Goal: Information Seeking & Learning: Compare options

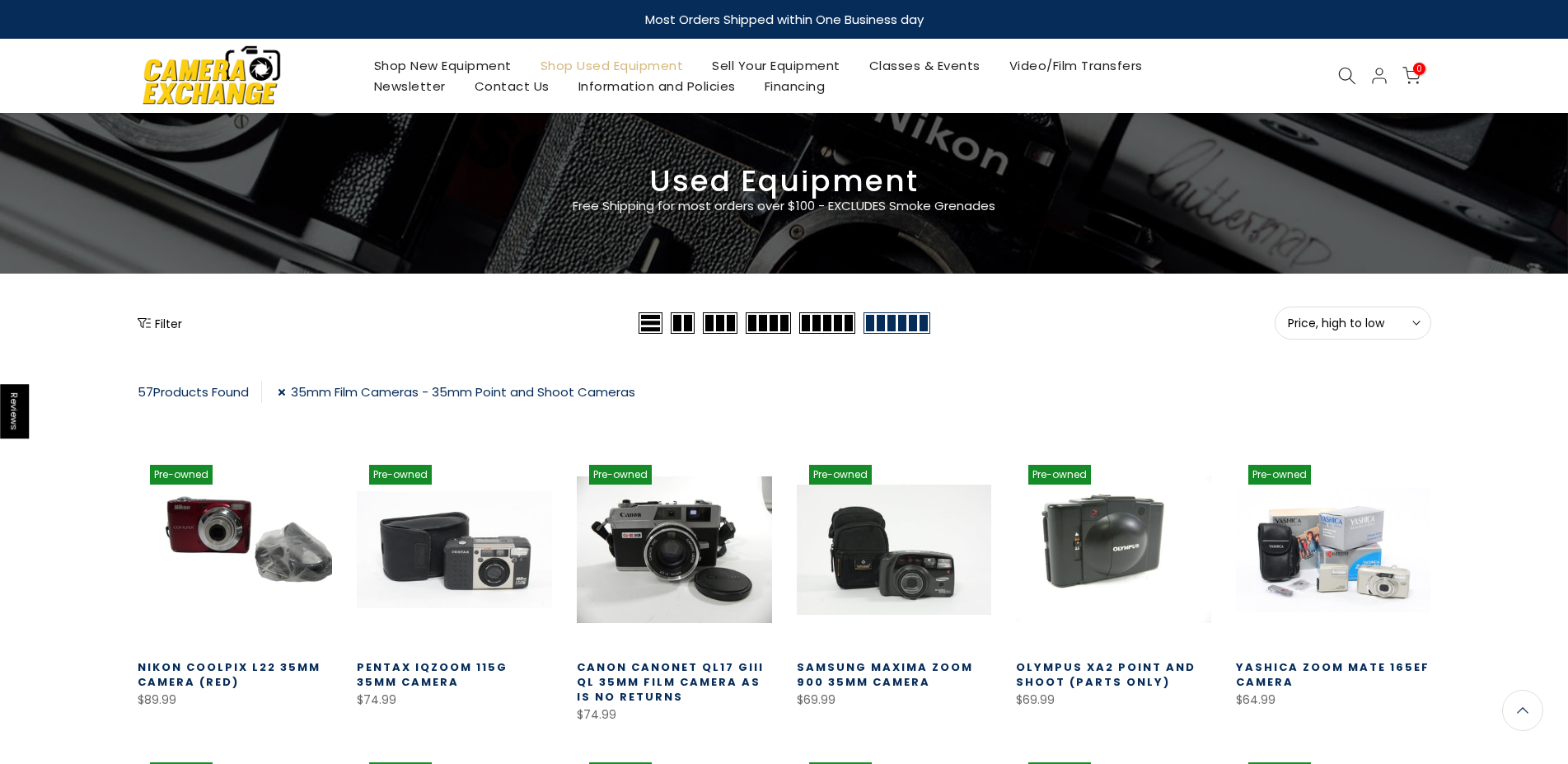
scroll to position [2349, 0]
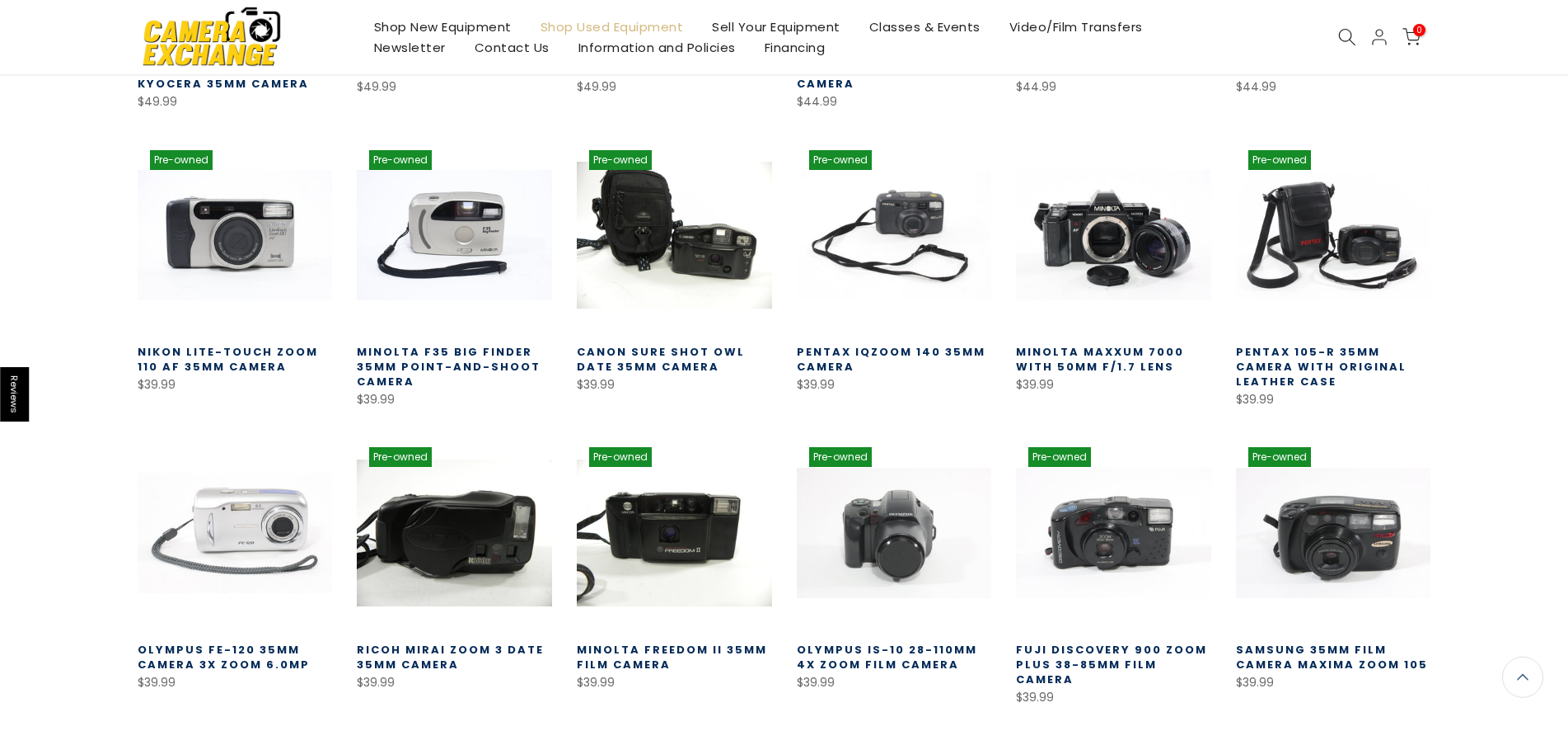
scroll to position [1210, 0]
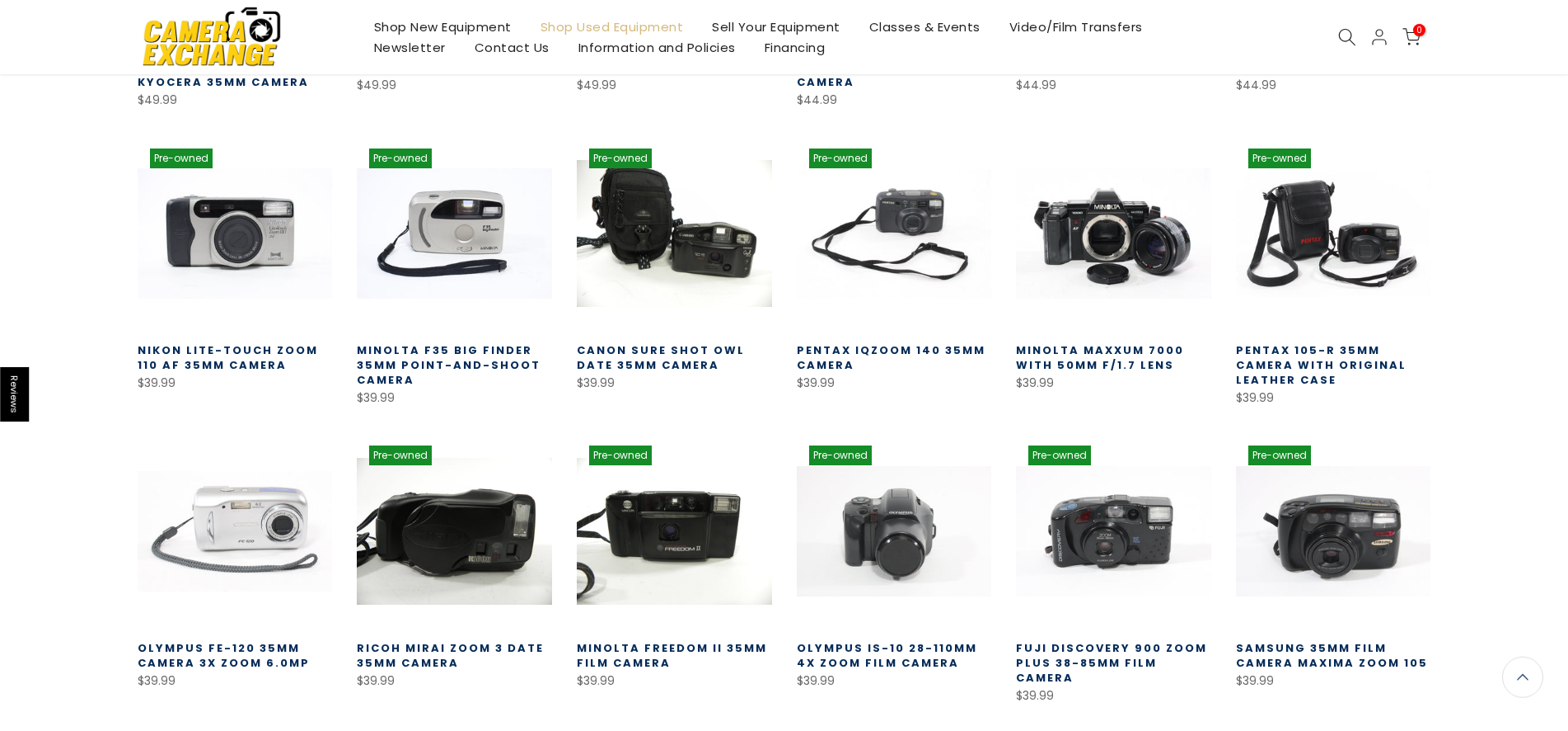
click at [72, 179] on div "Filter Price, high to low Sort Sort by: Featured Best selling Alphabetically, A…" at bounding box center [784, 704] width 1568 height 3214
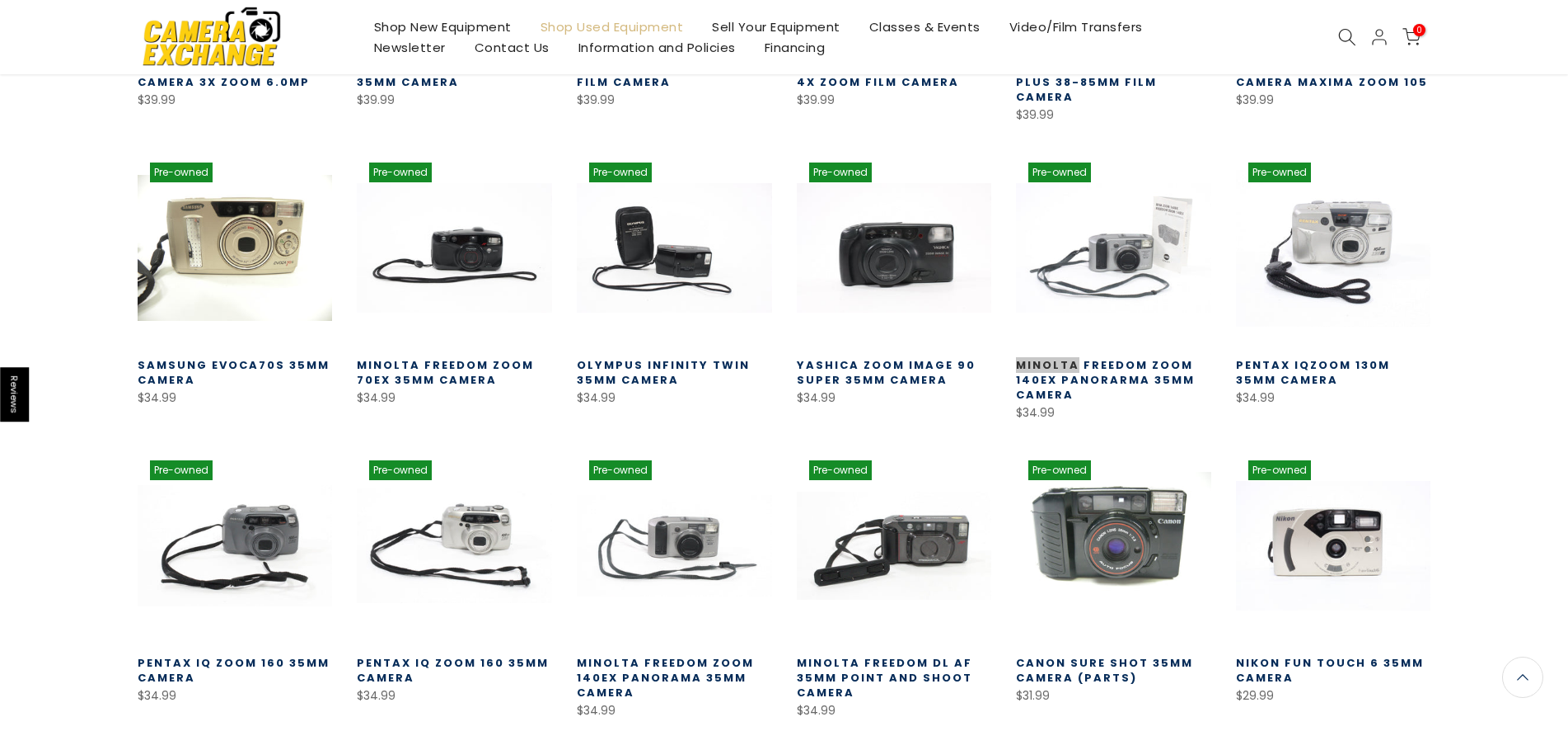
scroll to position [1789, 0]
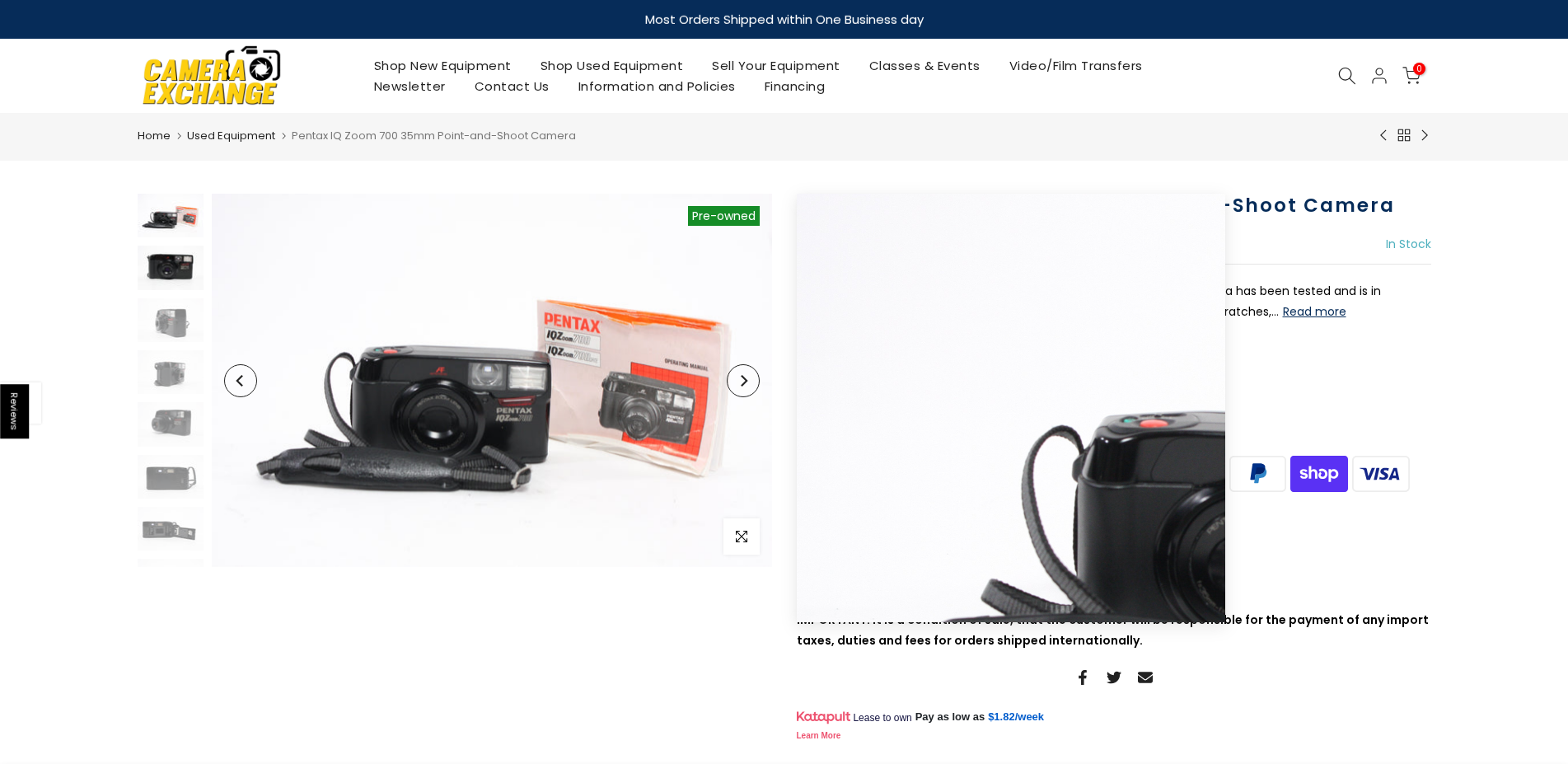
click at [172, 274] on img at bounding box center [170, 267] width 66 height 44
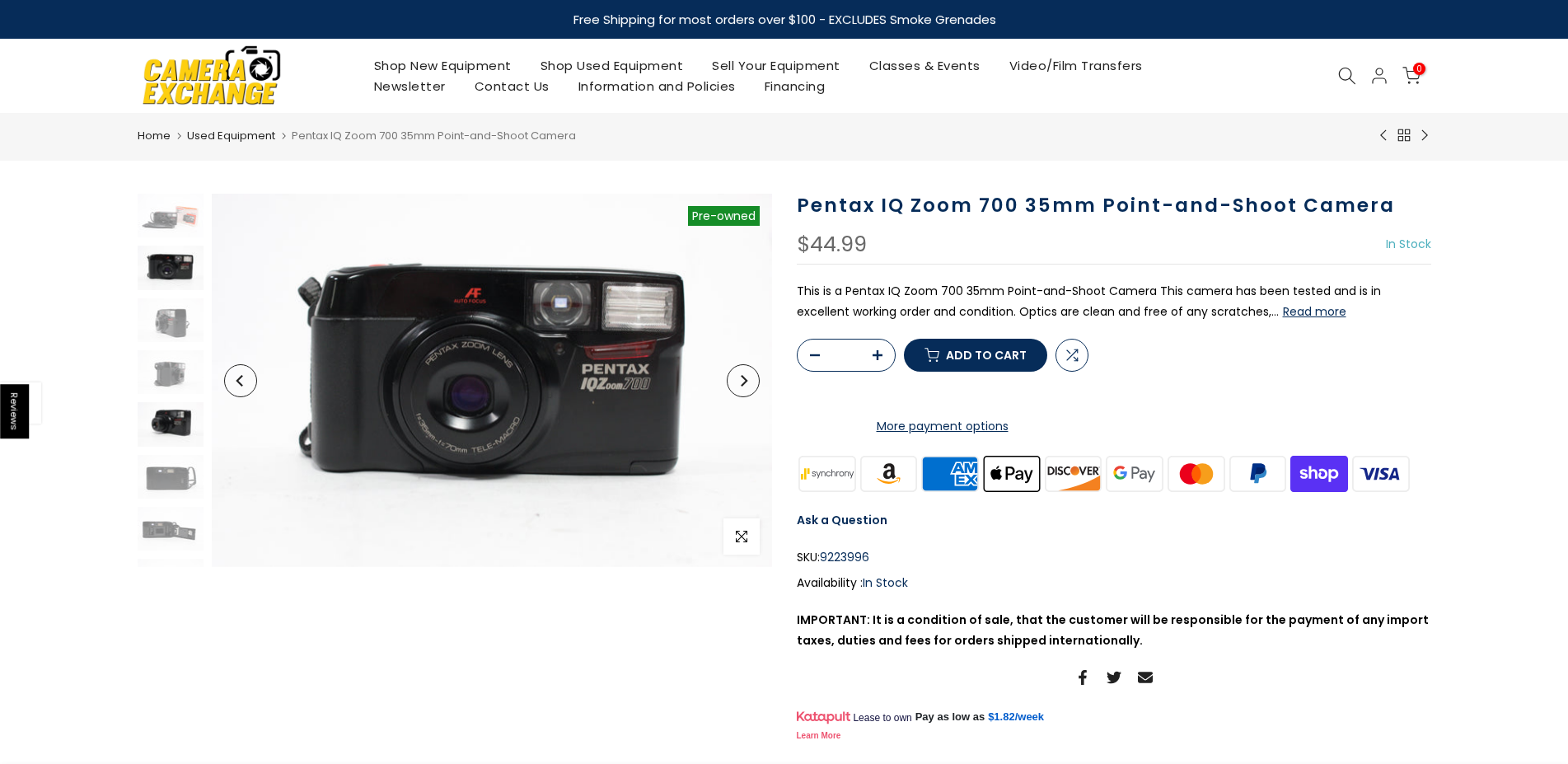
click at [166, 431] on img at bounding box center [170, 424] width 66 height 44
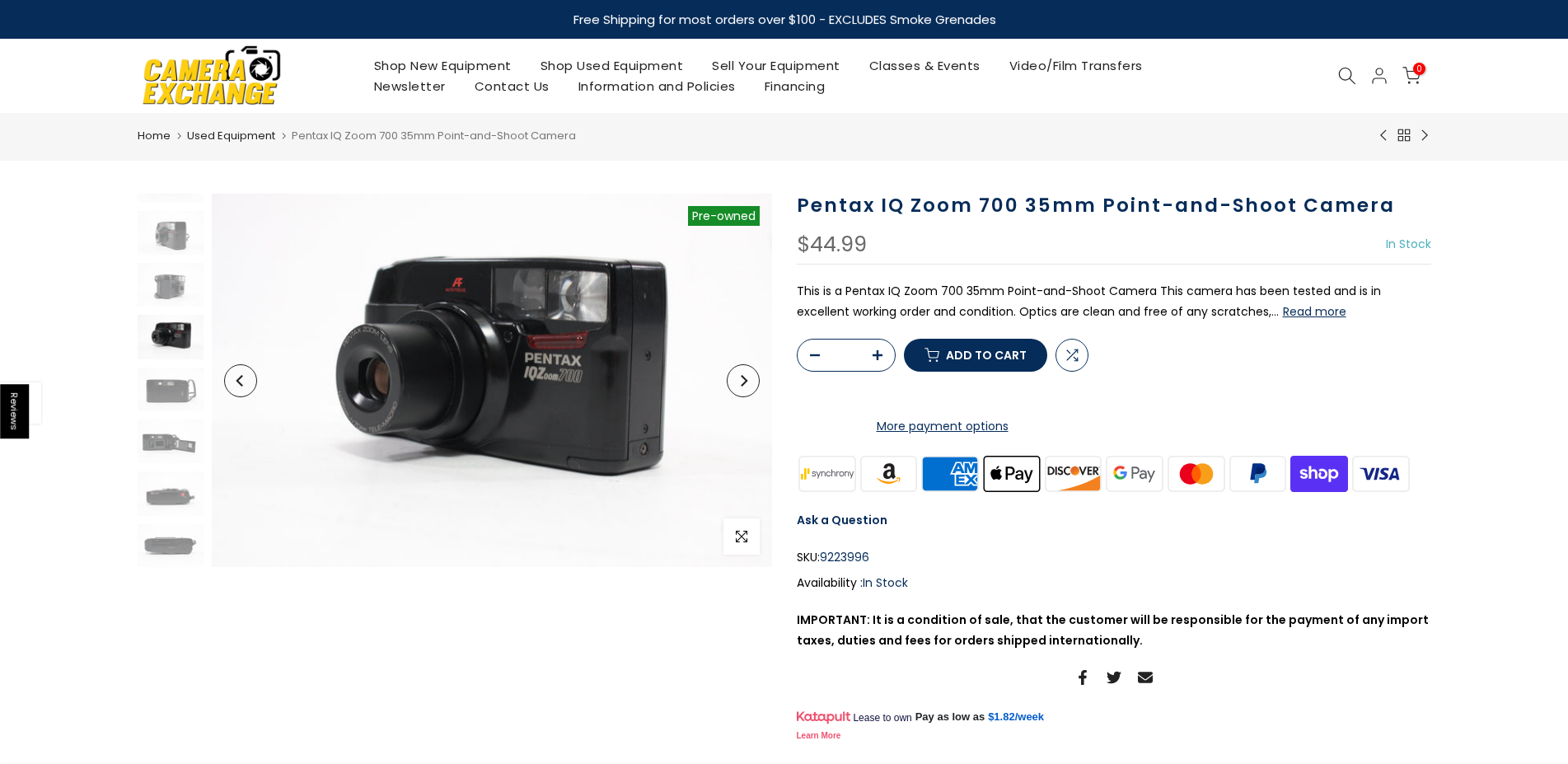
scroll to position [88, 0]
click at [167, 448] on img at bounding box center [170, 441] width 66 height 44
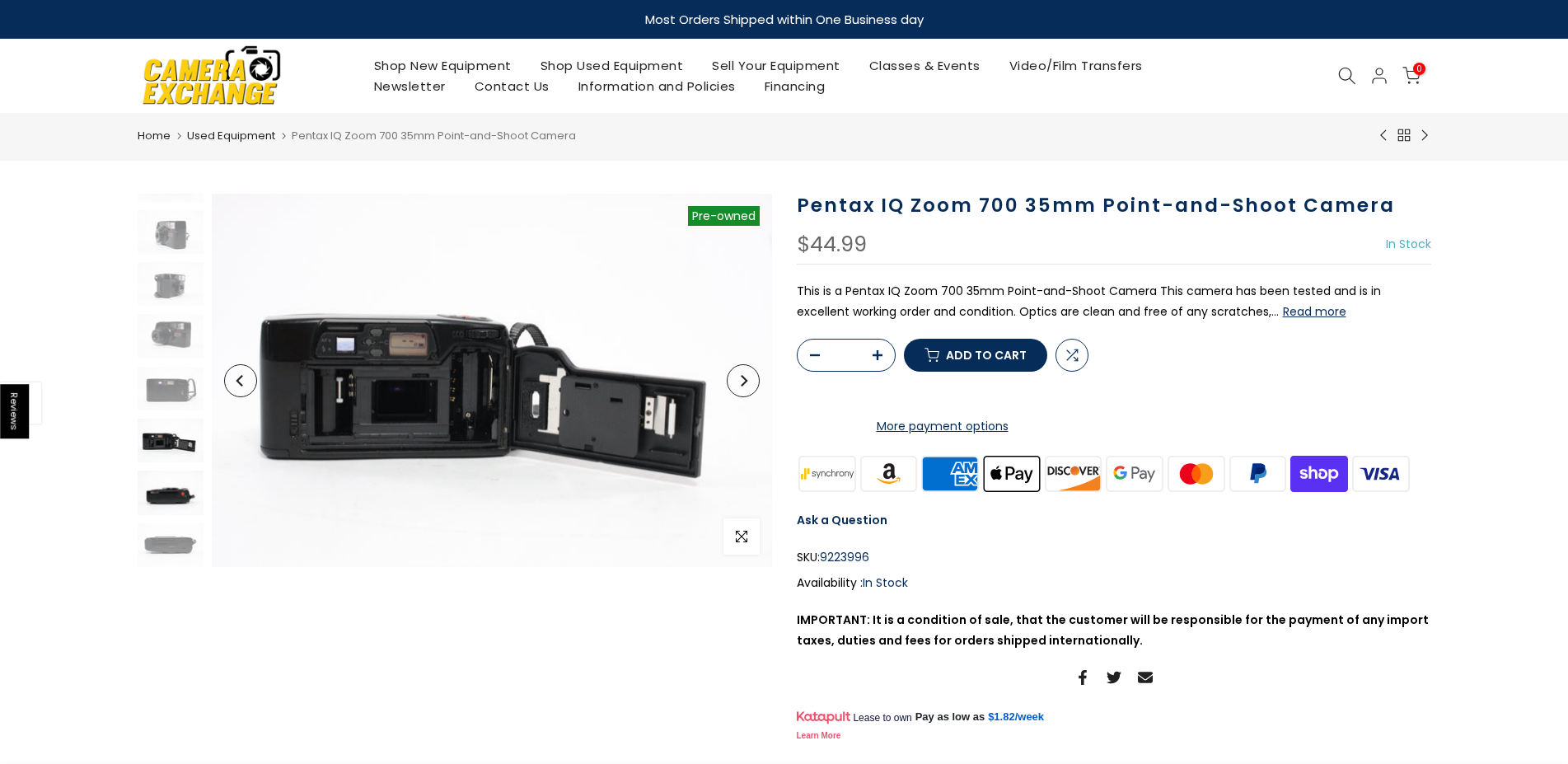
click at [163, 471] on img at bounding box center [170, 492] width 66 height 44
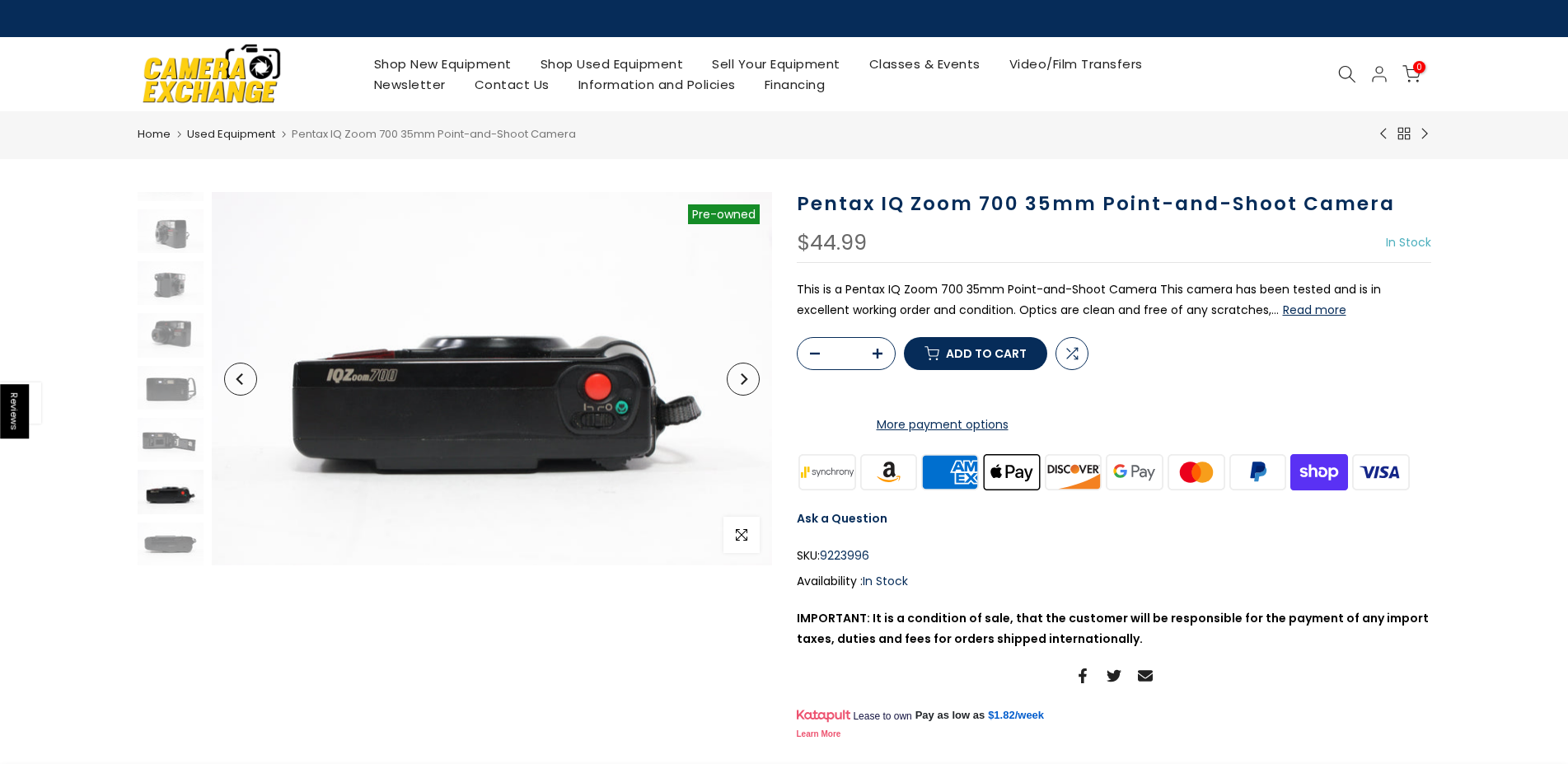
click at [163, 501] on img at bounding box center [170, 492] width 66 height 44
click at [174, 517] on div at bounding box center [170, 335] width 70 height 462
click at [179, 491] on img at bounding box center [170, 491] width 66 height 44
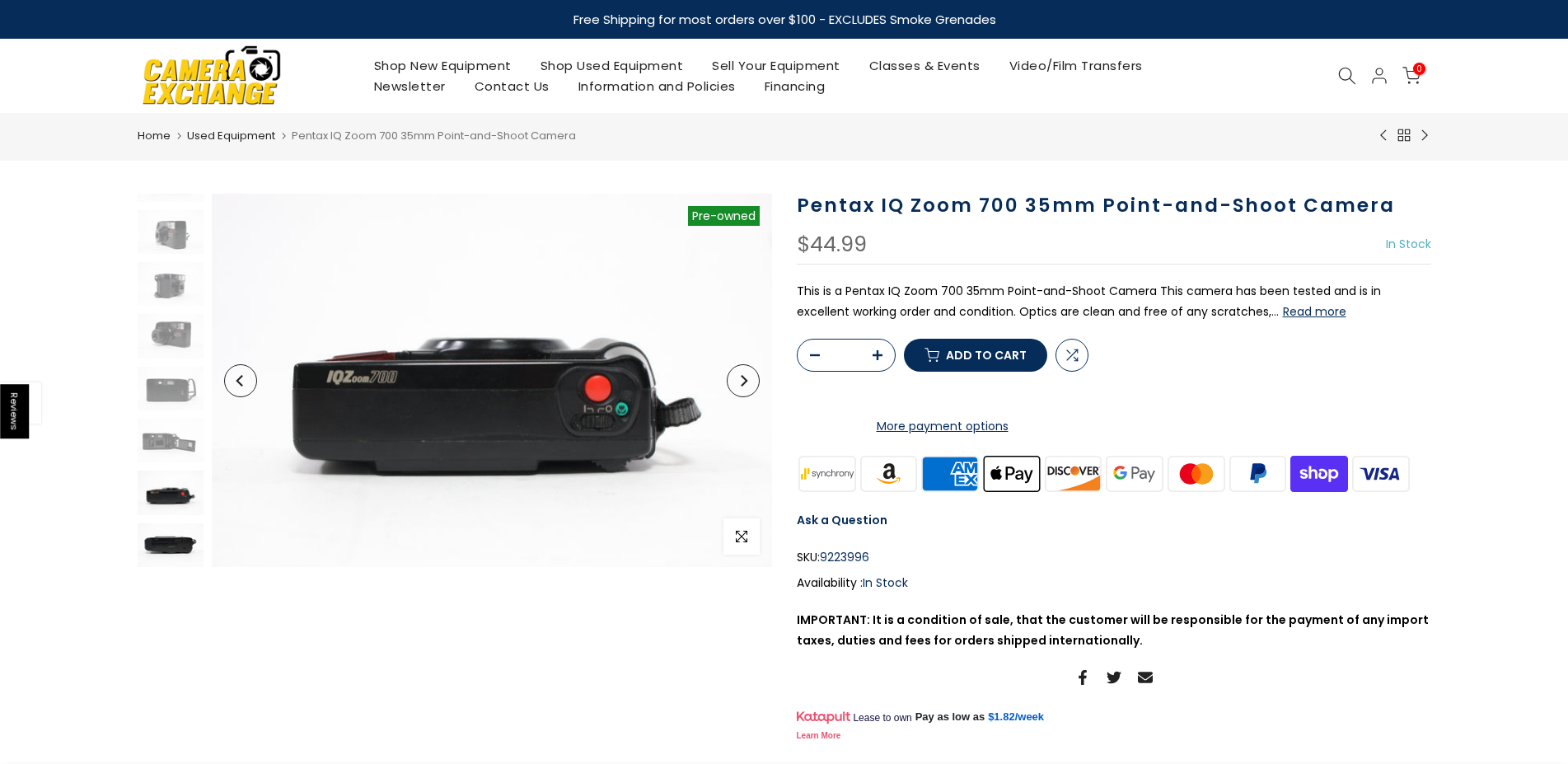
click at [177, 534] on img at bounding box center [170, 545] width 66 height 44
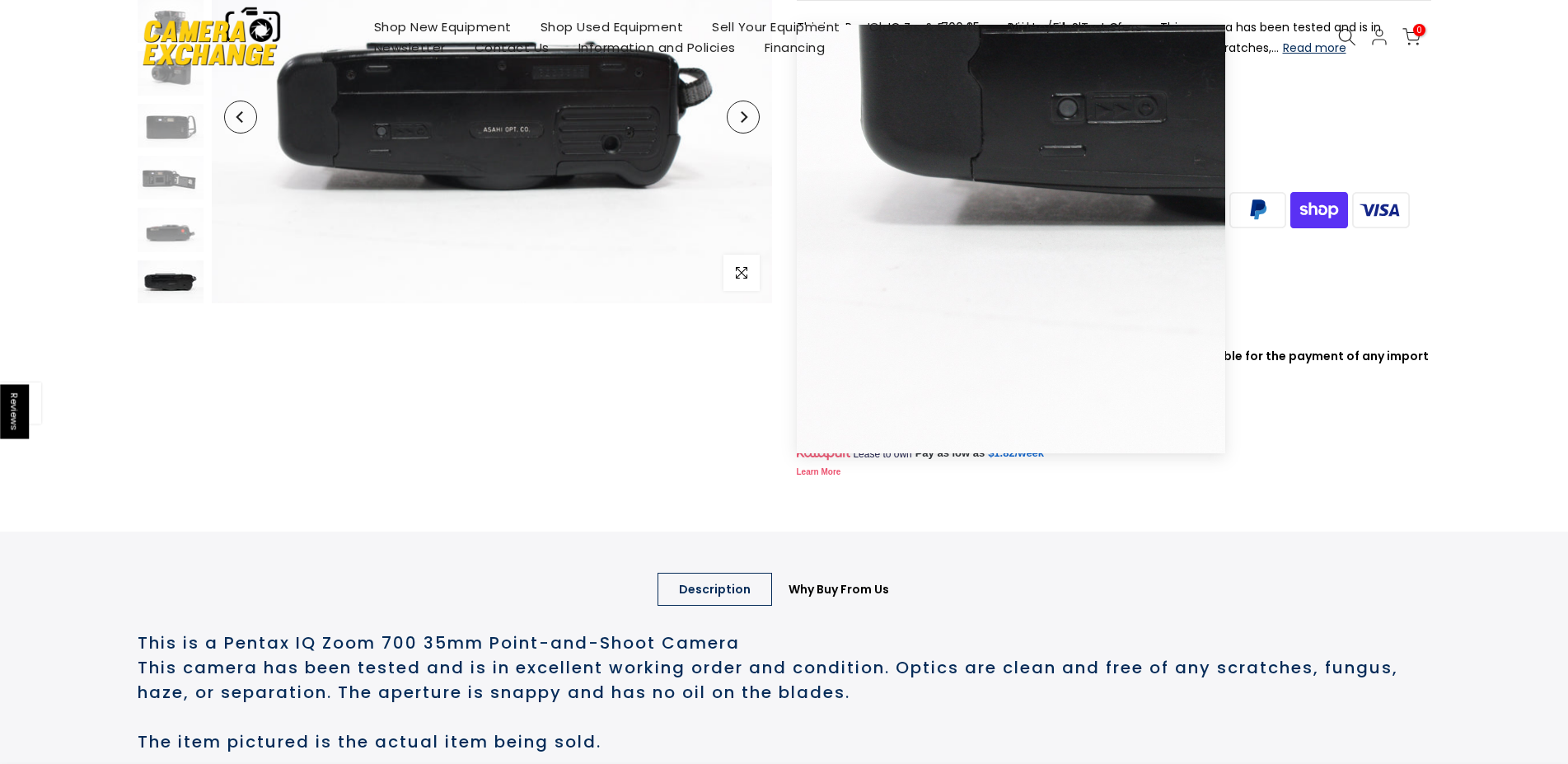
scroll to position [421, 0]
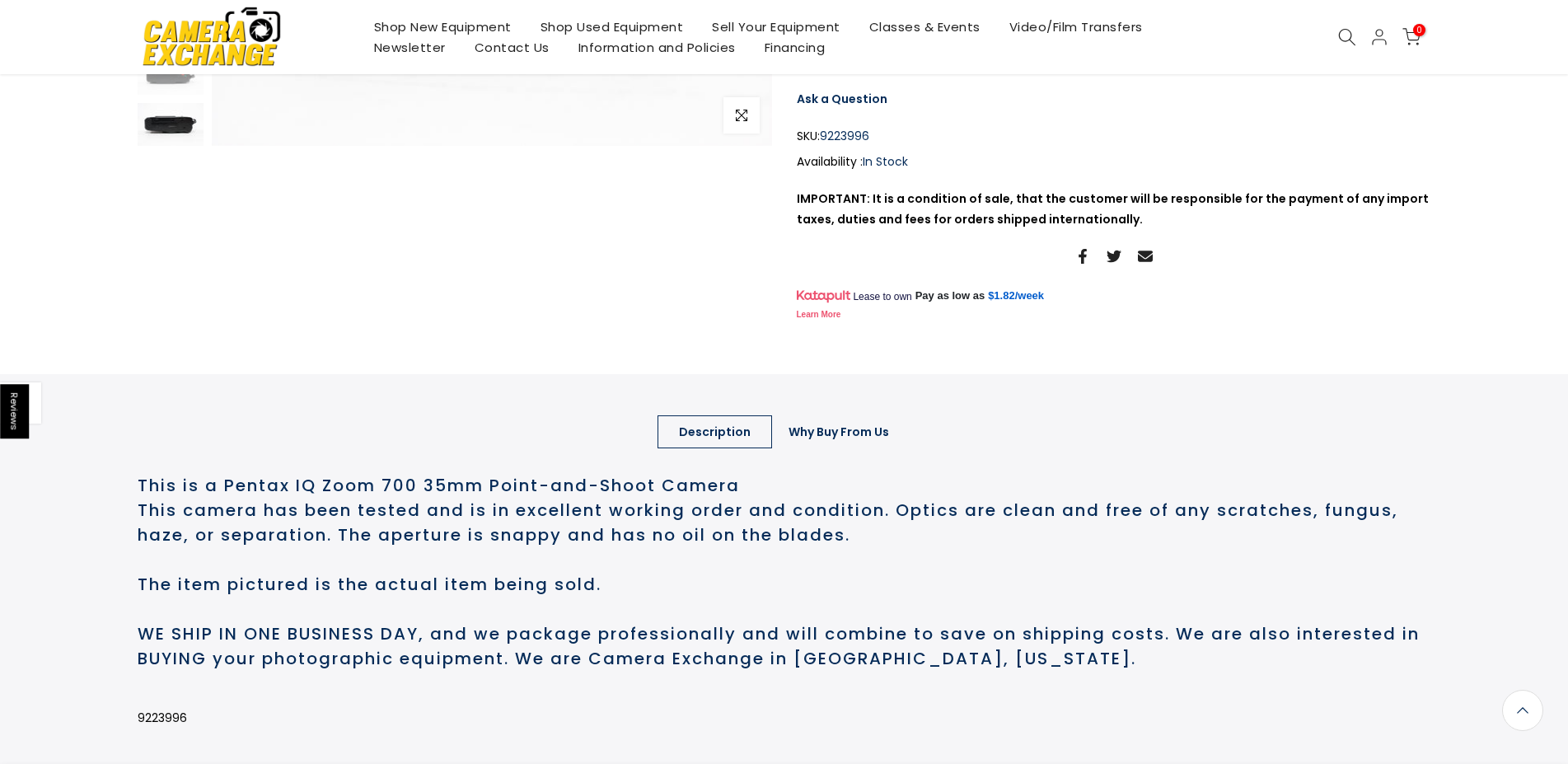
click at [864, 449] on link "Why Buy From Us" at bounding box center [839, 432] width 144 height 33
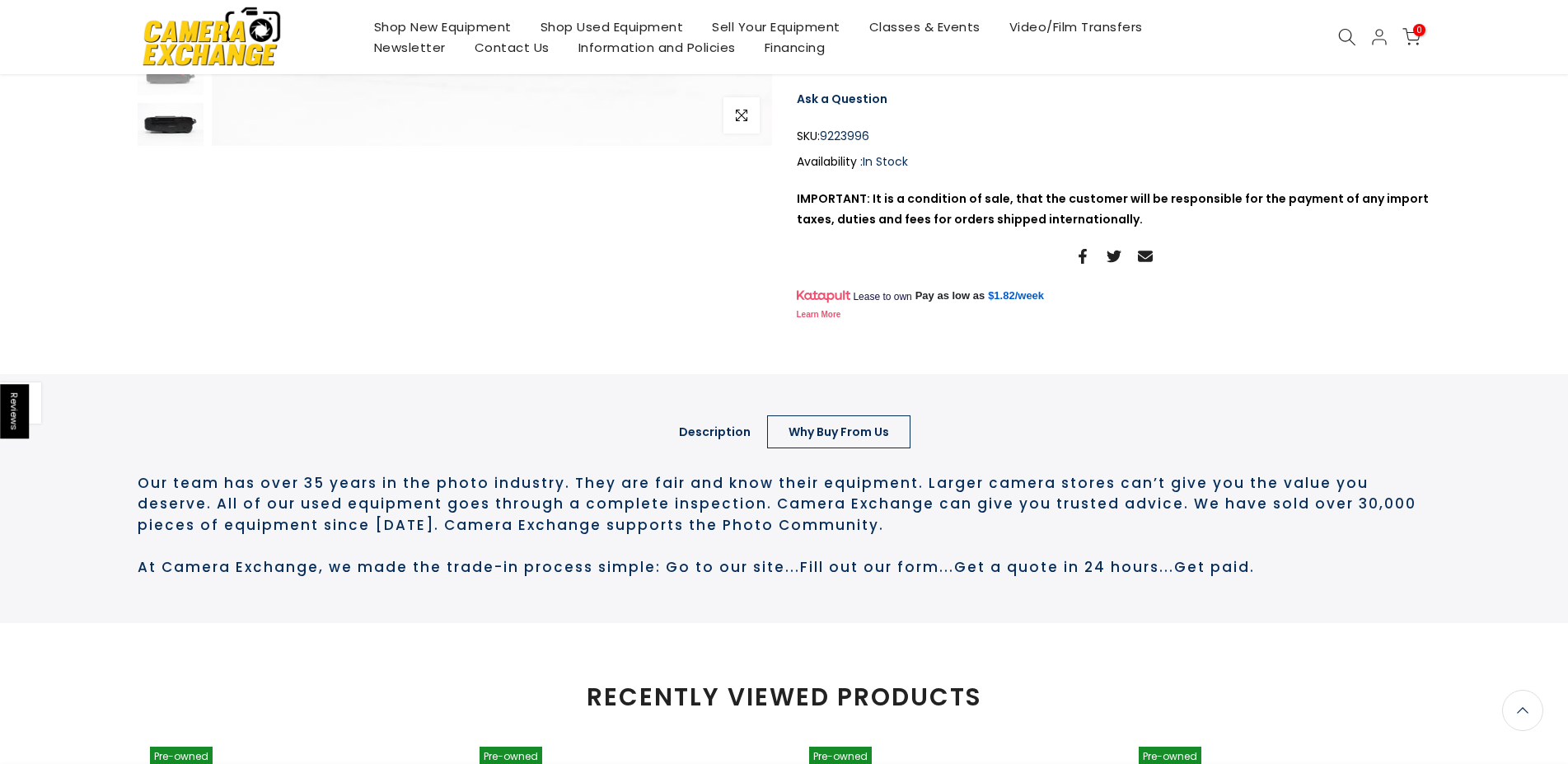
click at [731, 449] on link "Description" at bounding box center [715, 432] width 115 height 33
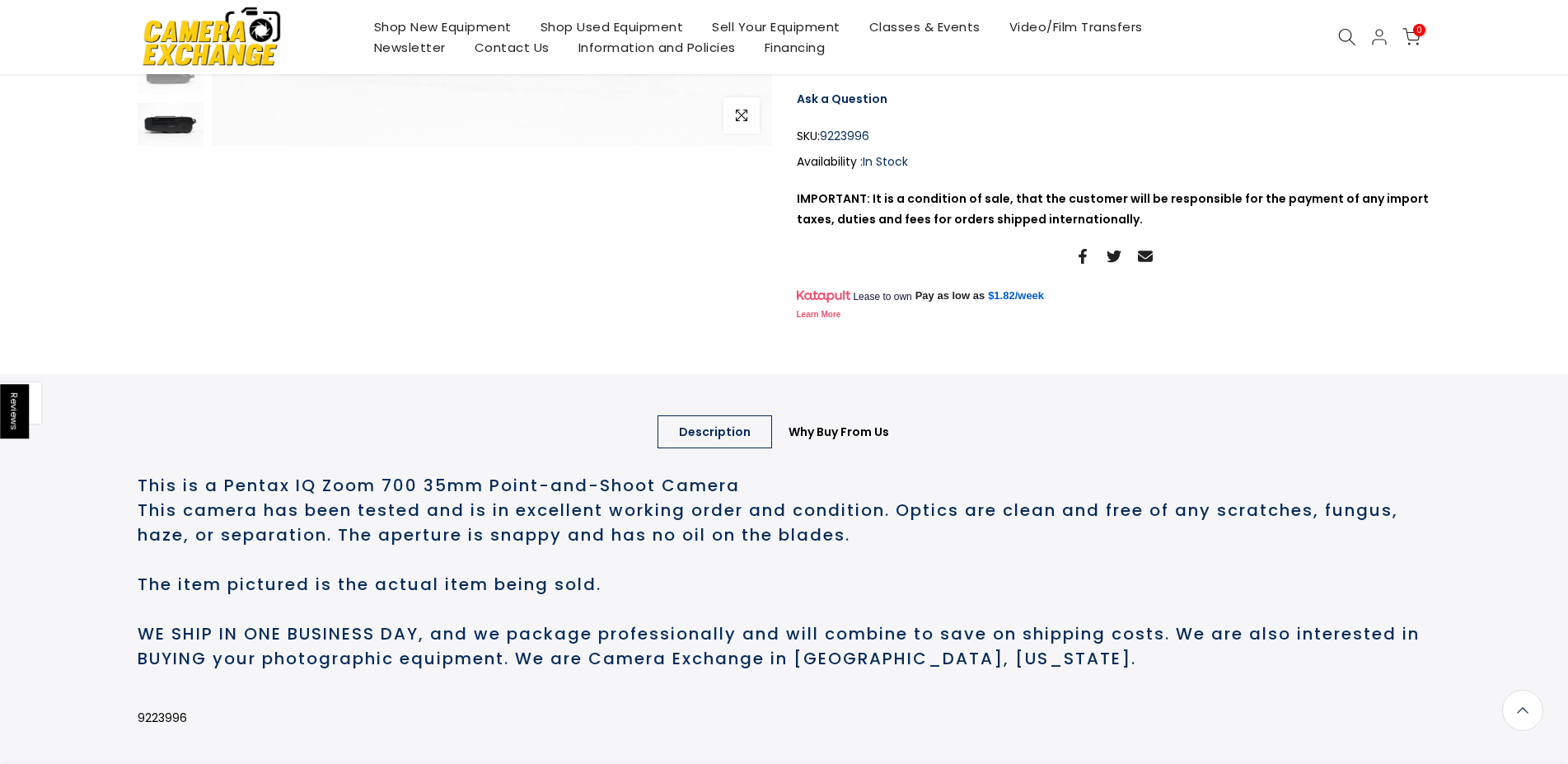
scroll to position [0, 0]
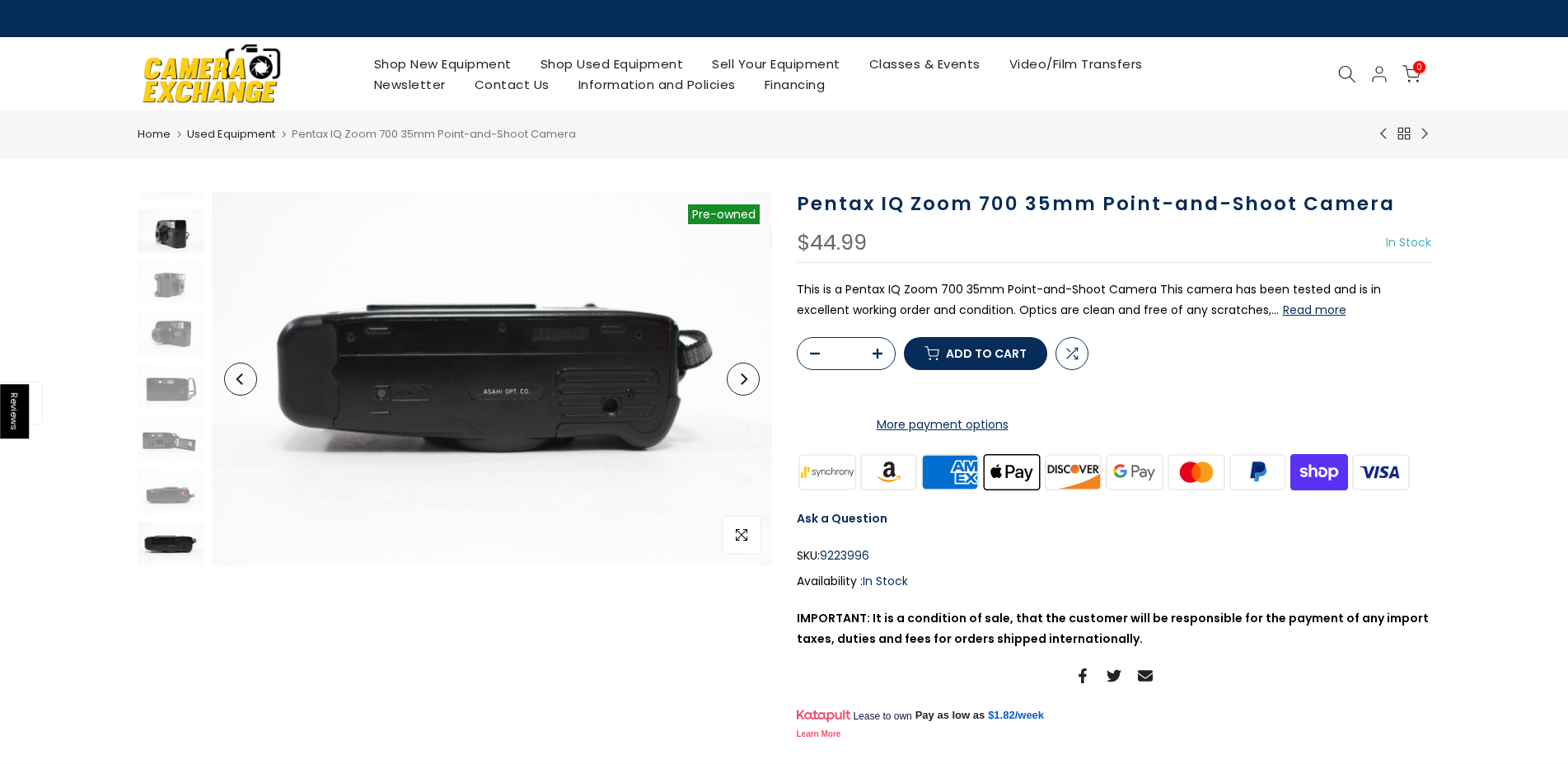
click at [180, 230] on img at bounding box center [170, 231] width 66 height 44
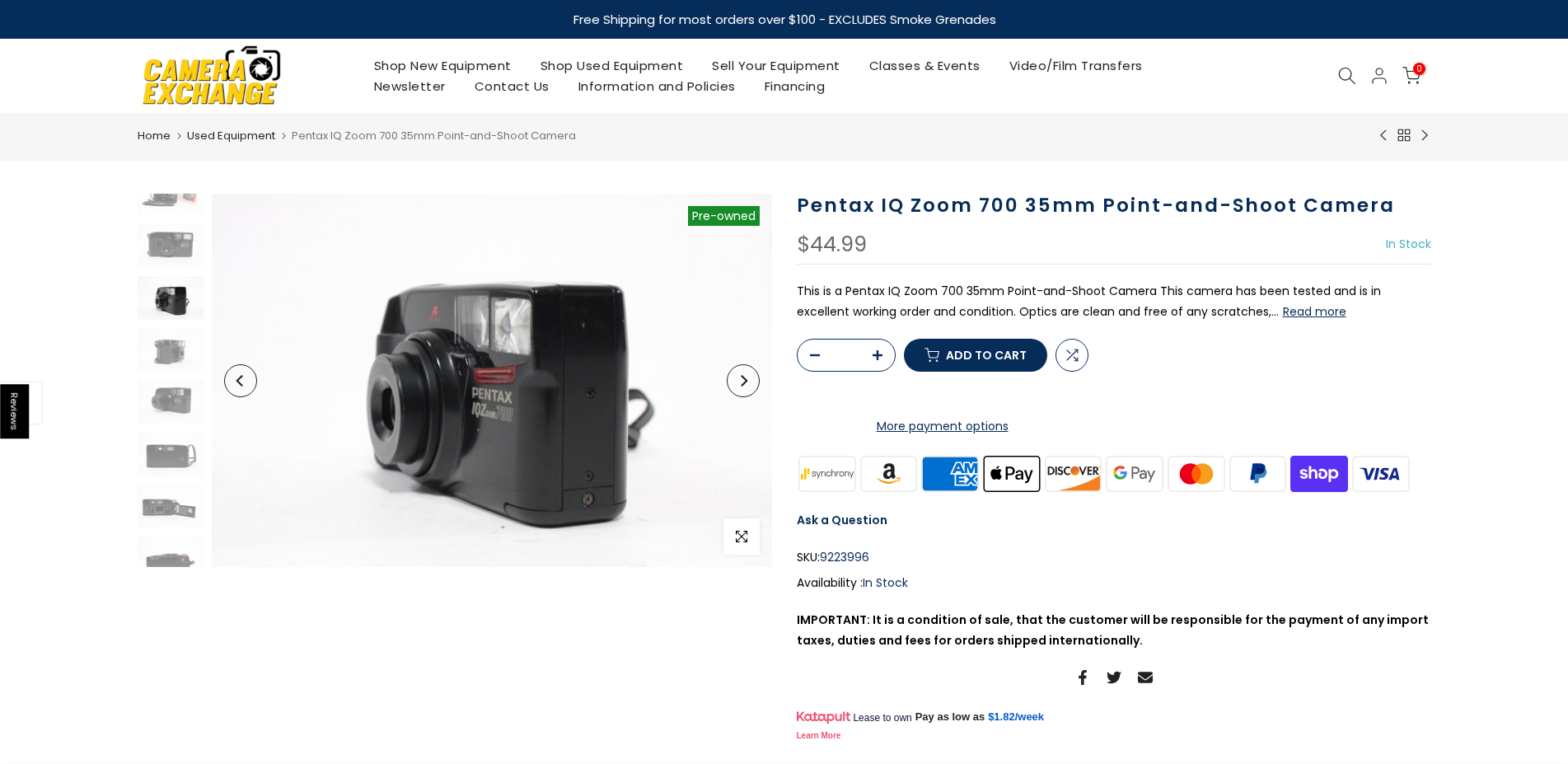
click at [180, 230] on img at bounding box center [170, 245] width 66 height 44
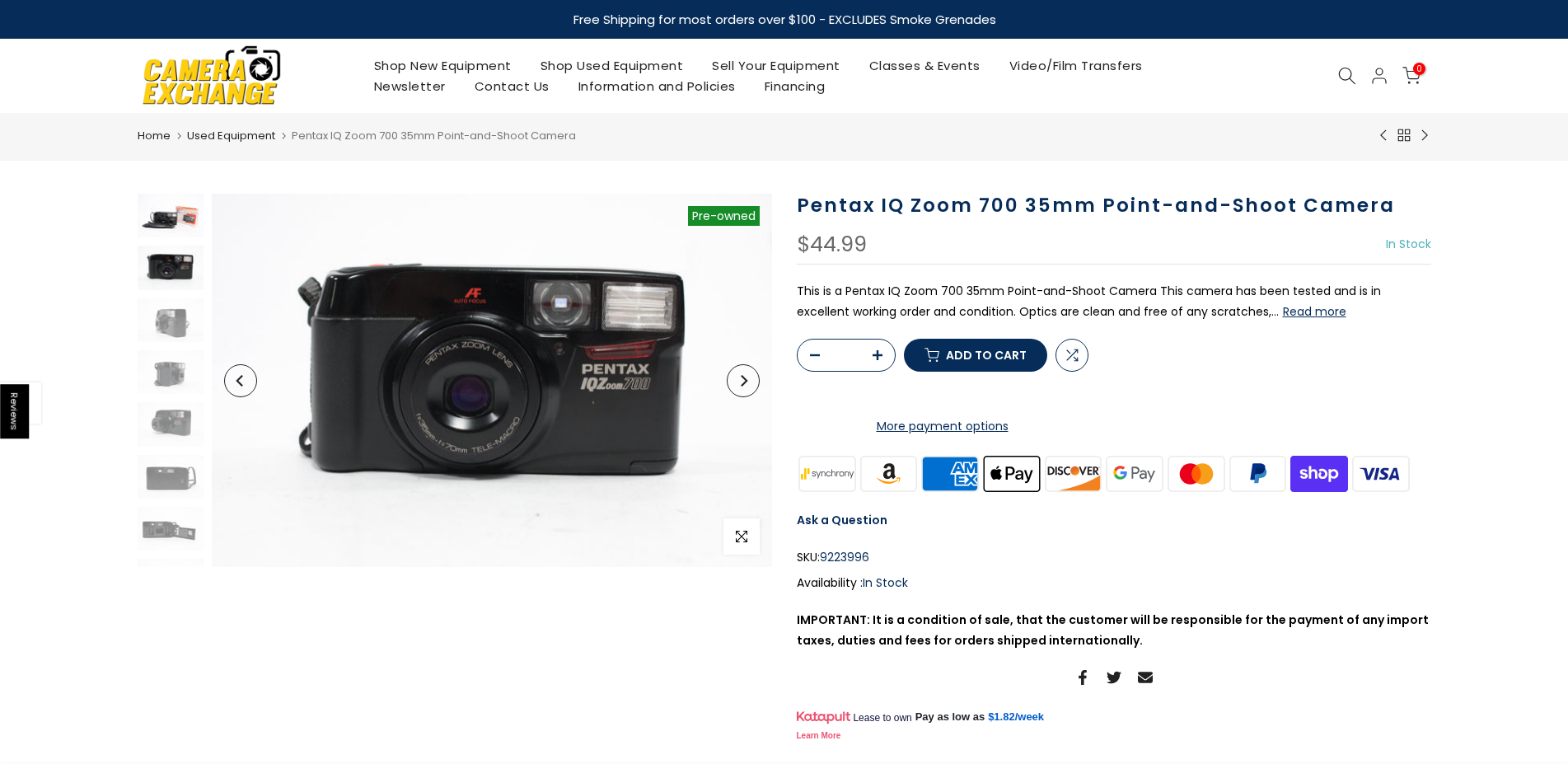
click at [182, 223] on img at bounding box center [170, 216] width 66 height 44
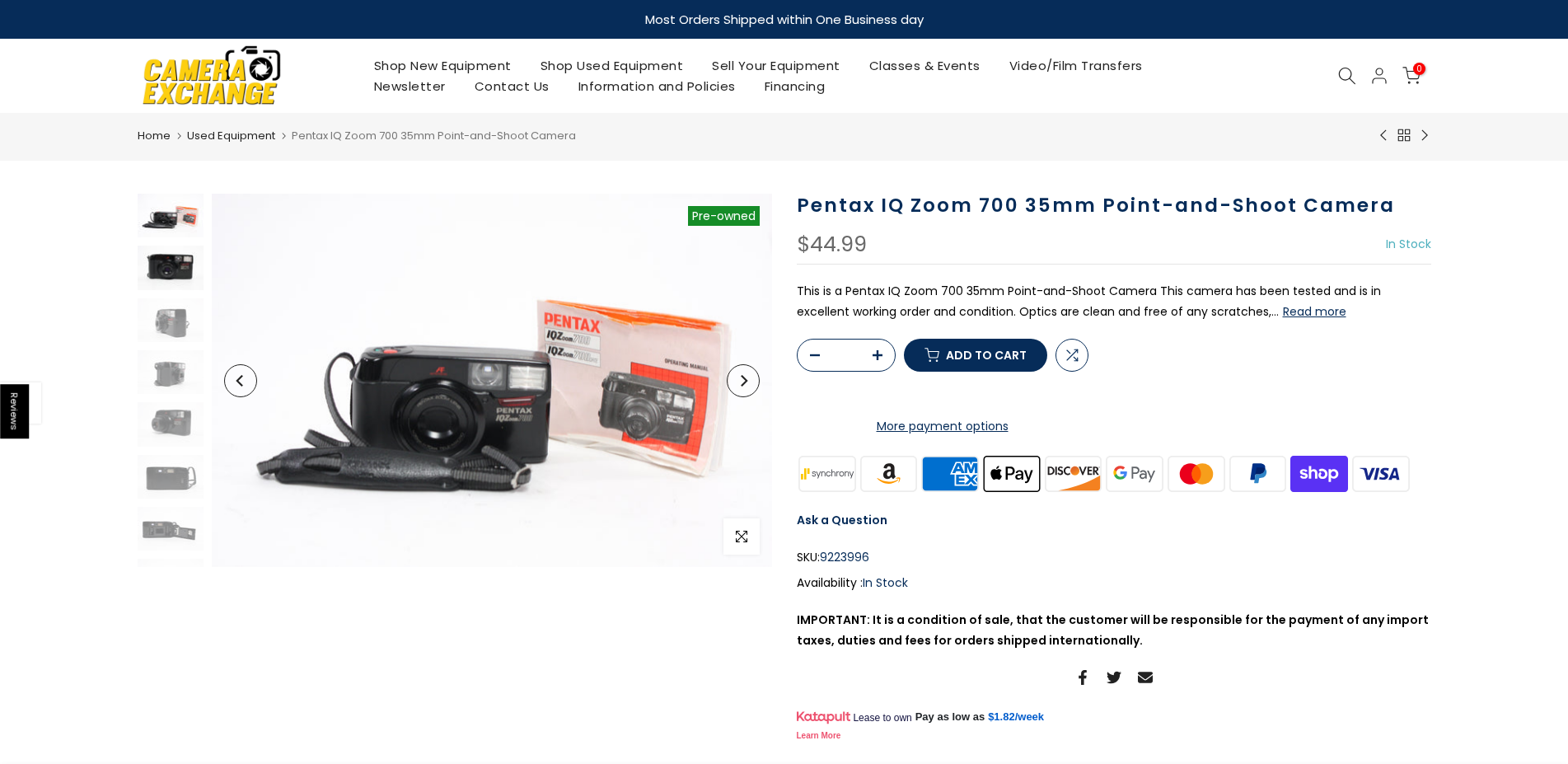
click at [166, 270] on img at bounding box center [170, 267] width 66 height 44
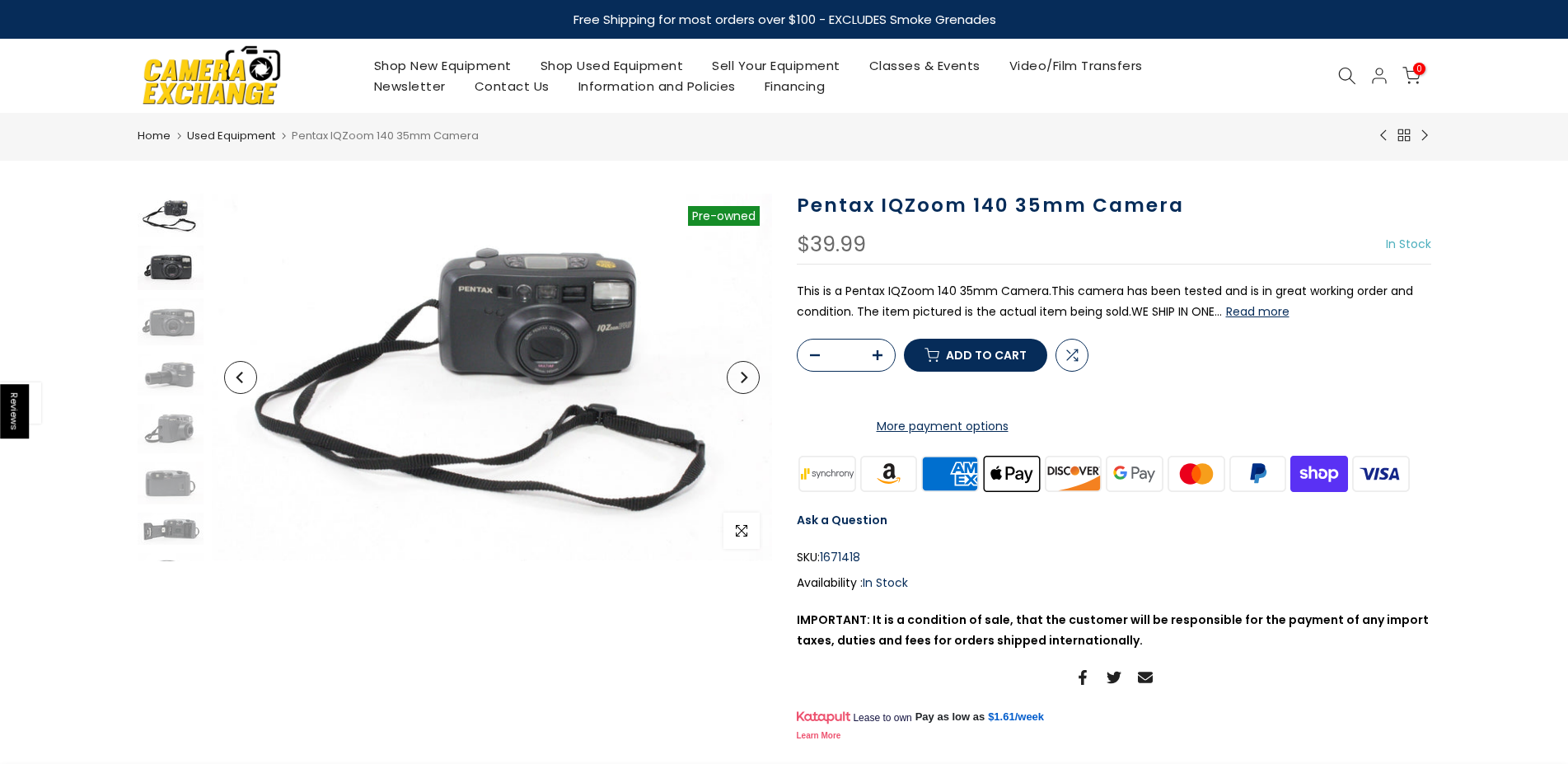
click at [164, 280] on img at bounding box center [170, 268] width 66 height 46
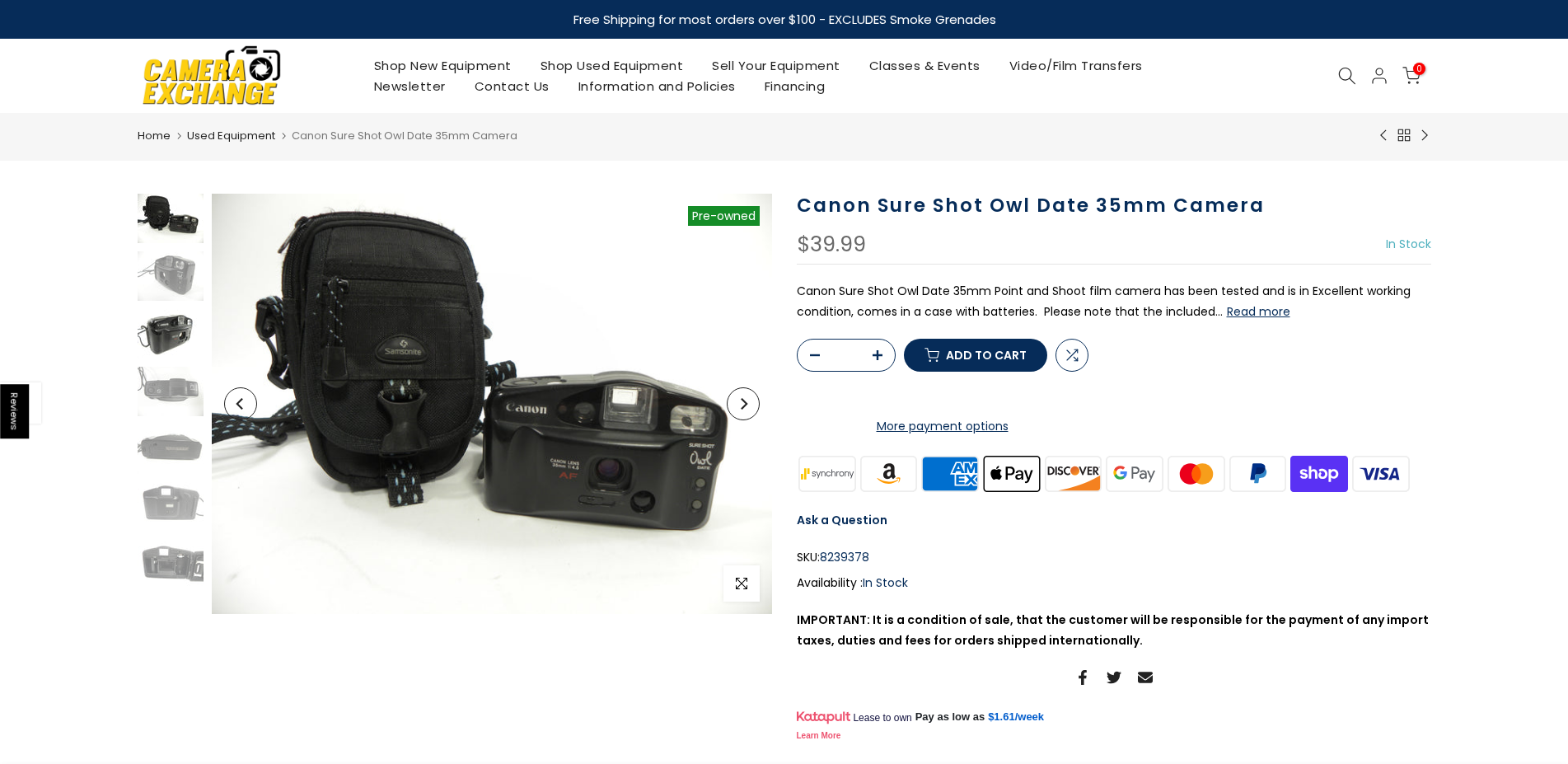
click at [169, 338] on img at bounding box center [170, 334] width 66 height 49
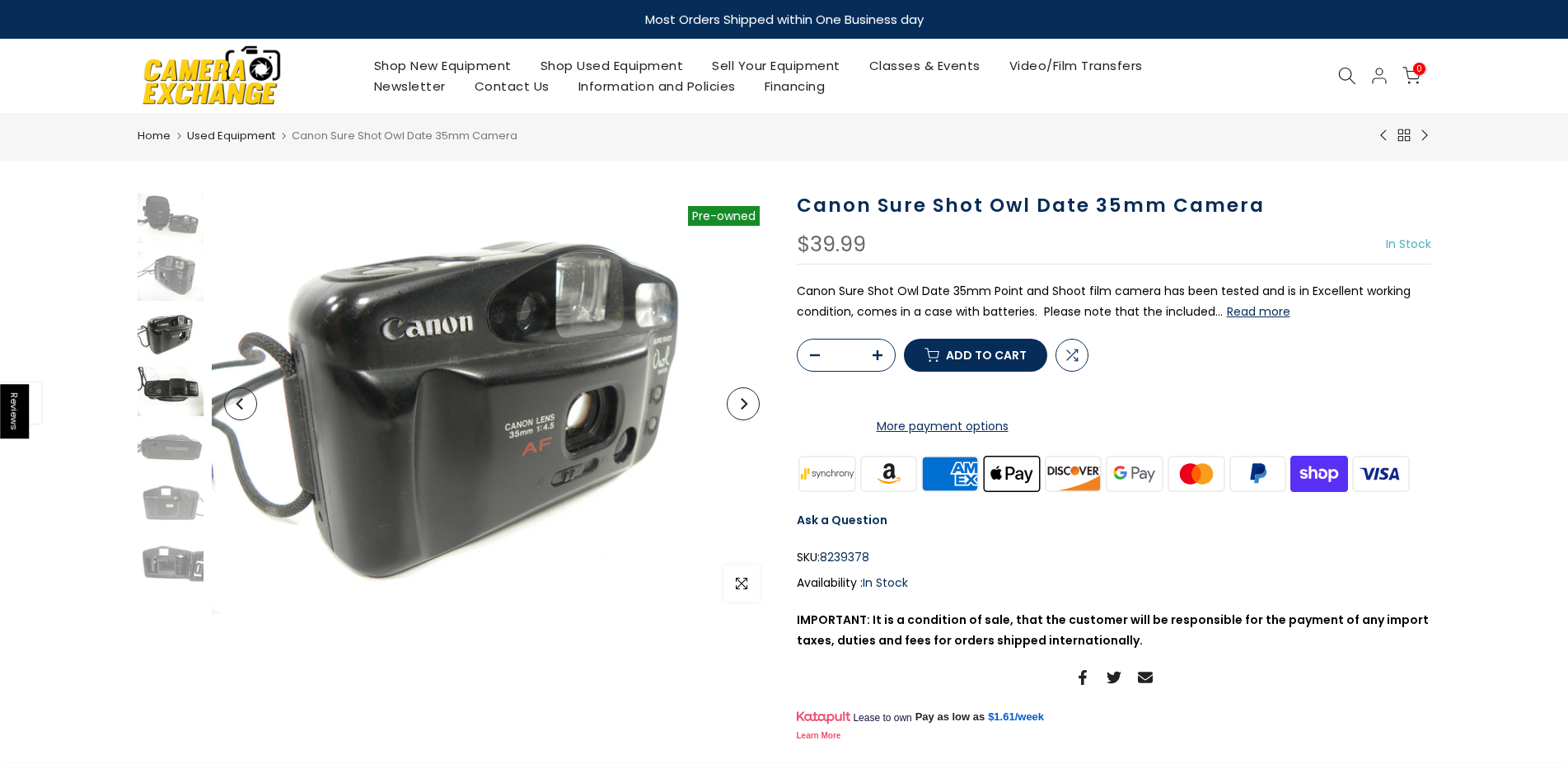
click at [154, 375] on img at bounding box center [170, 392] width 66 height 49
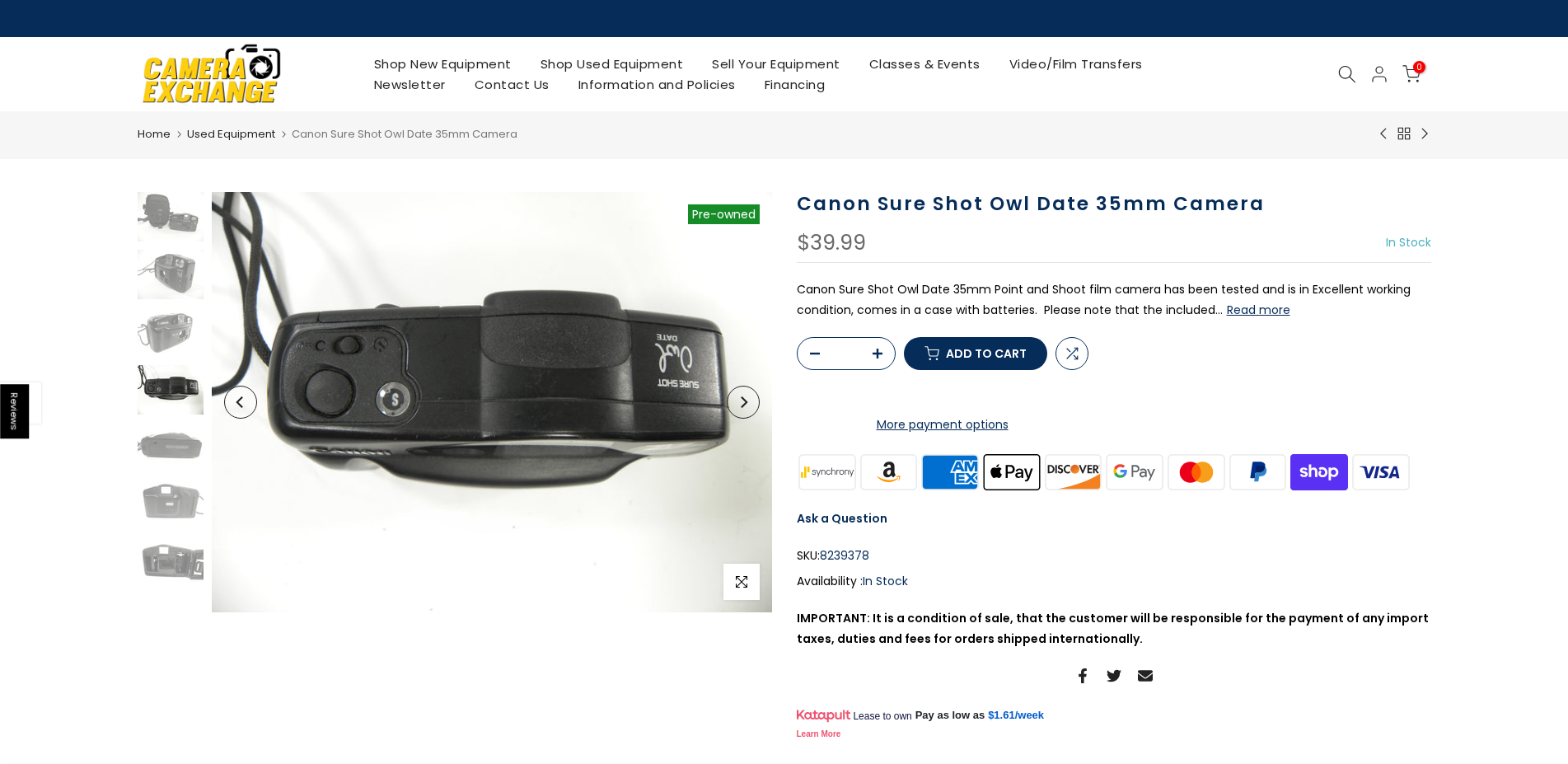
click at [153, 415] on div at bounding box center [170, 390] width 70 height 396
click at [158, 447] on img at bounding box center [170, 448] width 66 height 49
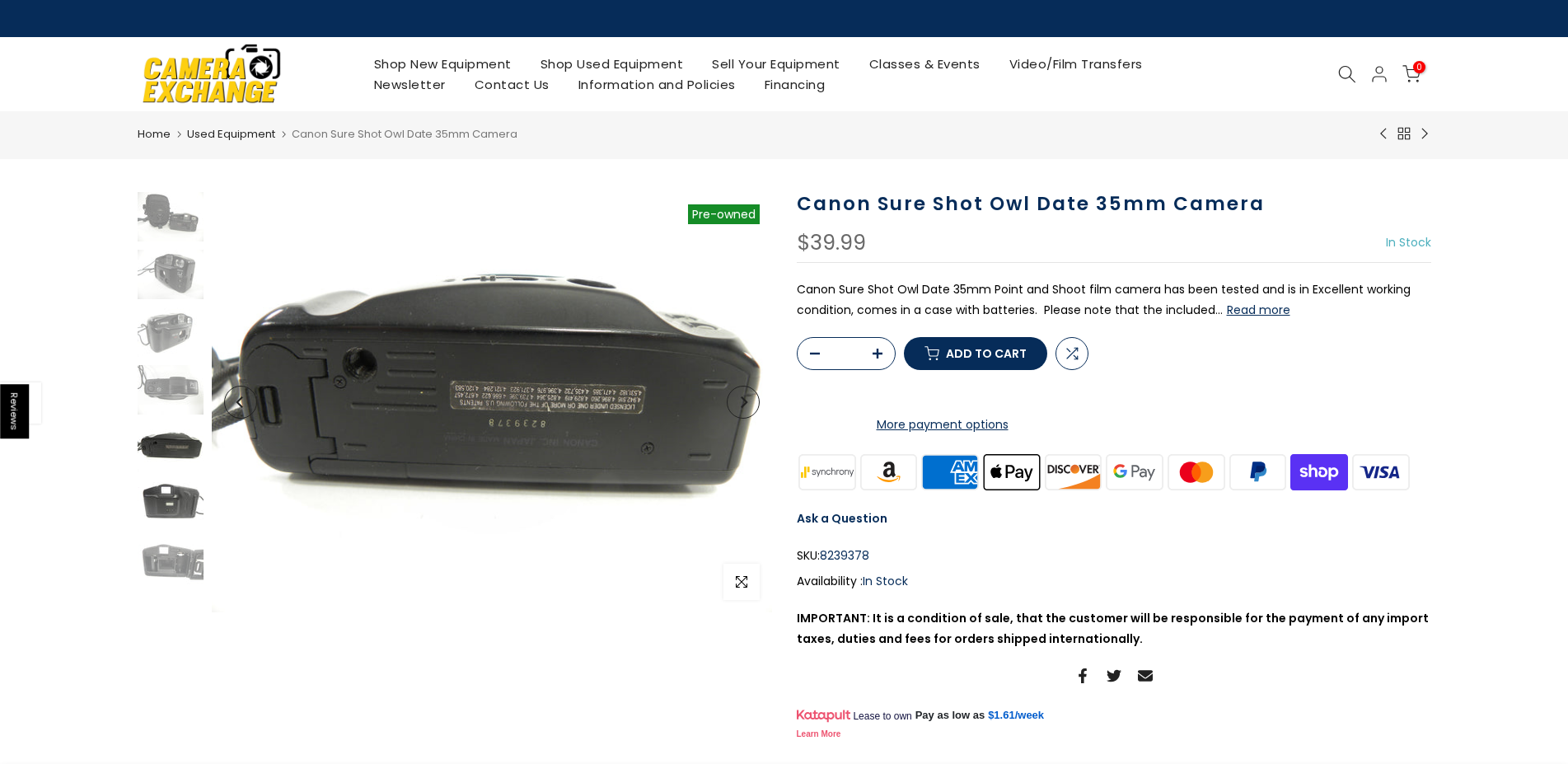
click at [175, 497] on img at bounding box center [170, 506] width 66 height 49
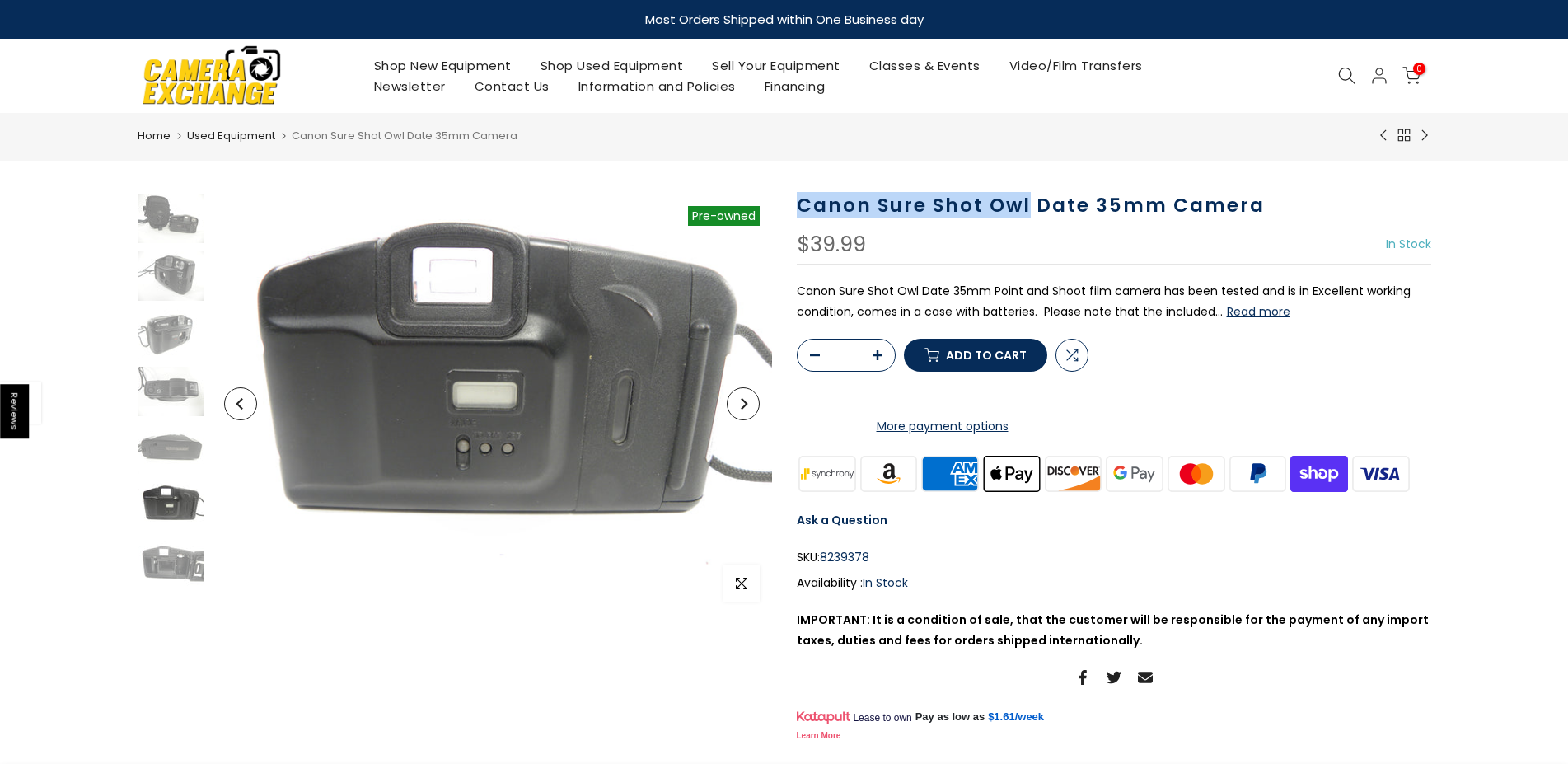
drag, startPoint x: 798, startPoint y: 203, endPoint x: 1026, endPoint y: 201, distance: 228.0
click at [1026, 201] on h1 "Canon Sure Shot Owl Date 35mm Camera" at bounding box center [1114, 205] width 634 height 24
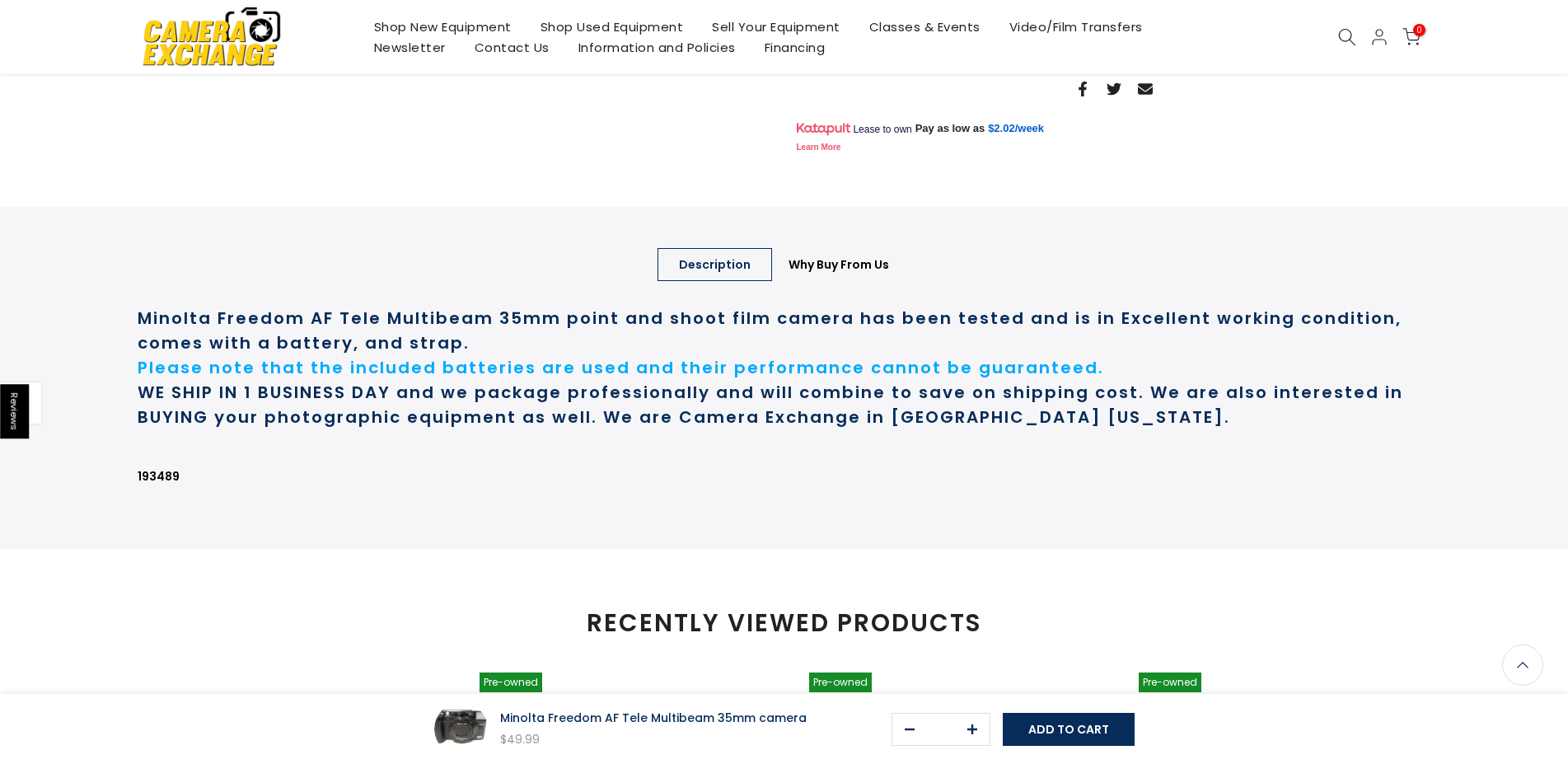
scroll to position [591, 0]
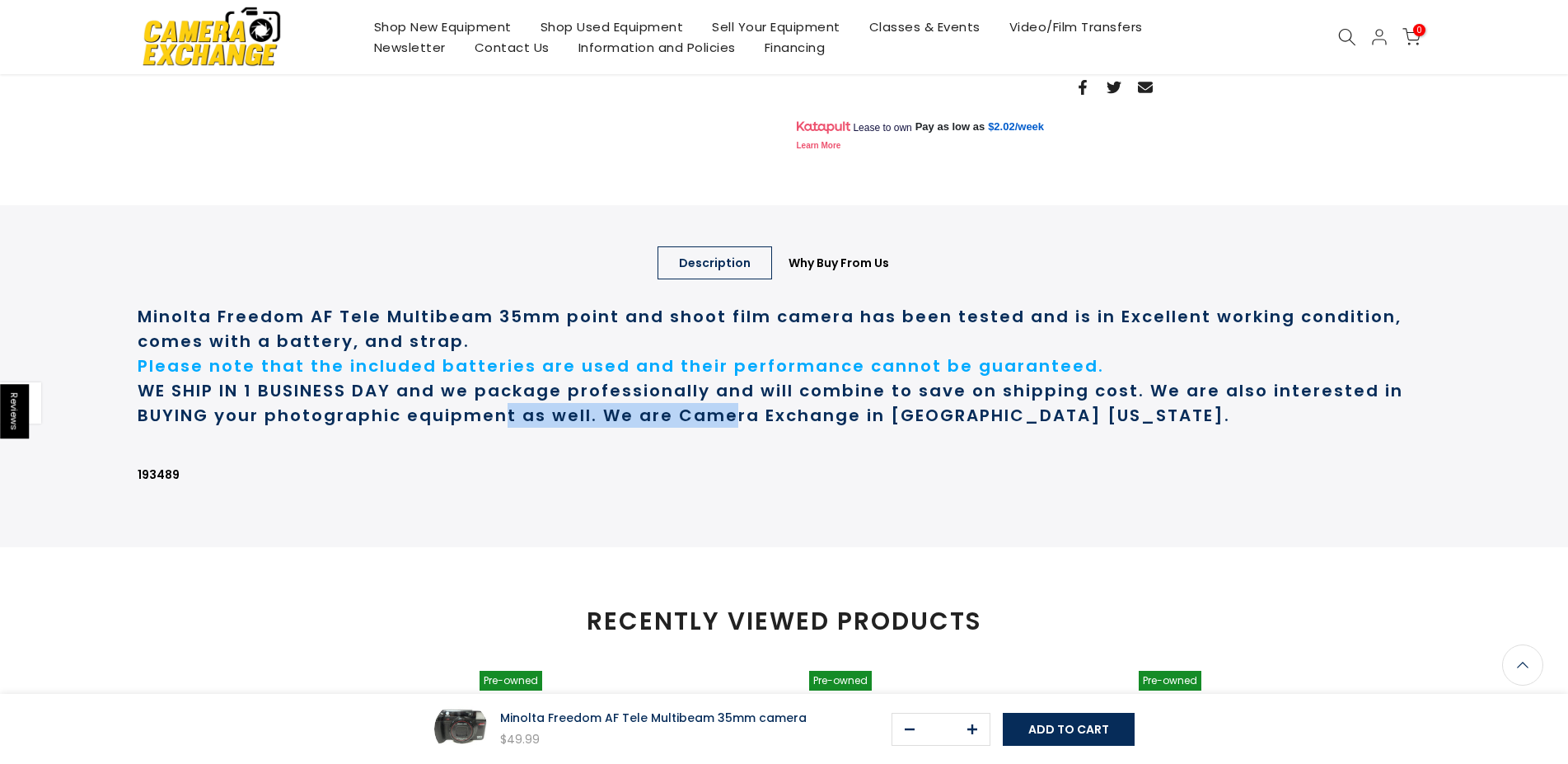
drag, startPoint x: 734, startPoint y: 483, endPoint x: 503, endPoint y: 475, distance: 231.1
click at [503, 427] on strong "WE SHIP IN 1 BUSINESS DAY and we package professionally and will combine to sav…" at bounding box center [770, 403] width 1266 height 48
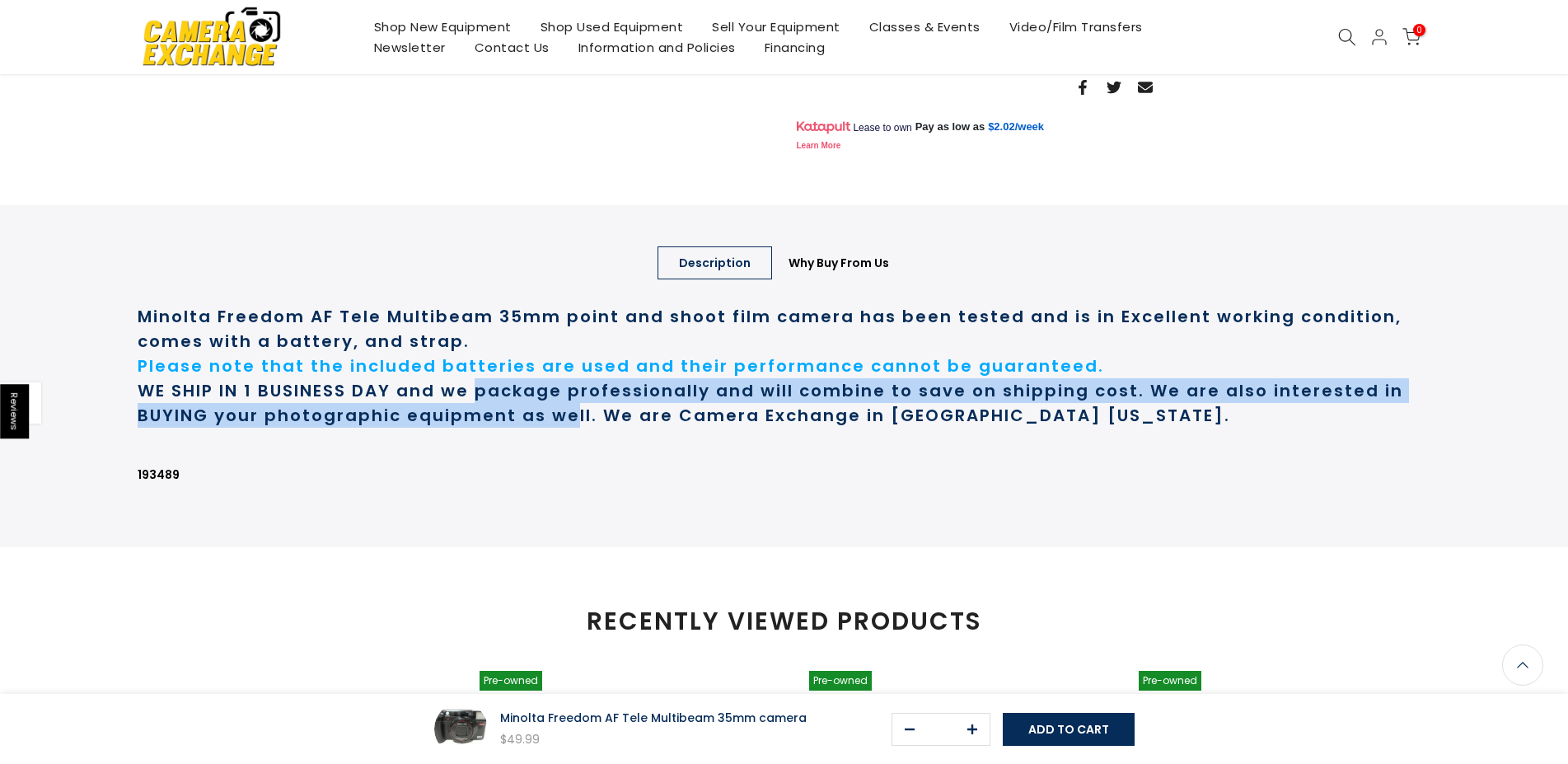
drag, startPoint x: 482, startPoint y: 456, endPoint x: 582, endPoint y: 489, distance: 105.3
click at [579, 427] on strong "WE SHIP IN 1 BUSINESS DAY and we package professionally and will combine to sav…" at bounding box center [770, 403] width 1266 height 48
click at [582, 427] on strong "WE SHIP IN 1 BUSINESS DAY and we package professionally and will combine to sav…" at bounding box center [770, 403] width 1266 height 48
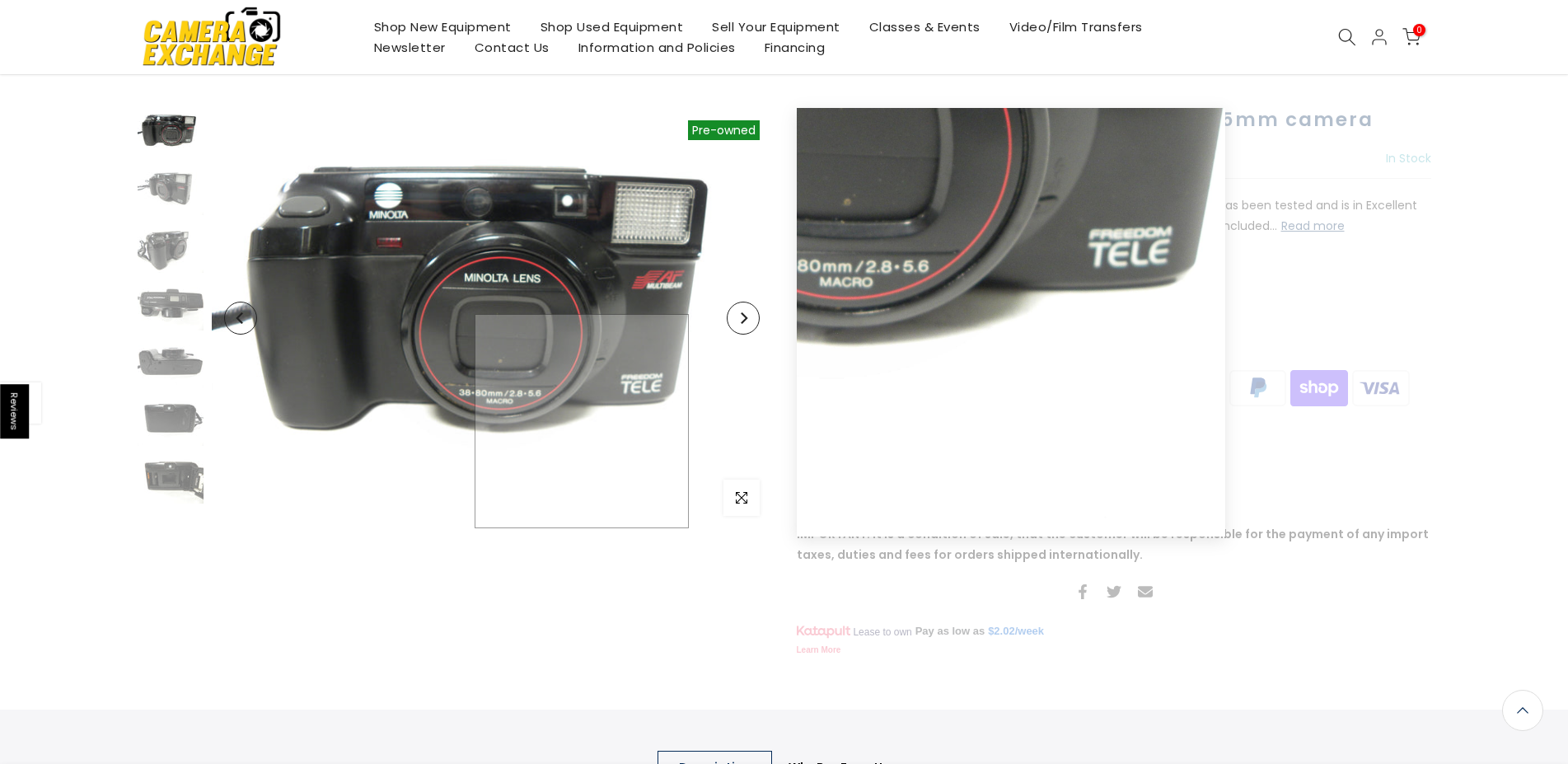
scroll to position [0, 0]
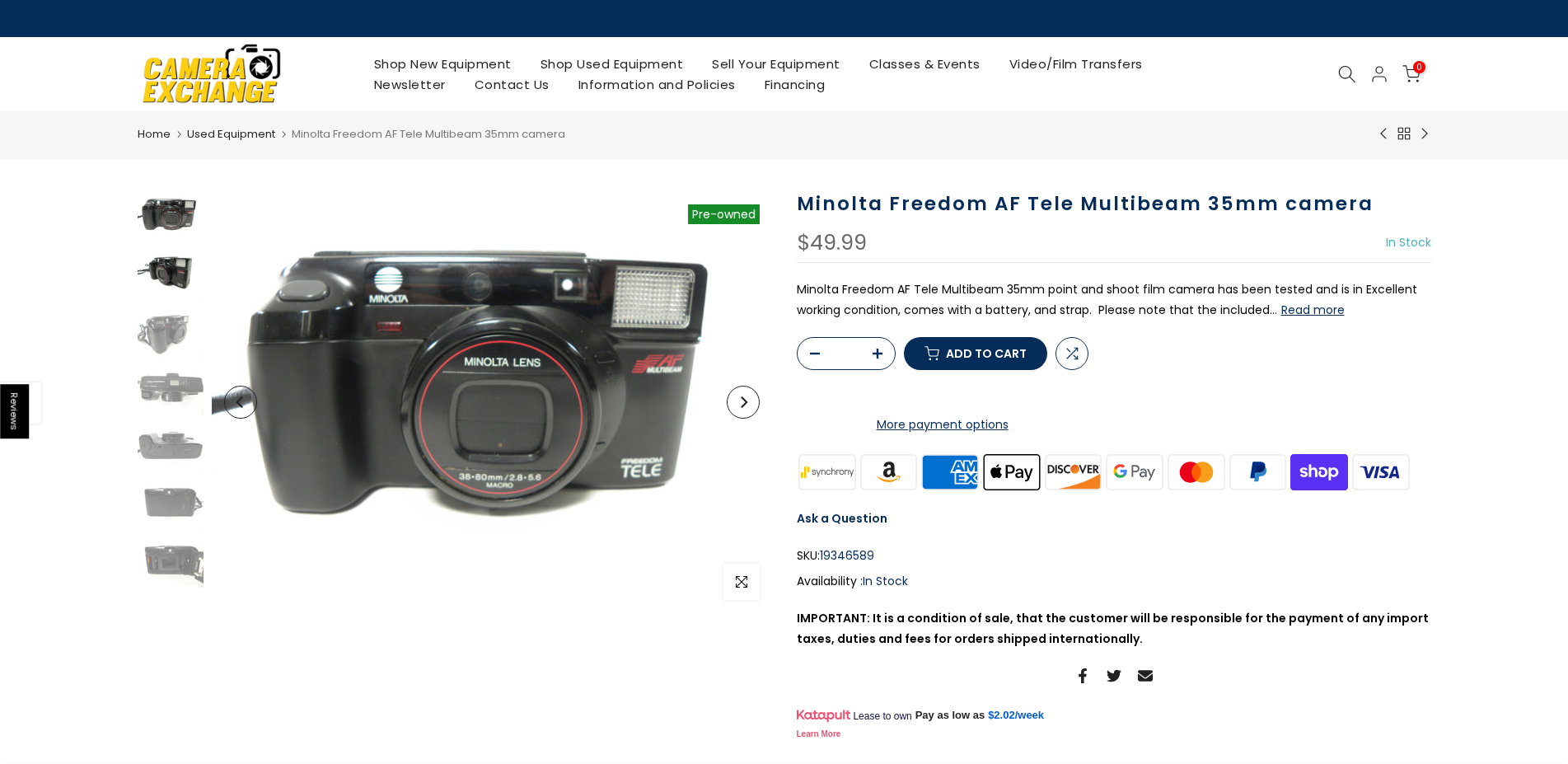
click at [184, 289] on img at bounding box center [170, 274] width 66 height 49
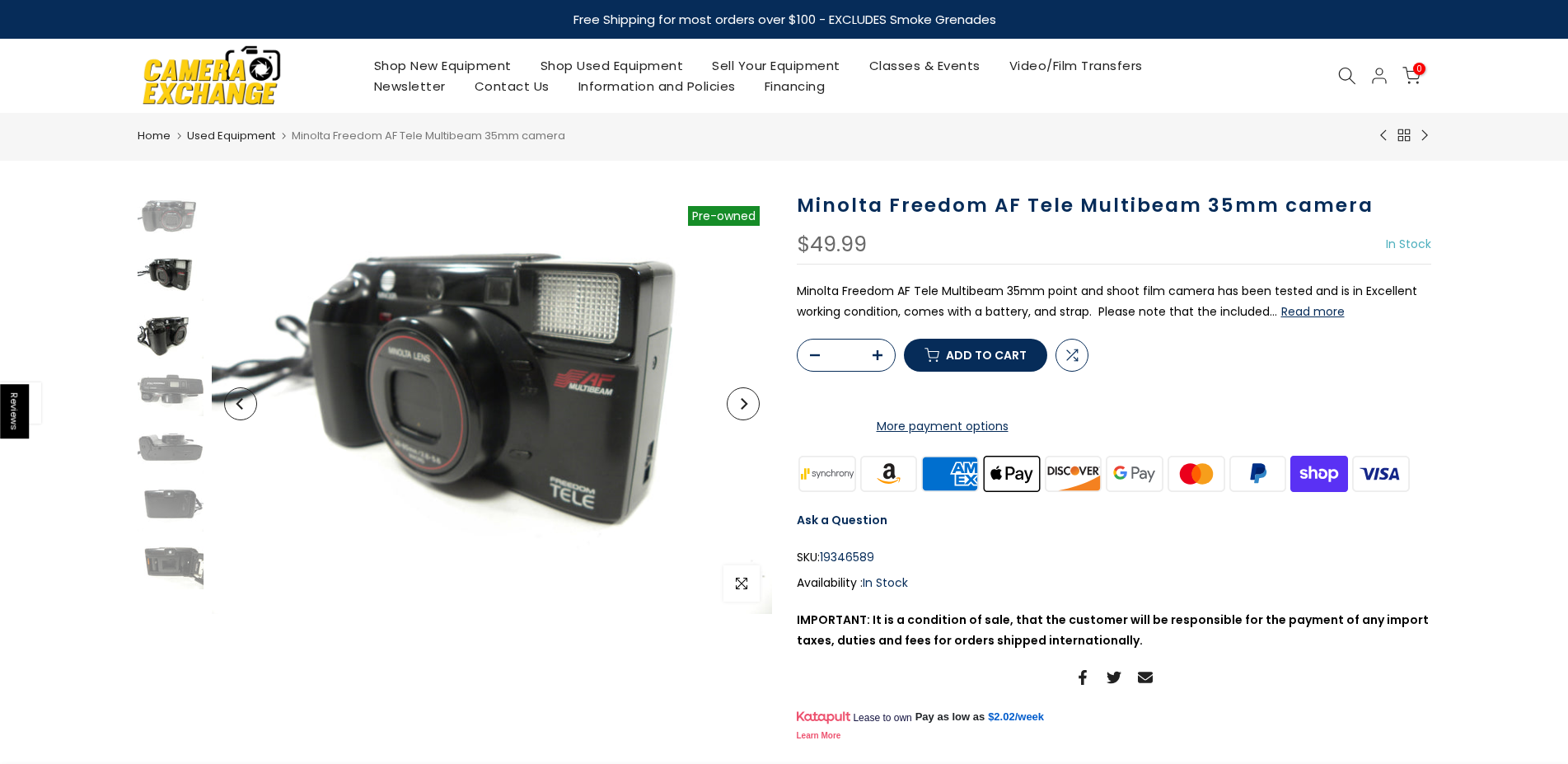
click at [166, 328] on img at bounding box center [170, 334] width 66 height 49
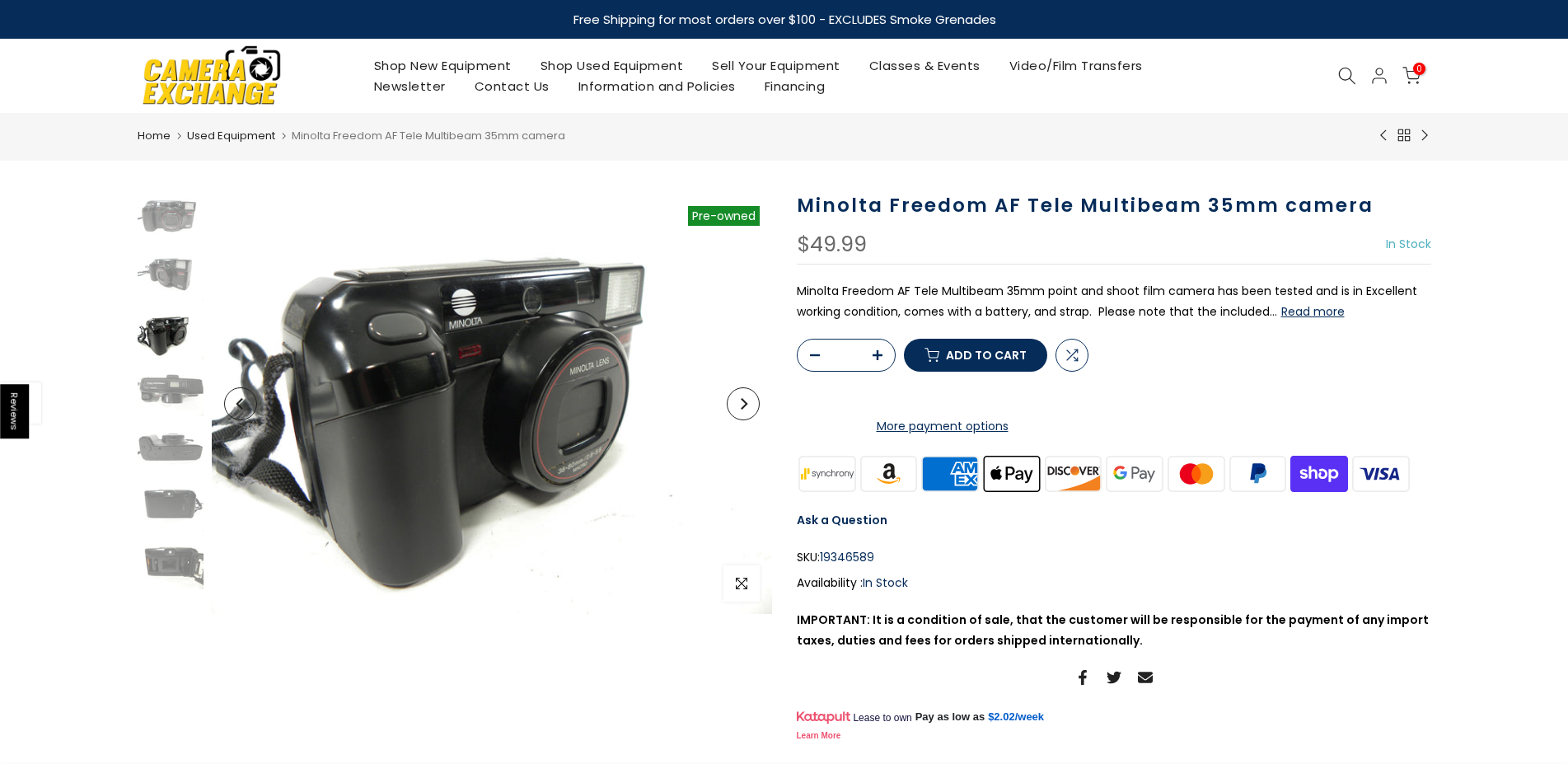
click at [166, 356] on img at bounding box center [170, 334] width 66 height 49
click at [165, 395] on img at bounding box center [170, 392] width 66 height 49
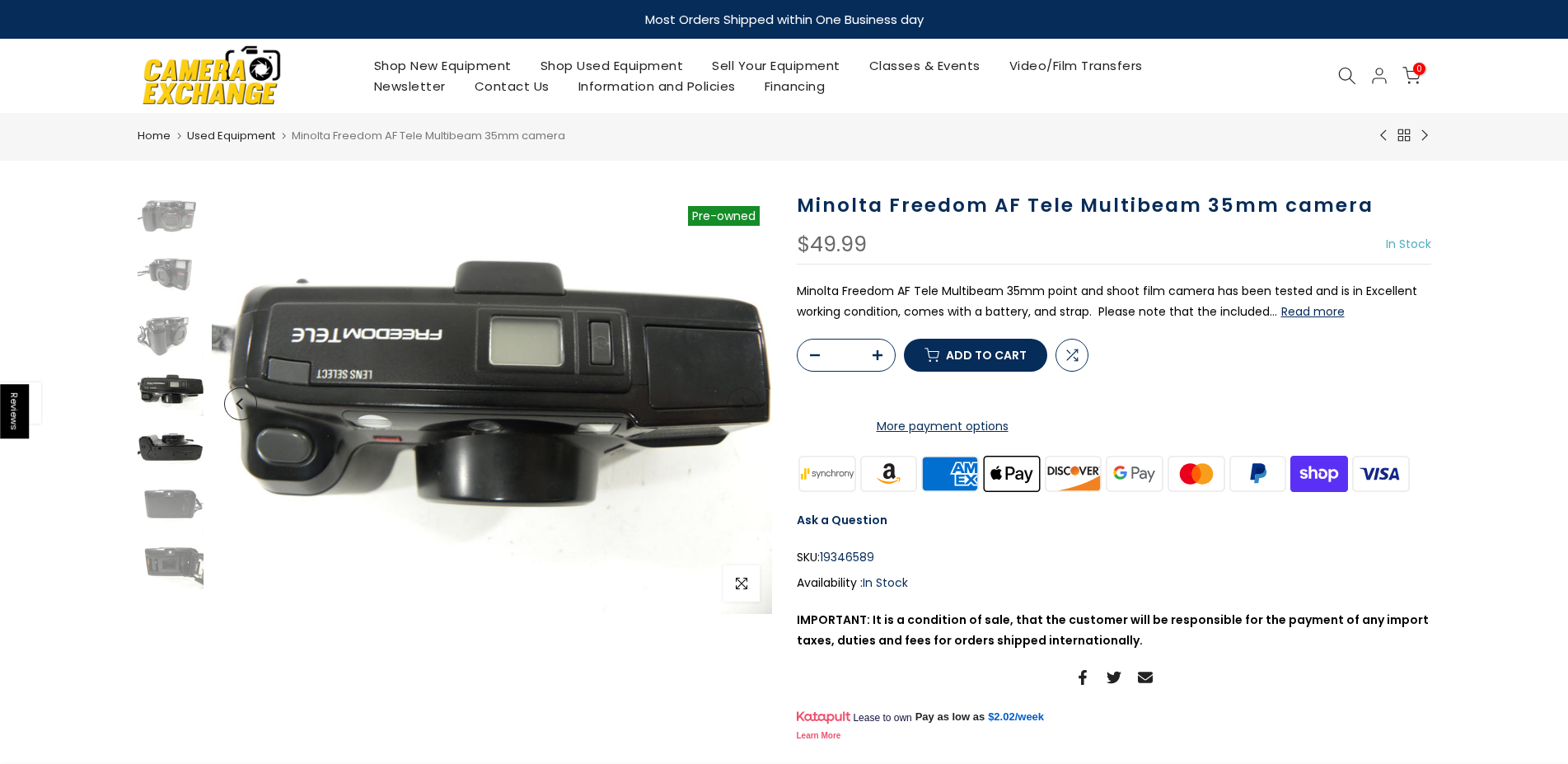
click at [162, 435] on img at bounding box center [170, 449] width 66 height 49
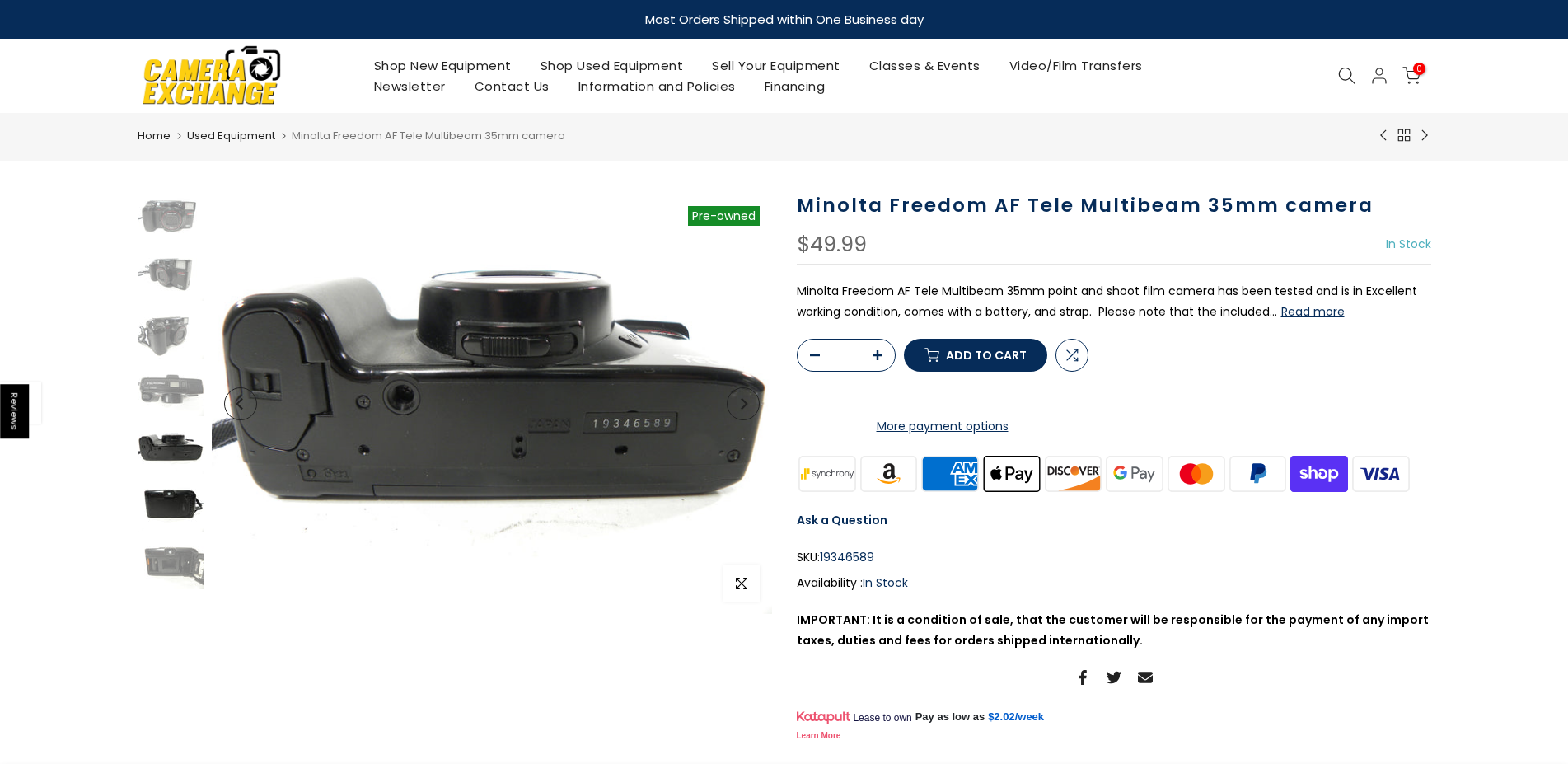
click at [162, 502] on img at bounding box center [170, 506] width 66 height 49
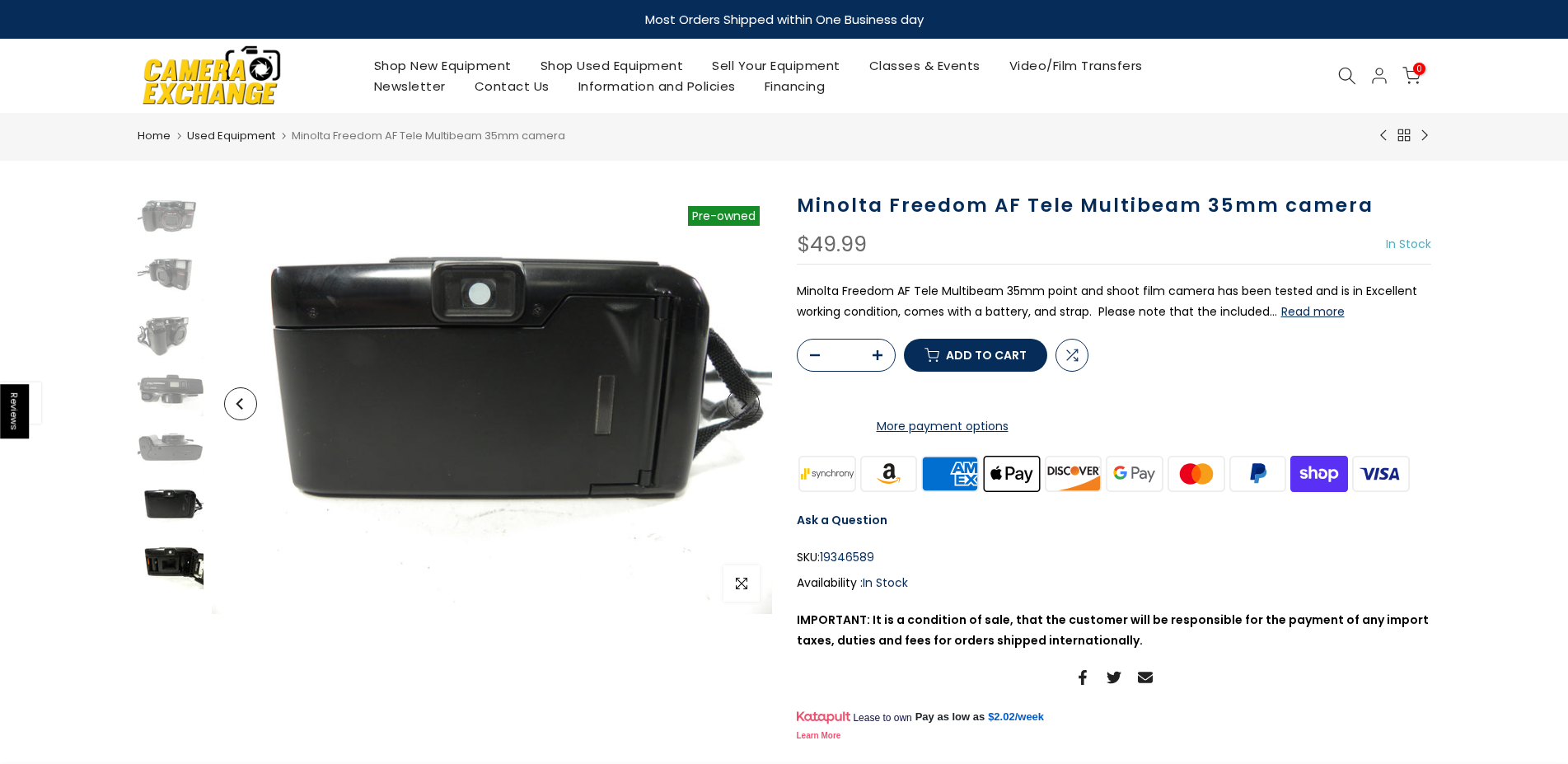
click at [158, 541] on img at bounding box center [170, 564] width 66 height 49
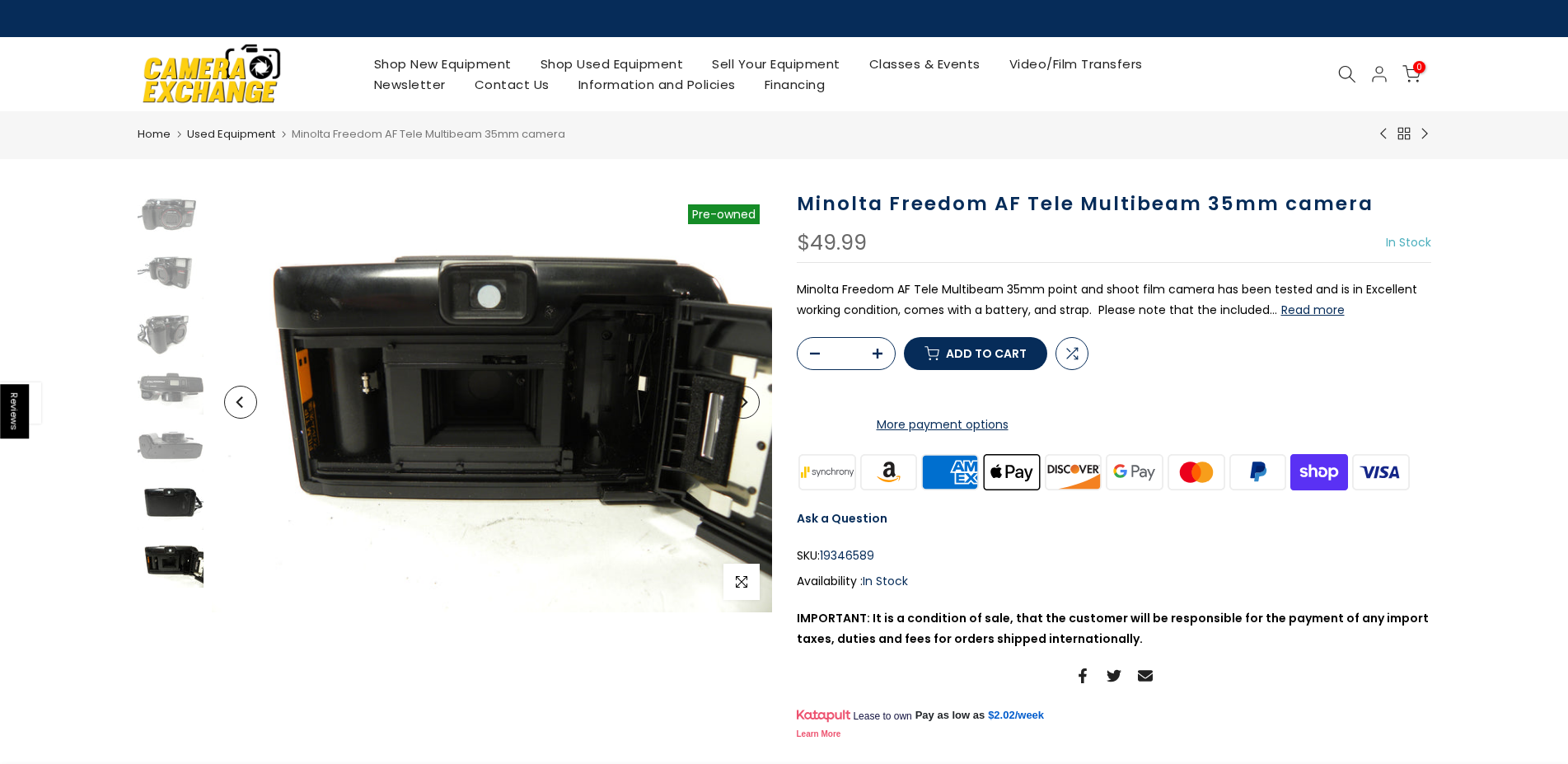
click at [174, 481] on img at bounding box center [170, 506] width 66 height 49
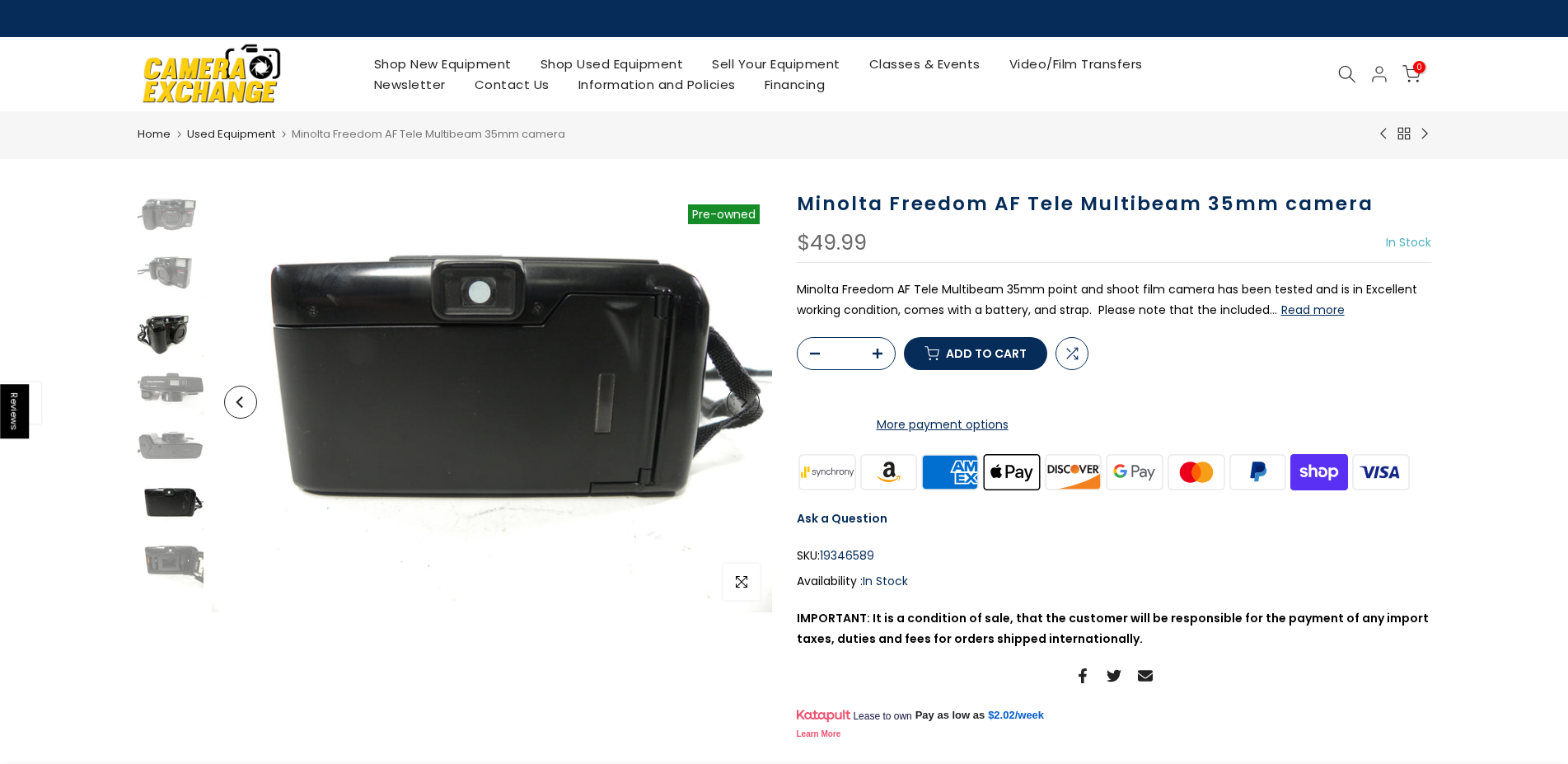
click at [174, 339] on img at bounding box center [170, 332] width 66 height 49
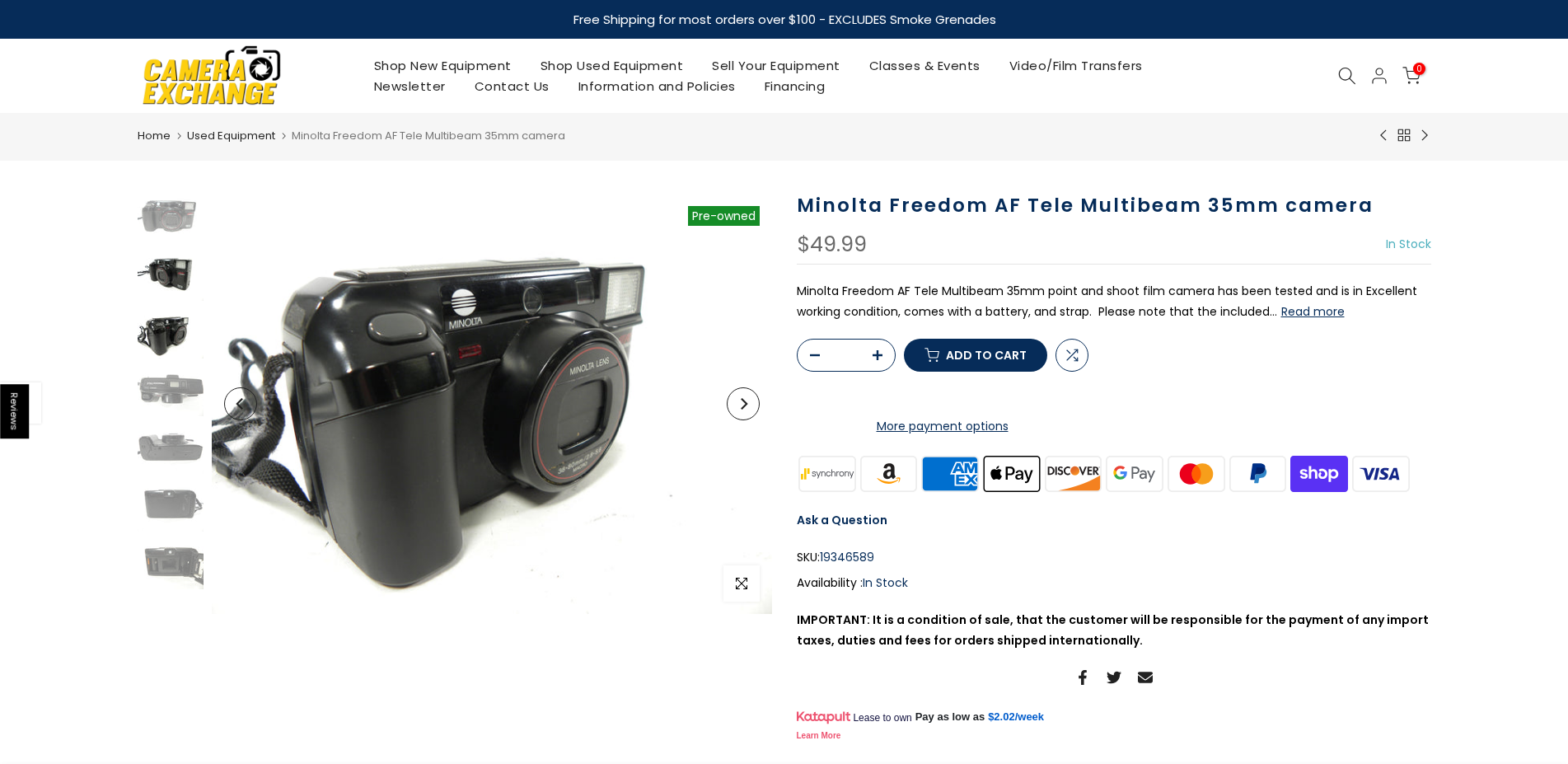
click at [184, 269] on img at bounding box center [170, 276] width 66 height 49
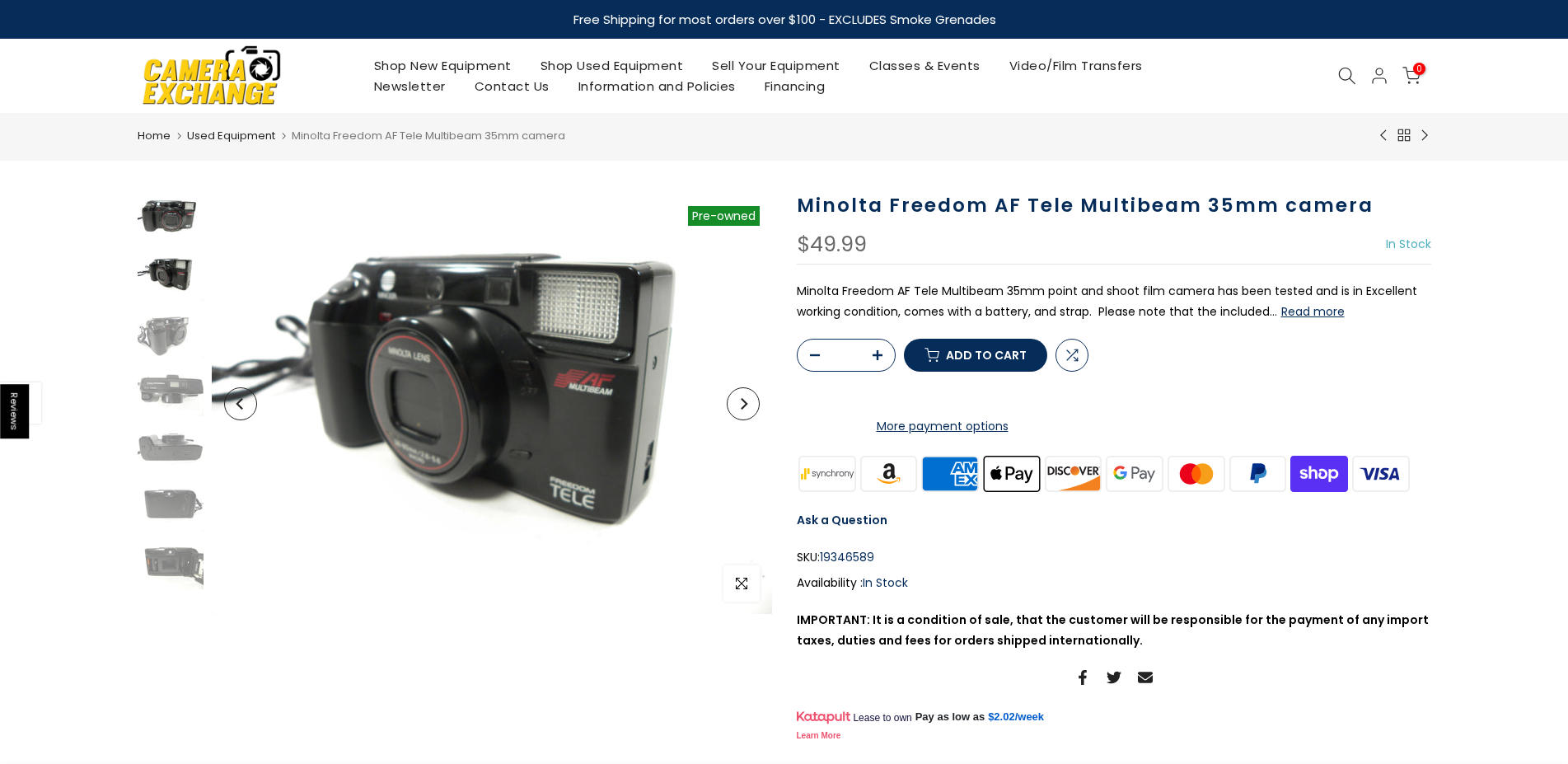
click at [187, 240] on img at bounding box center [170, 218] width 66 height 49
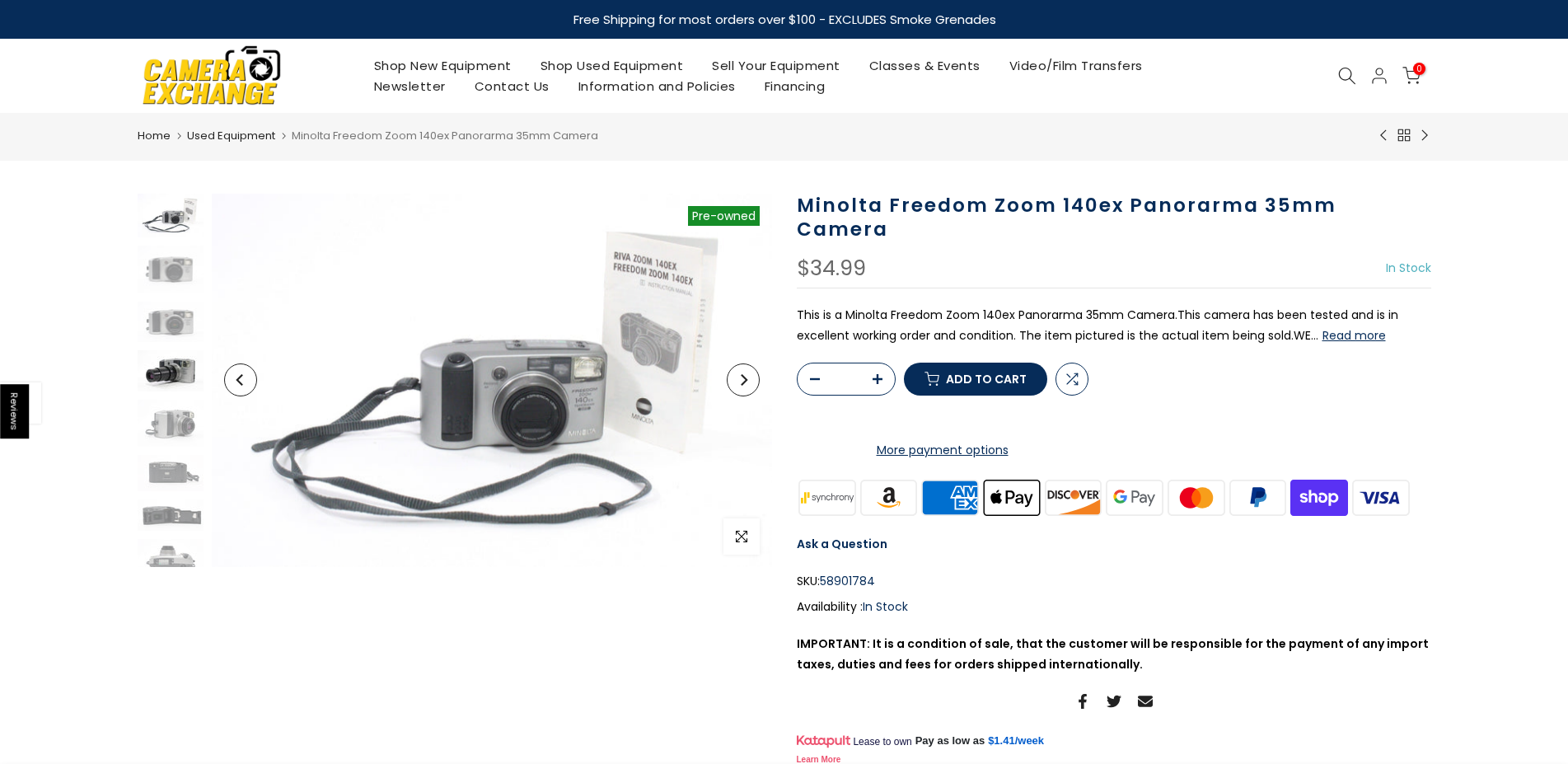
click at [171, 359] on img at bounding box center [170, 371] width 66 height 42
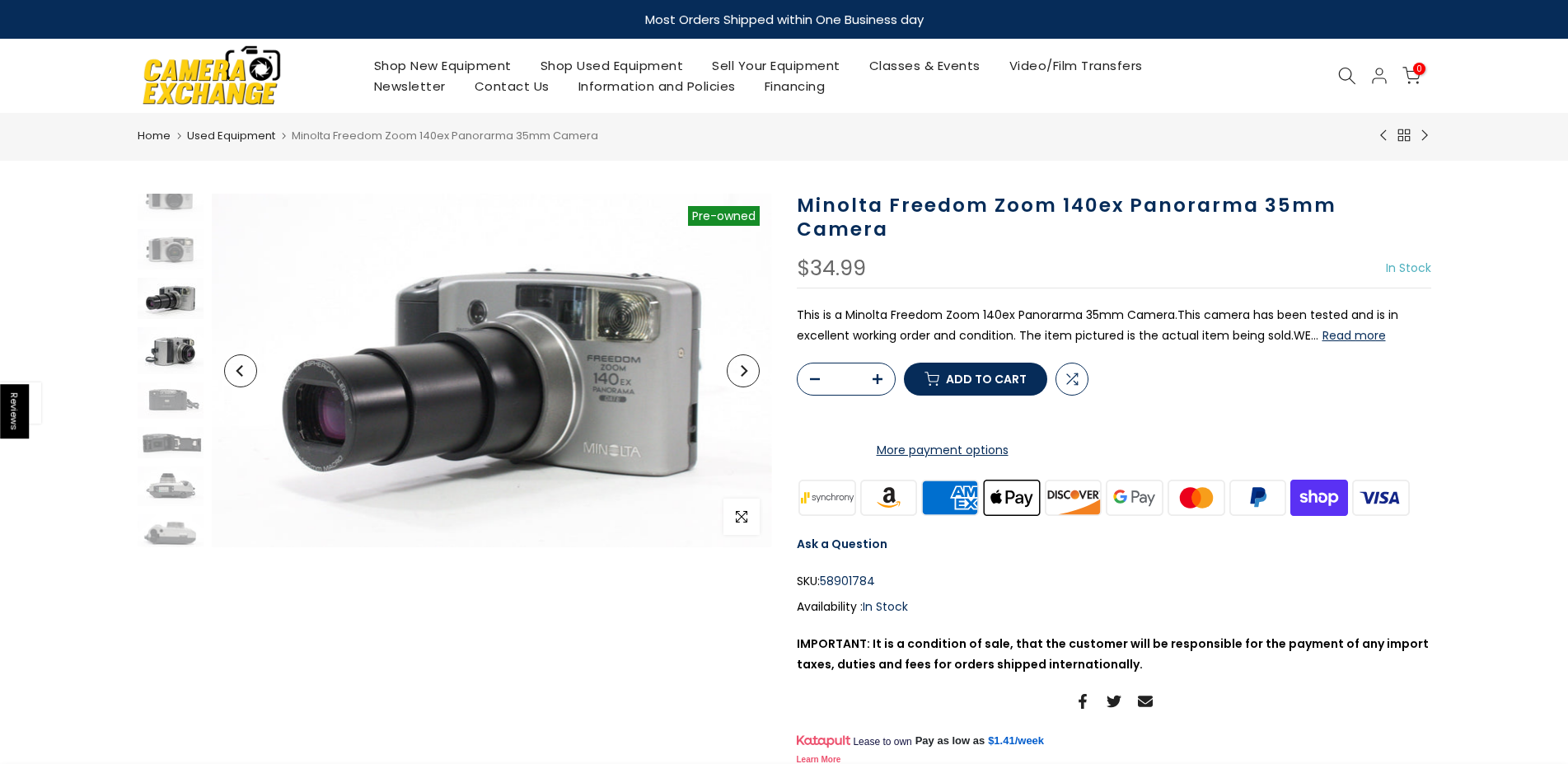
scroll to position [74, 0]
click at [169, 432] on img at bounding box center [170, 441] width 66 height 32
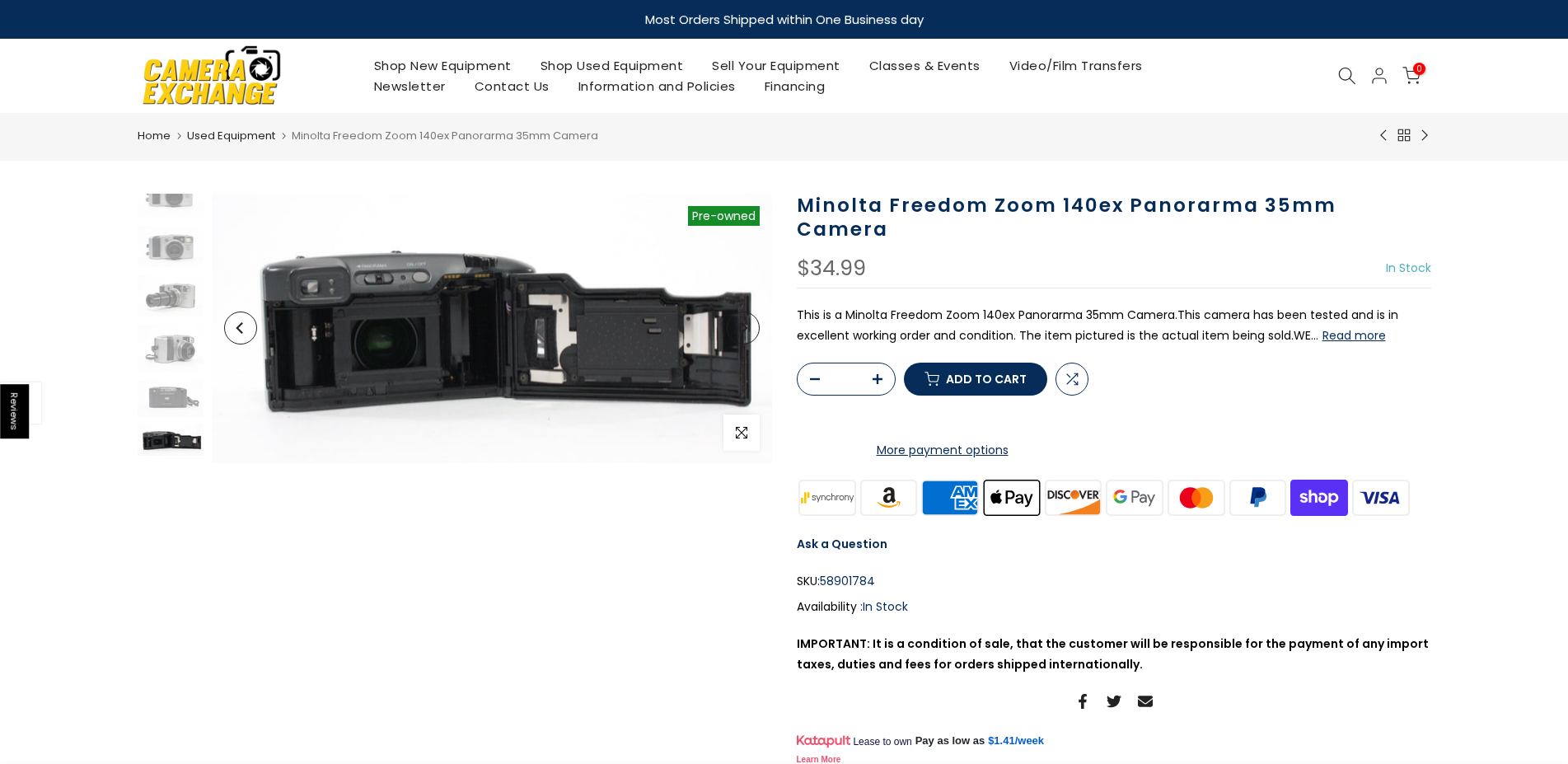
click at [169, 480] on div "Sold out Pre order Pre-owned Click to enlarge" at bounding box center [455, 482] width 660 height 577
click at [169, 405] on img at bounding box center [170, 399] width 66 height 39
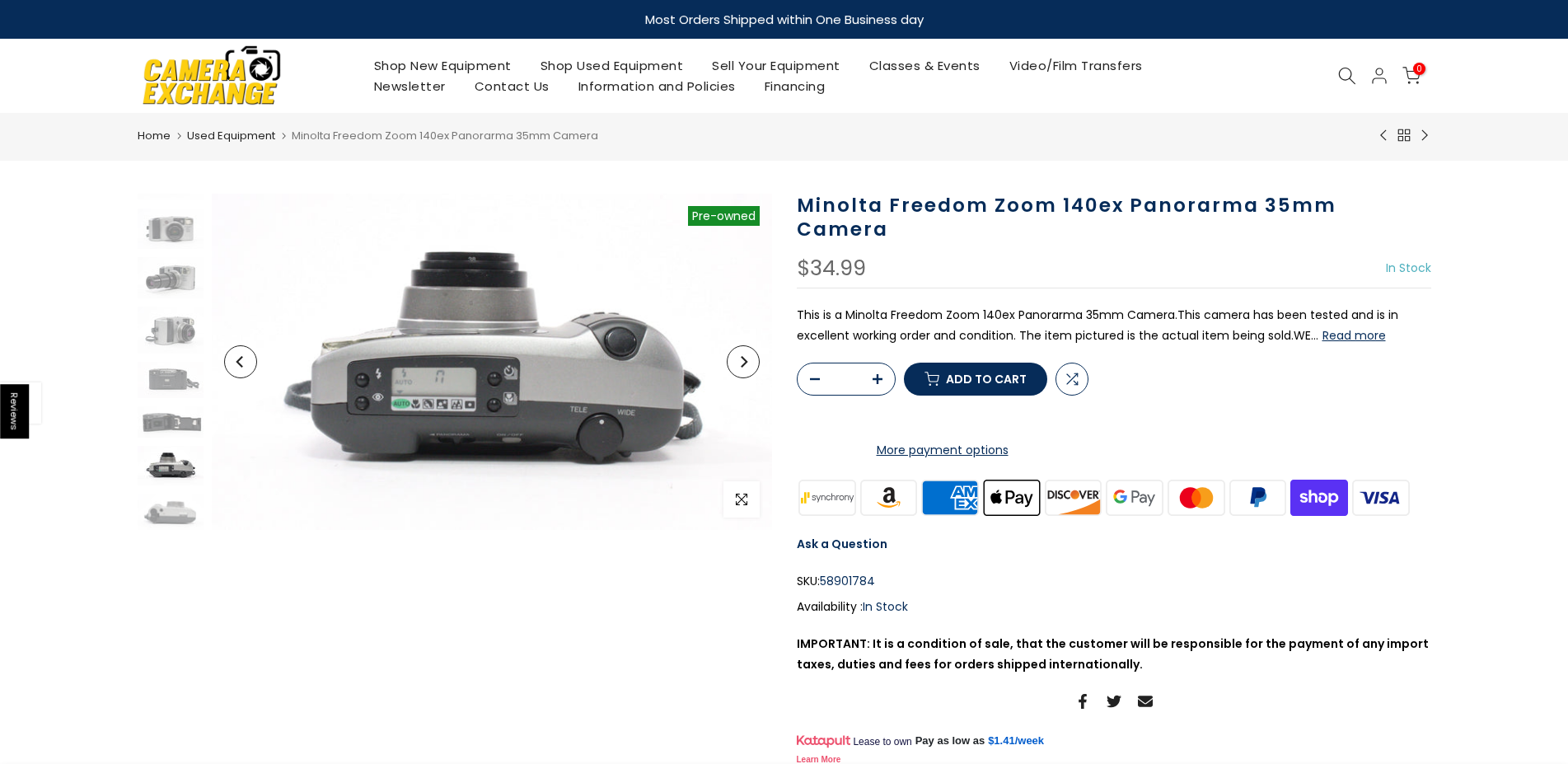
scroll to position [93, 0]
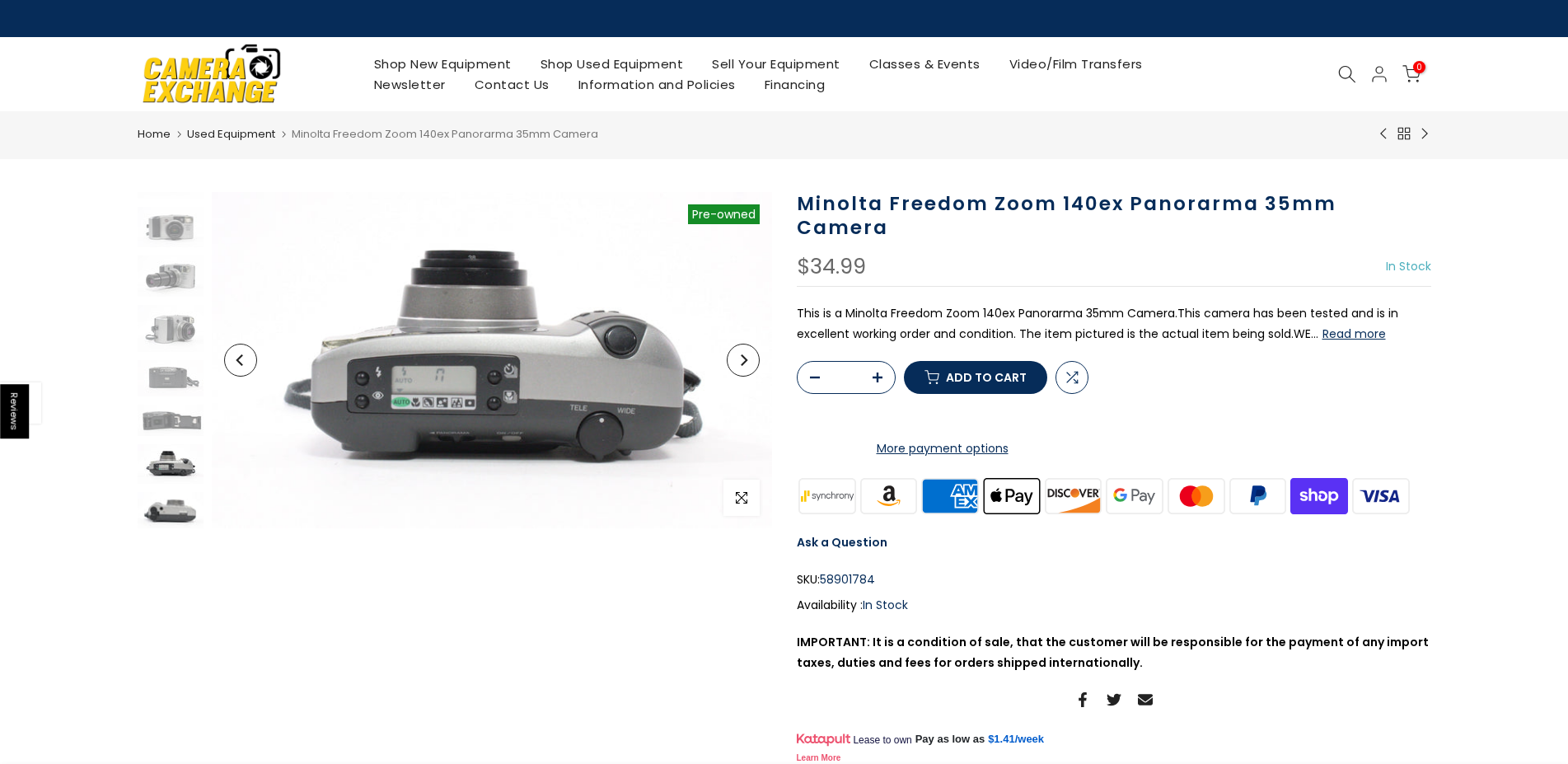
click at [159, 510] on img at bounding box center [170, 510] width 66 height 35
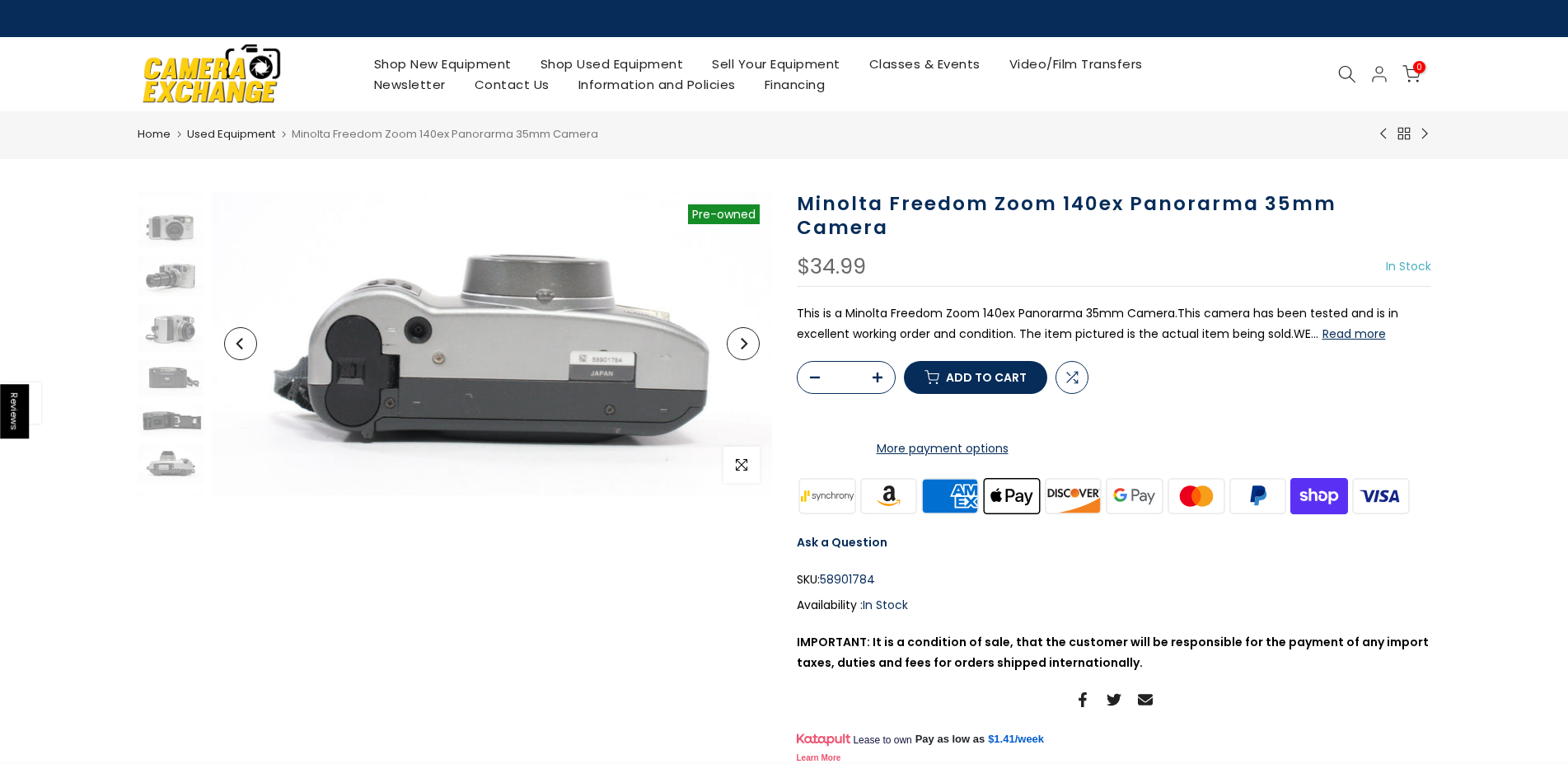
click at [159, 490] on div at bounding box center [170, 314] width 70 height 429
click at [159, 298] on img at bounding box center [170, 301] width 66 height 47
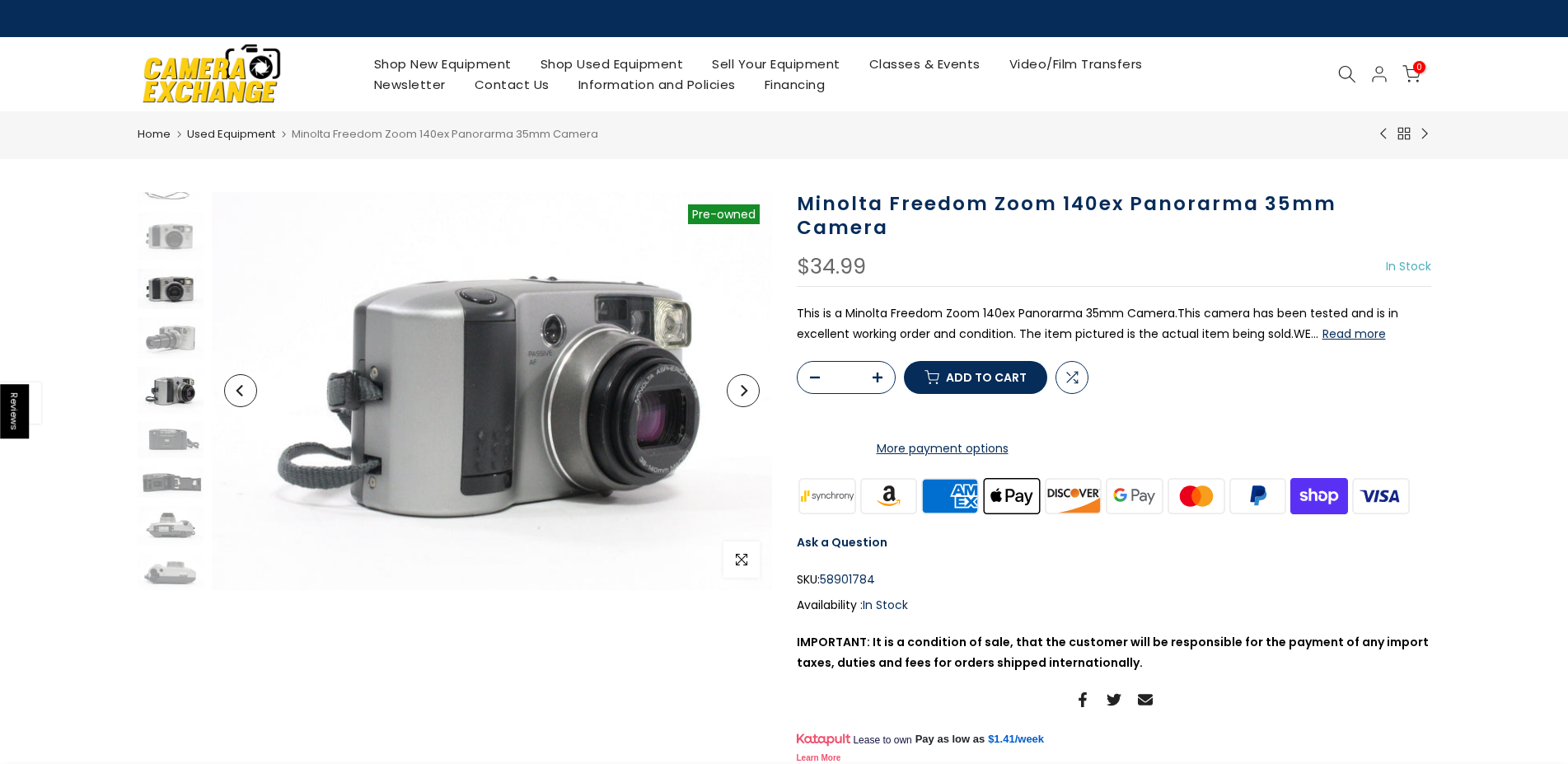
click at [165, 279] on img at bounding box center [170, 289] width 66 height 40
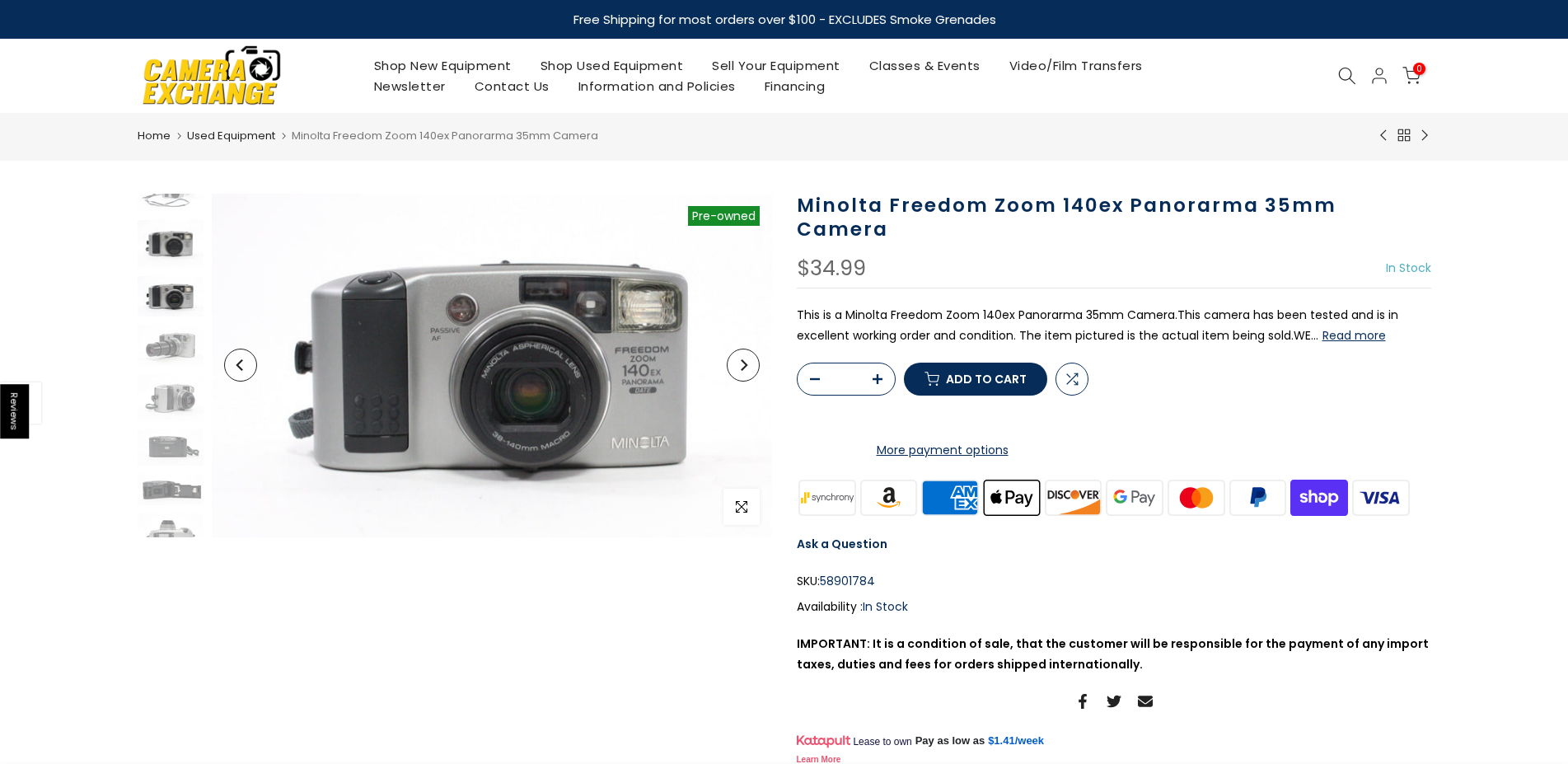
click at [171, 254] on img at bounding box center [170, 244] width 66 height 47
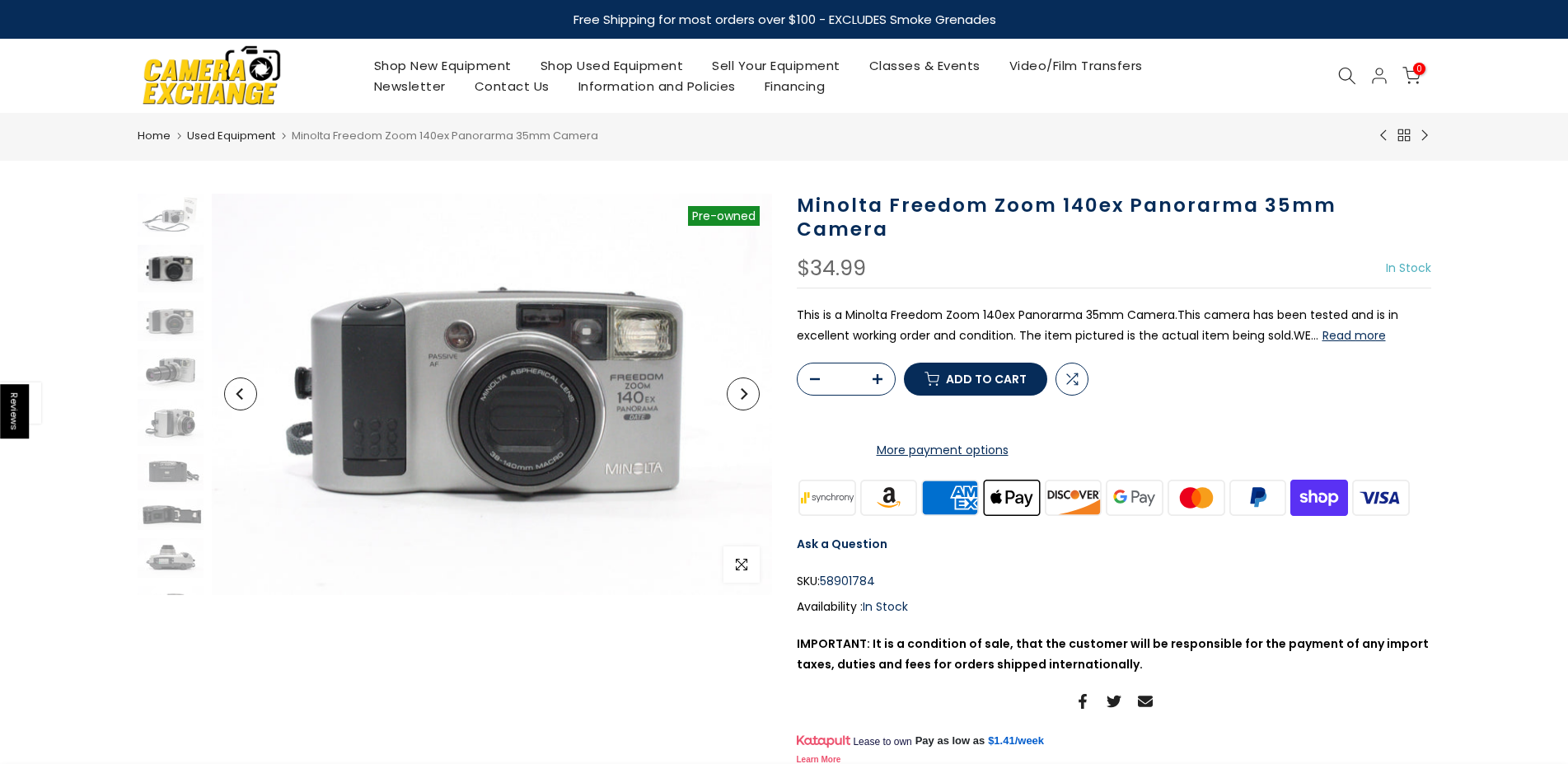
scroll to position [0, 0]
click at [160, 236] on img at bounding box center [170, 216] width 66 height 44
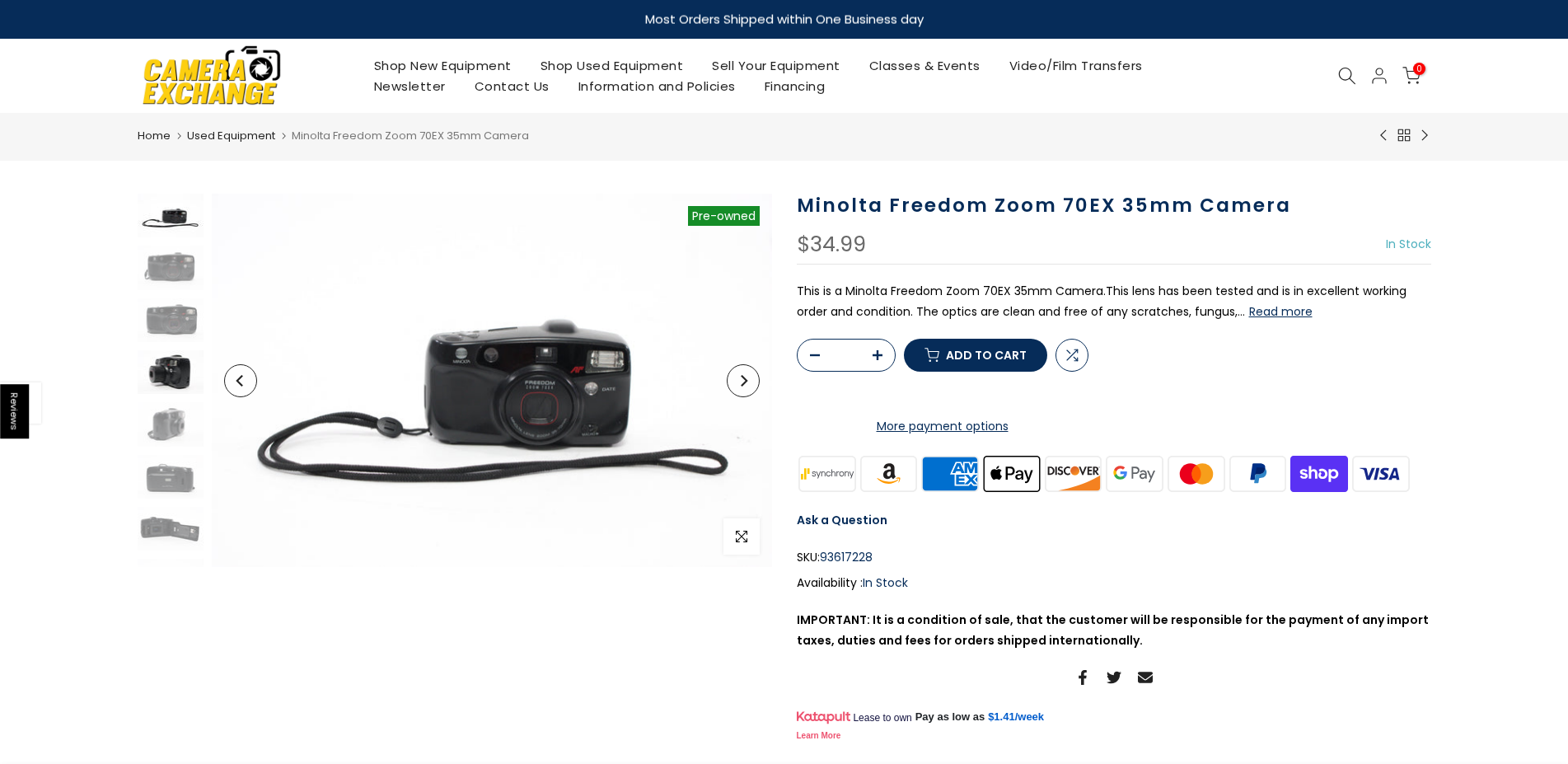
click at [170, 362] on img at bounding box center [170, 372] width 66 height 44
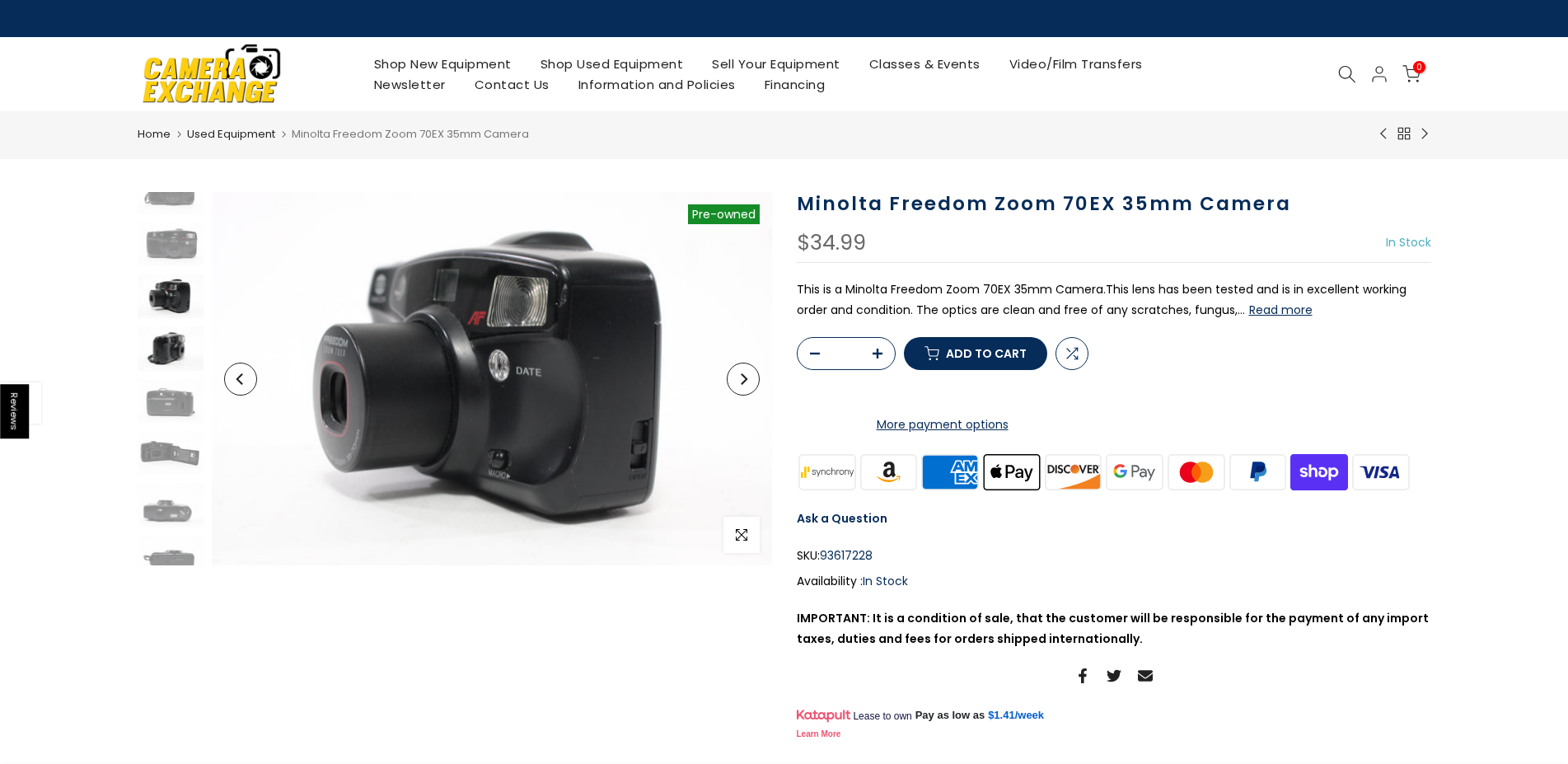
click at [175, 341] on img at bounding box center [170, 349] width 66 height 44
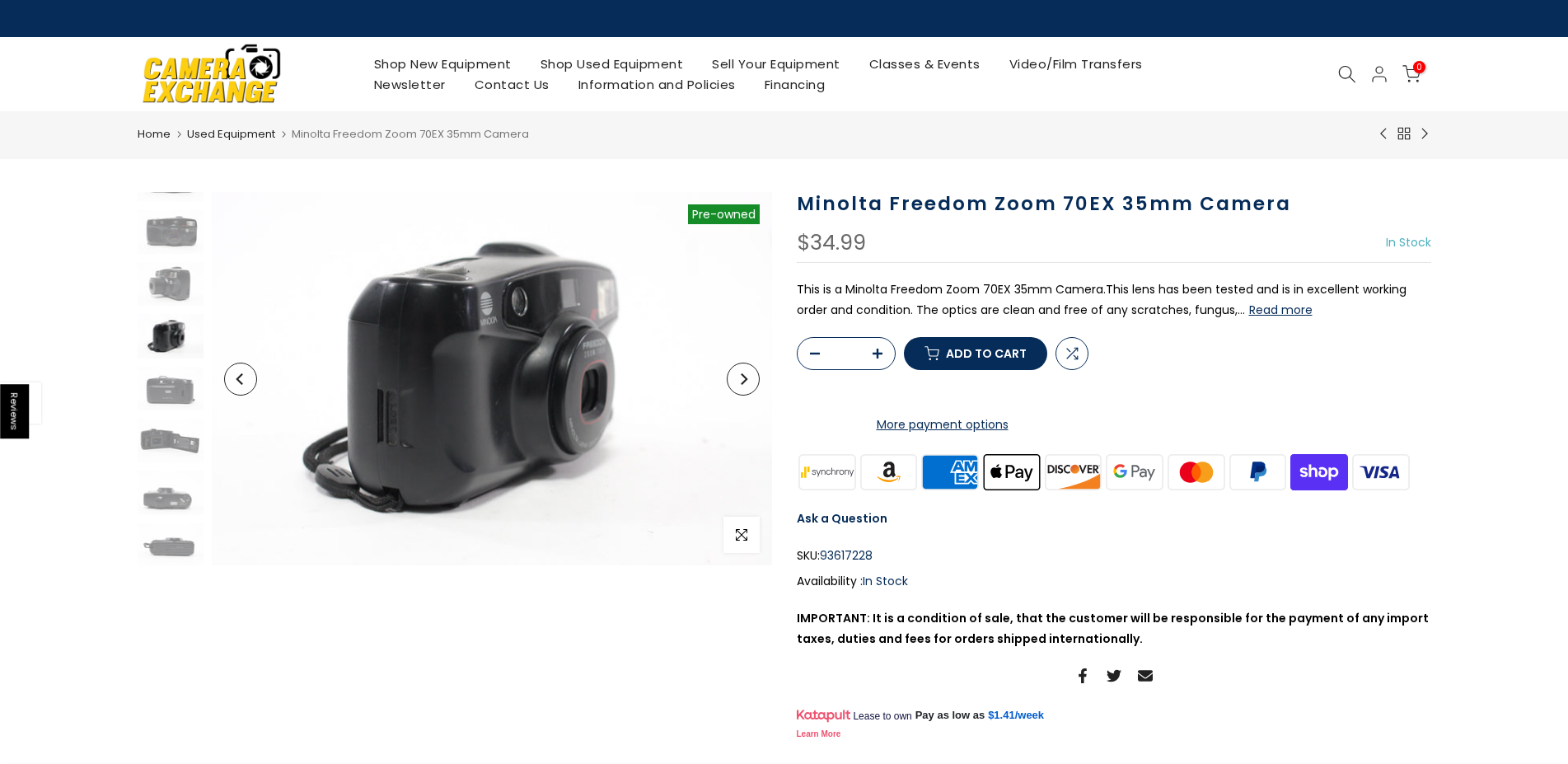
scroll to position [88, 0]
click at [177, 372] on img at bounding box center [170, 387] width 66 height 44
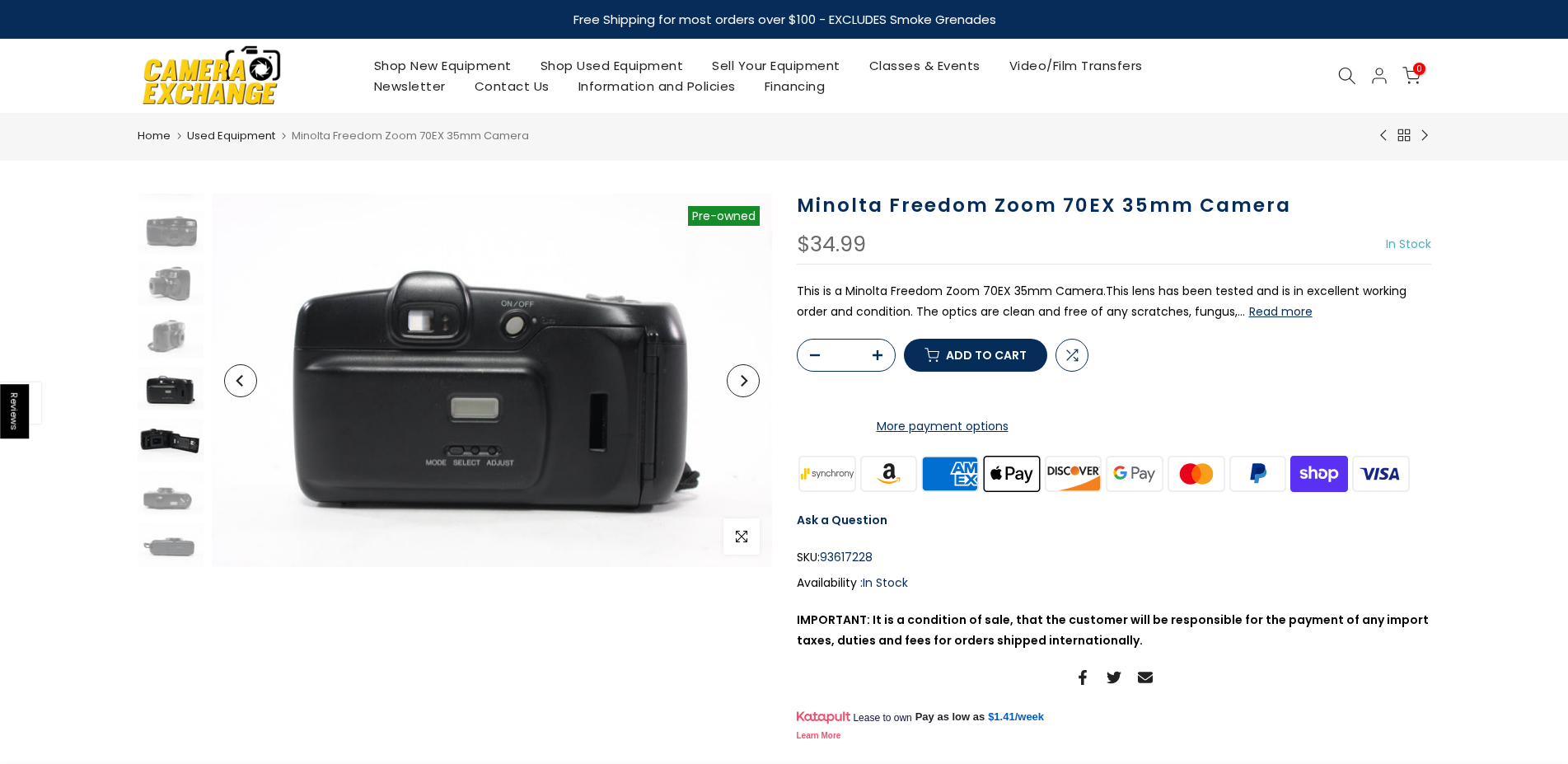
scroll to position [88, 0]
click at [169, 418] on div at bounding box center [170, 336] width 70 height 462
click at [174, 401] on img at bounding box center [170, 390] width 66 height 44
click at [166, 436] on img at bounding box center [170, 441] width 66 height 44
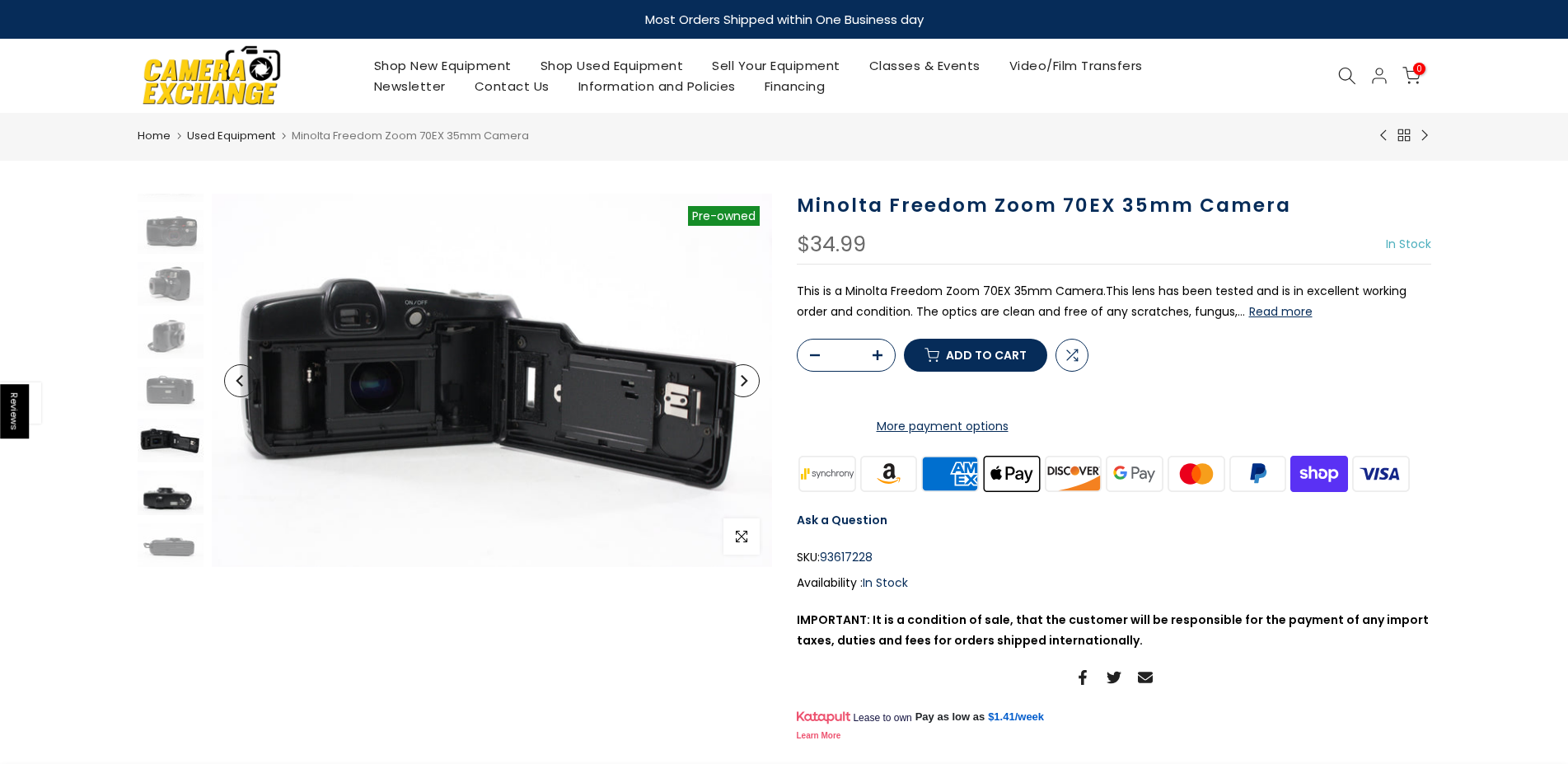
click at [157, 492] on img at bounding box center [170, 492] width 66 height 44
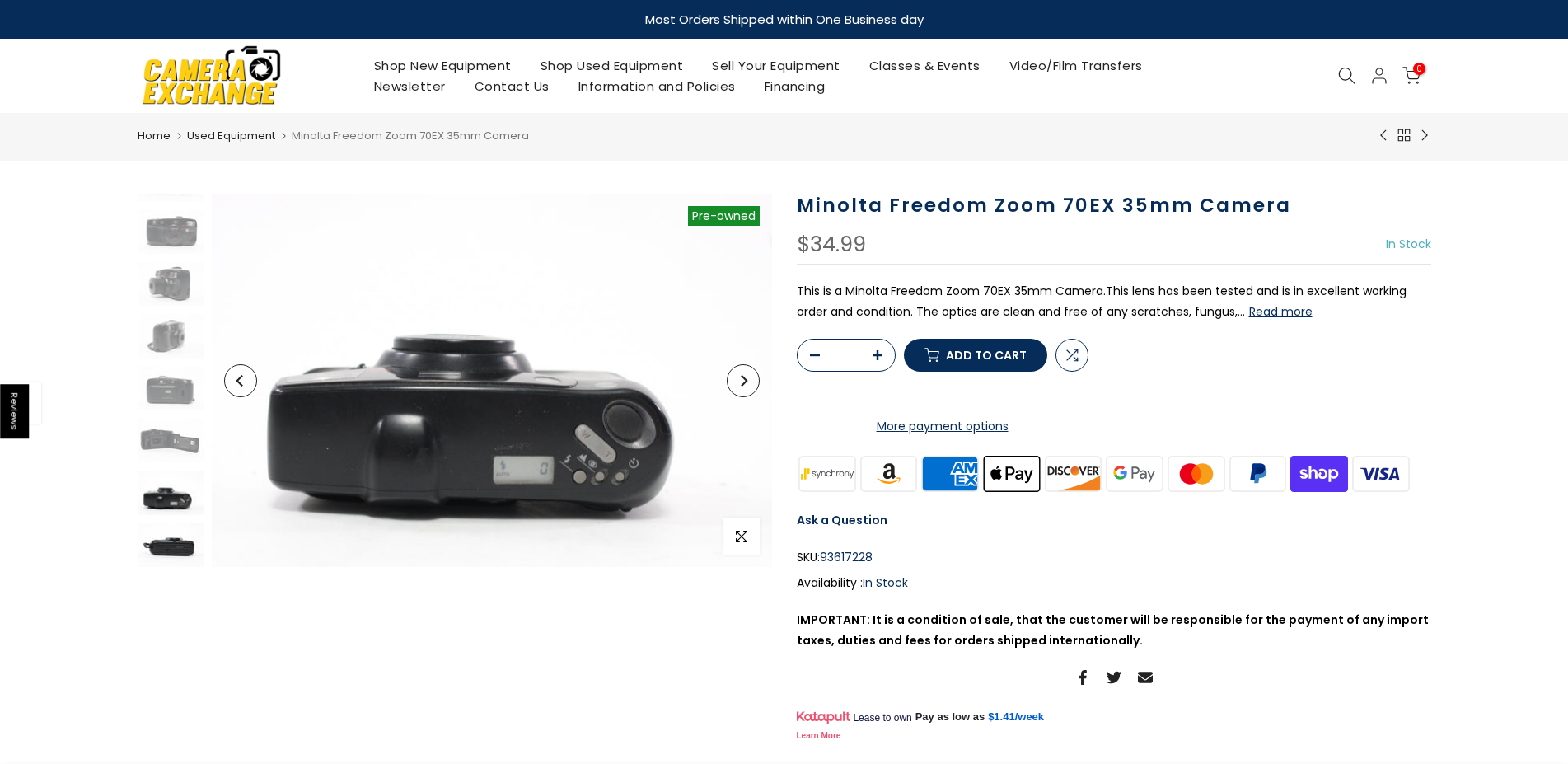
click at [150, 548] on img at bounding box center [170, 545] width 66 height 44
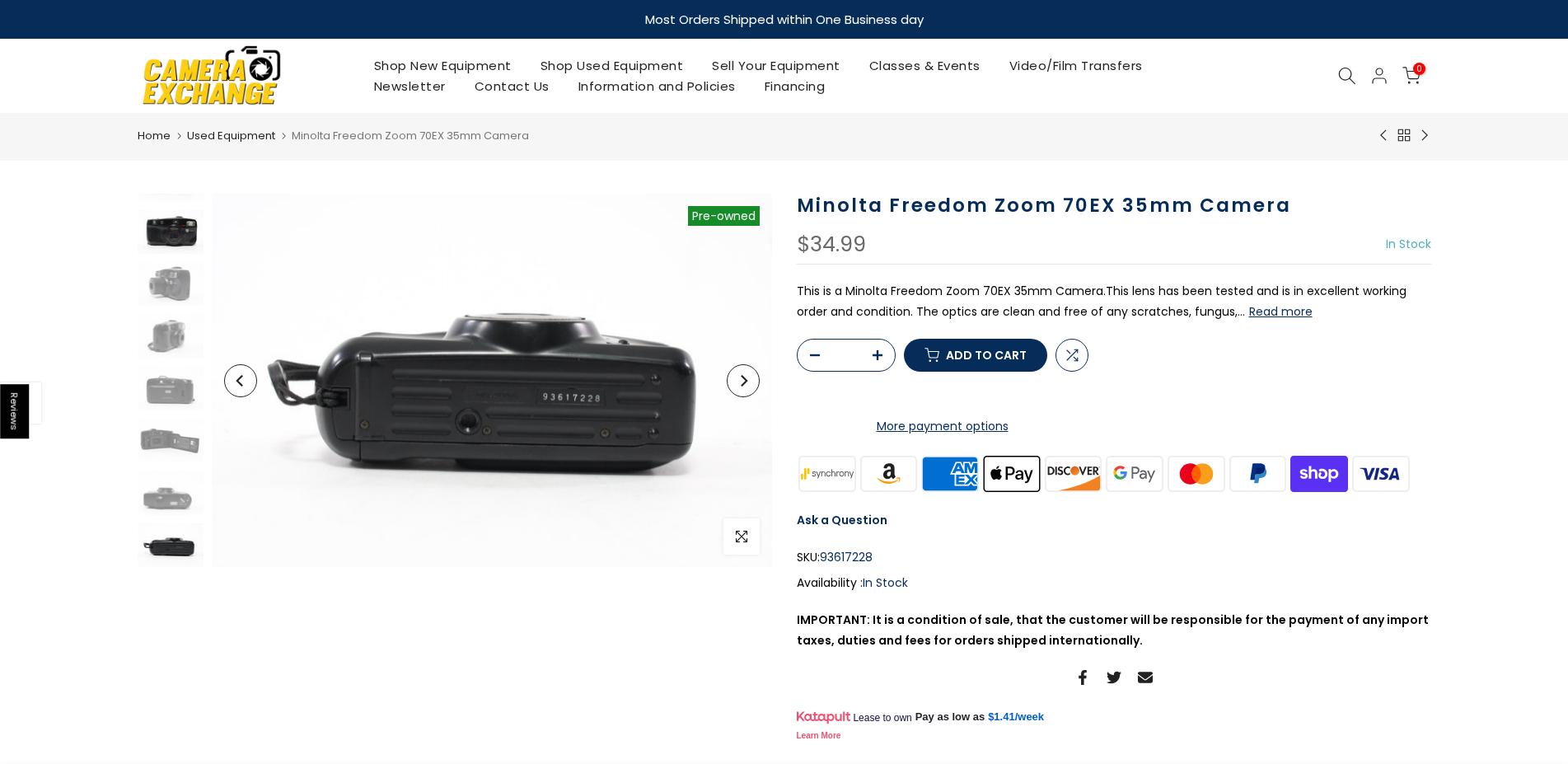
click at [173, 225] on img at bounding box center [170, 232] width 66 height 44
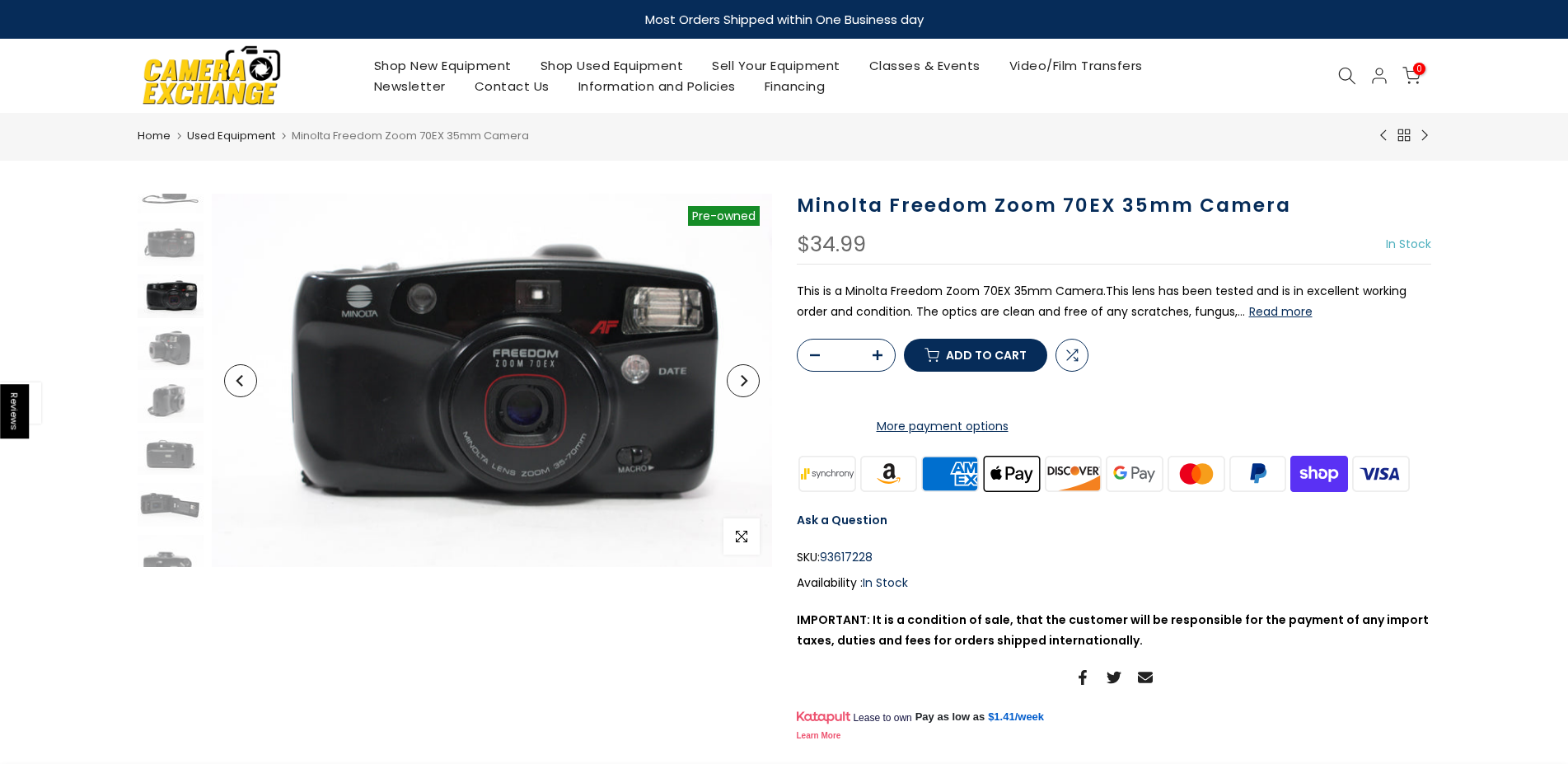
scroll to position [22, 0]
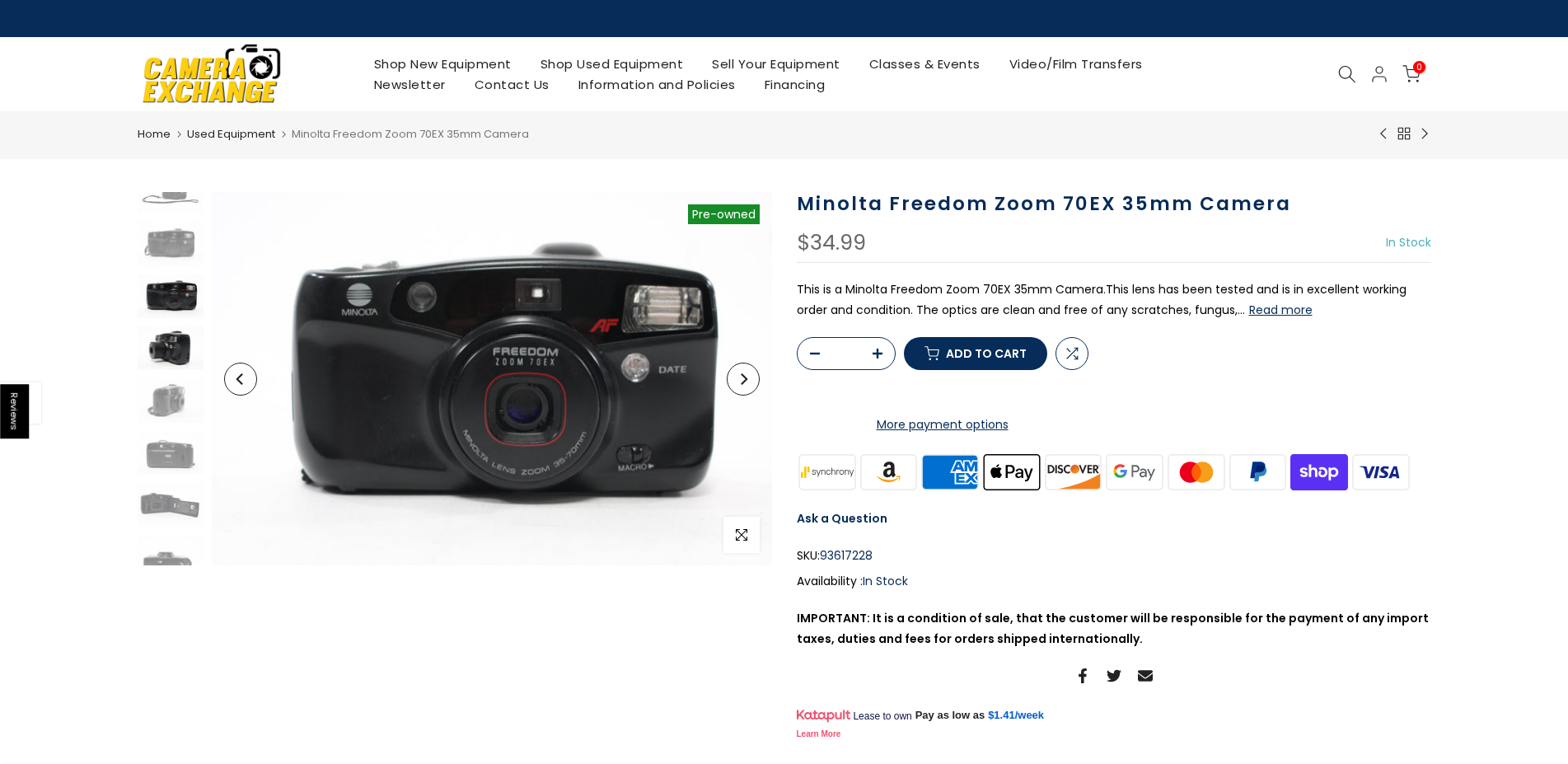
click at [166, 327] on img at bounding box center [170, 349] width 66 height 44
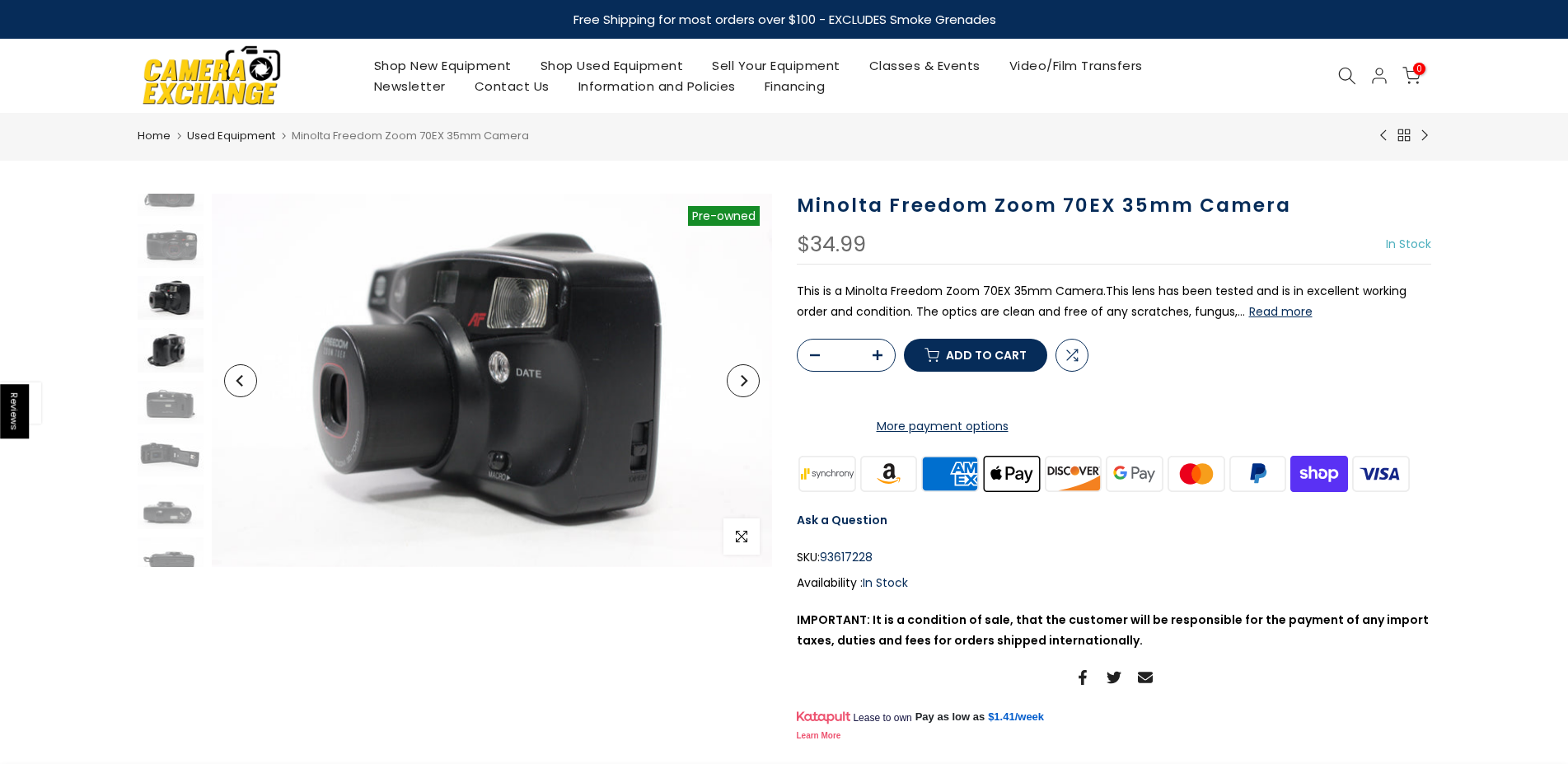
click at [159, 343] on img at bounding box center [170, 350] width 66 height 44
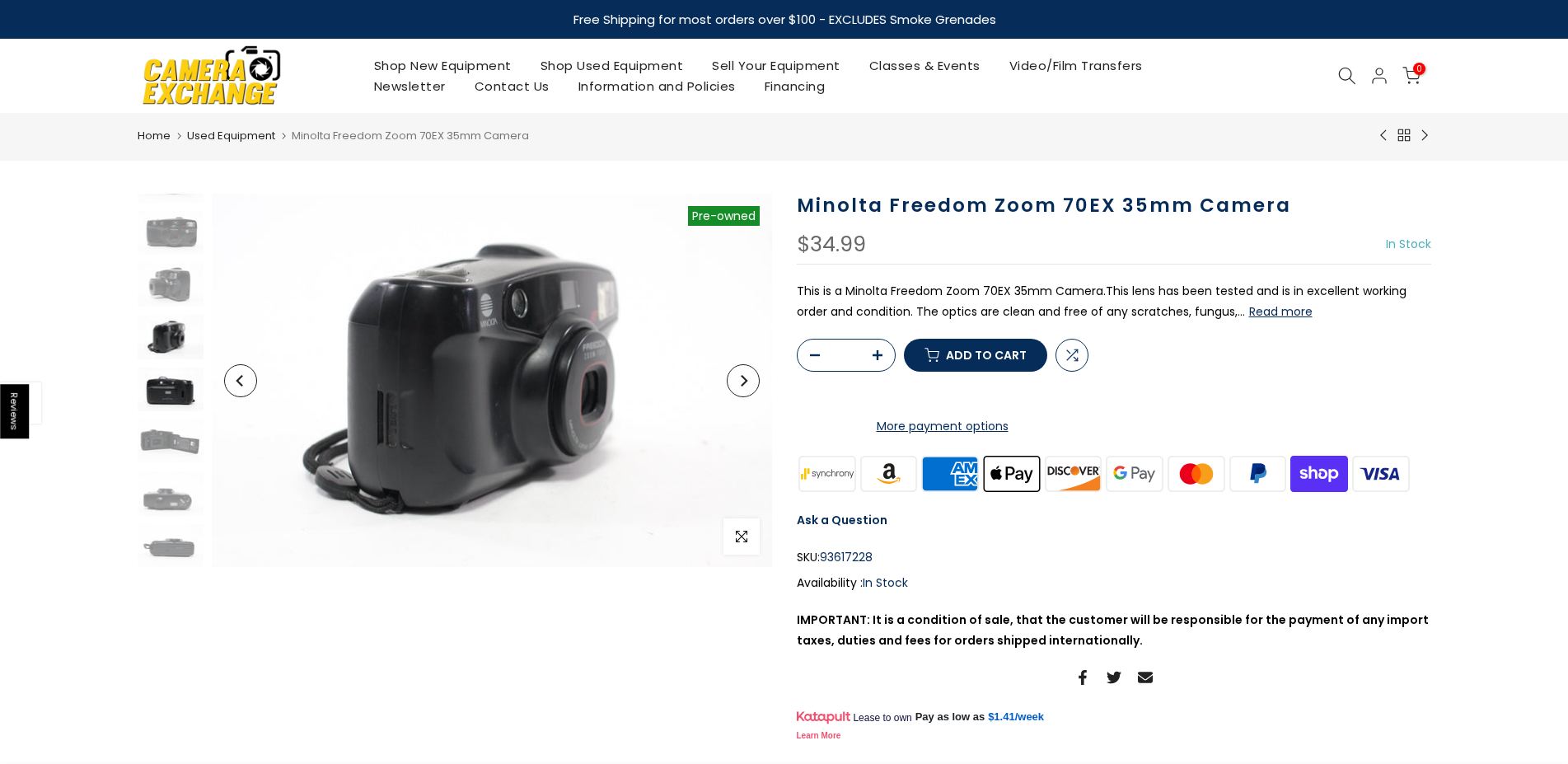
scroll to position [88, 0]
click at [159, 372] on img at bounding box center [170, 389] width 66 height 44
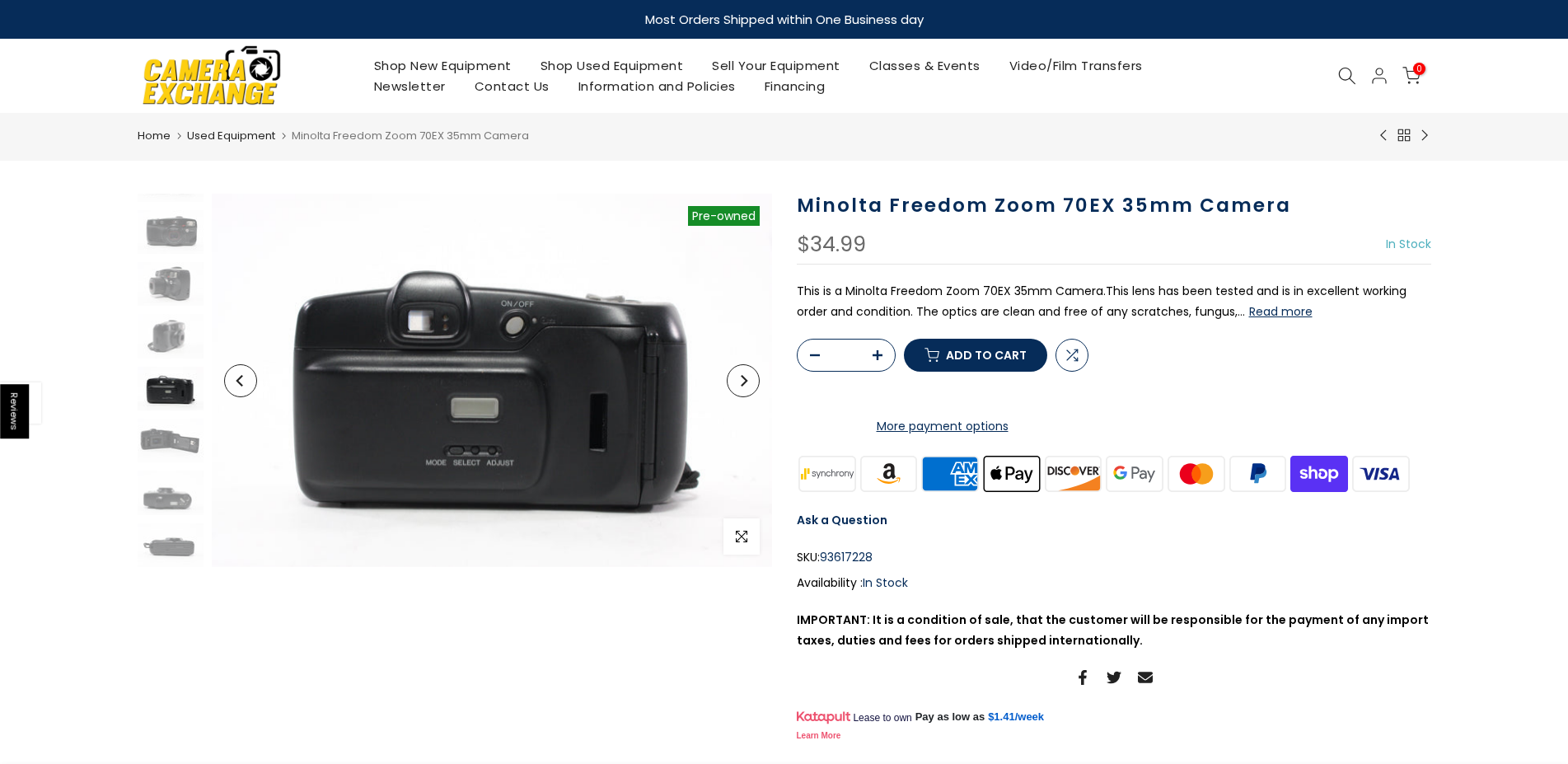
click at [159, 399] on img at bounding box center [170, 389] width 66 height 44
click at [160, 443] on img at bounding box center [170, 441] width 66 height 44
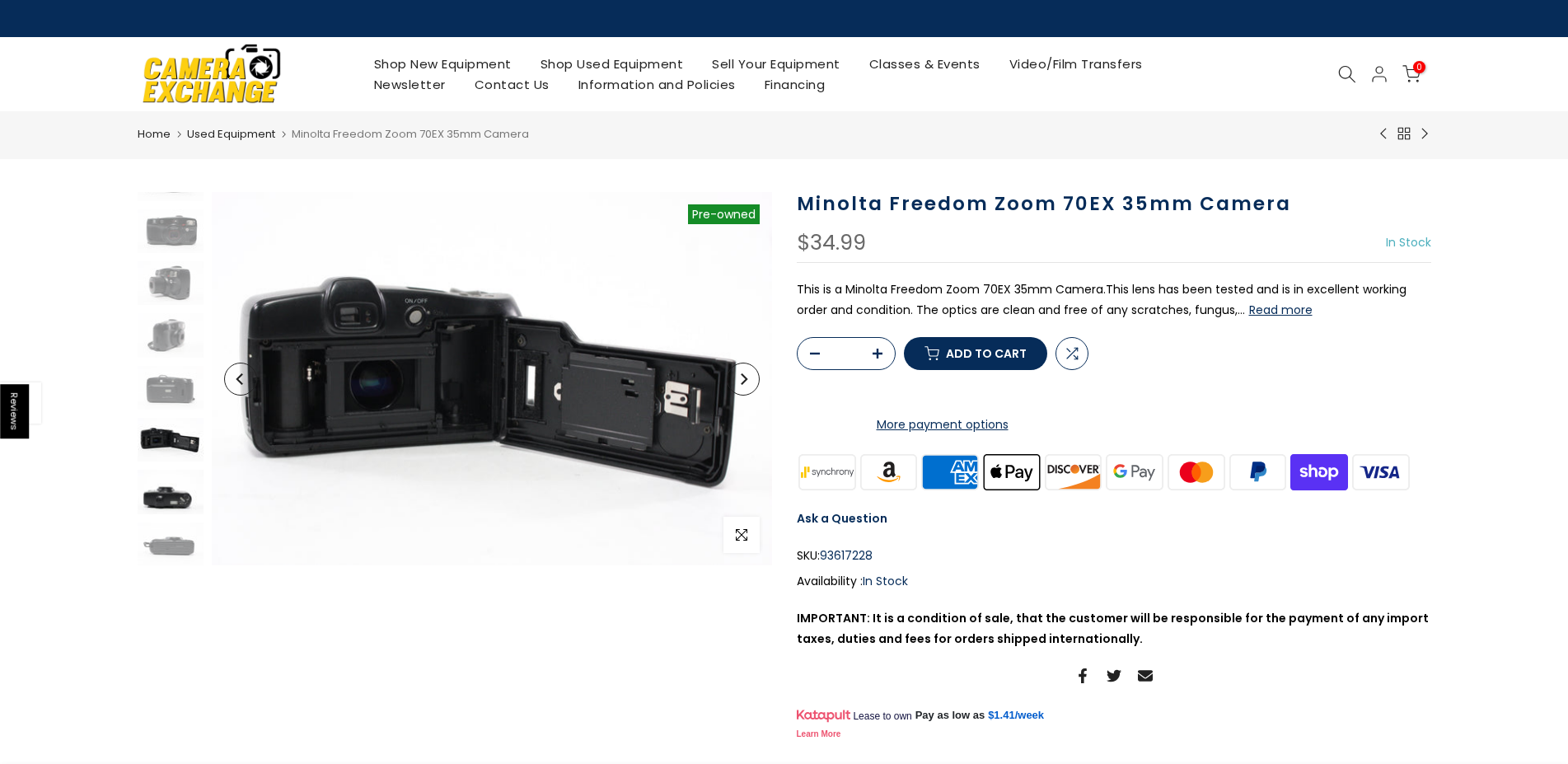
click at [154, 497] on img at bounding box center [170, 492] width 66 height 44
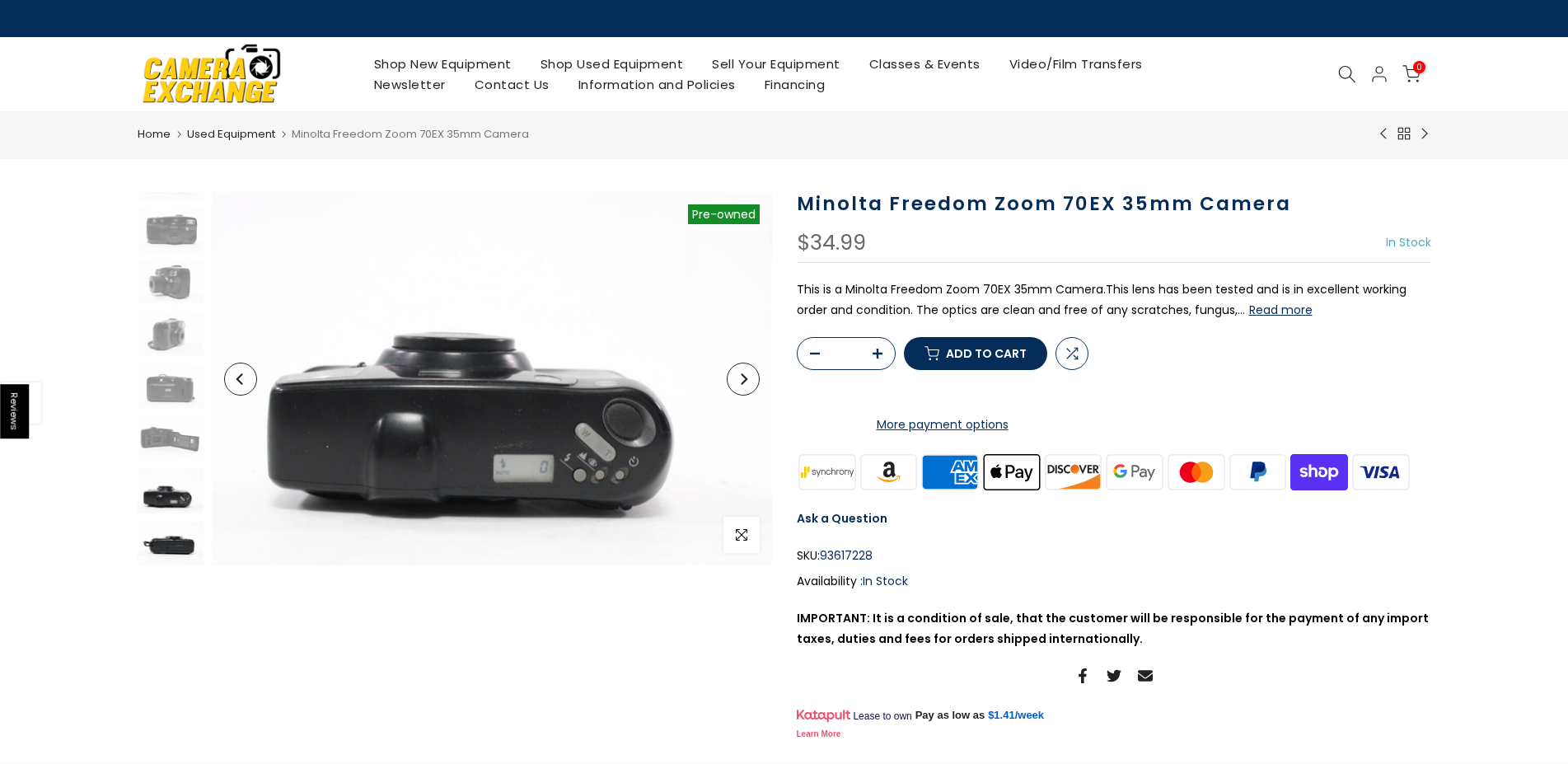
click at [151, 541] on img at bounding box center [170, 544] width 66 height 44
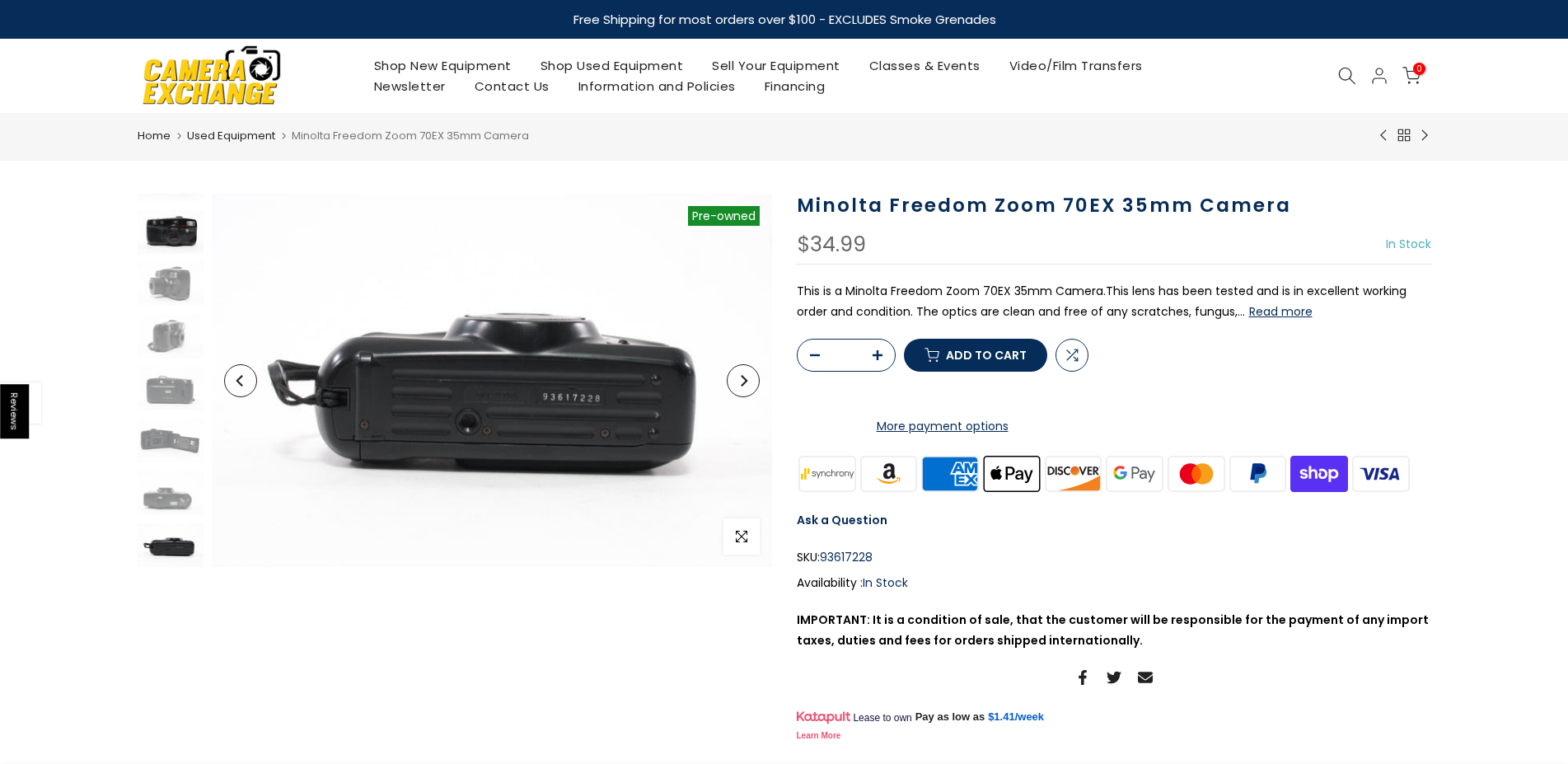
click at [170, 230] on img at bounding box center [170, 232] width 66 height 44
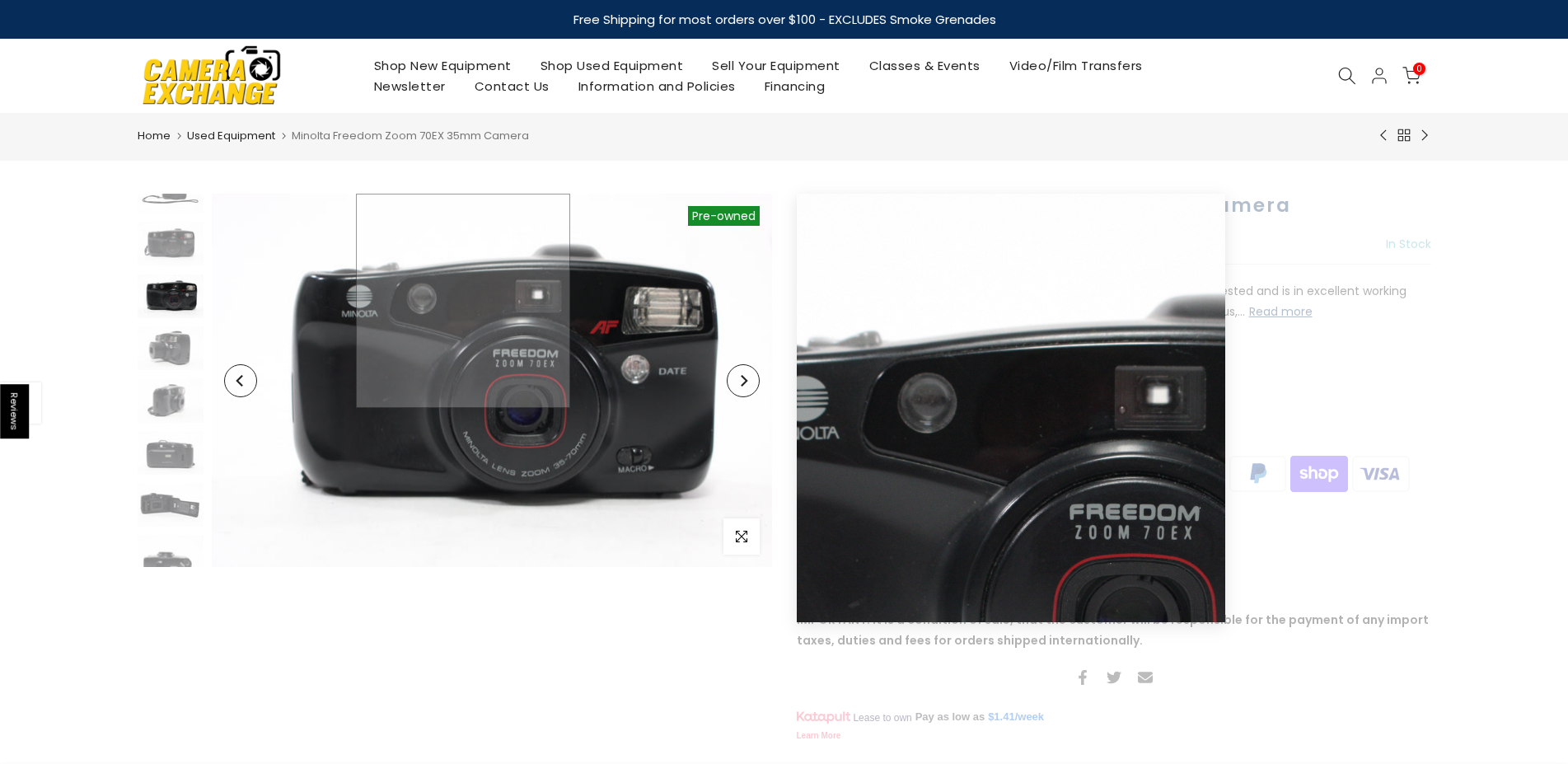
scroll to position [22, 0]
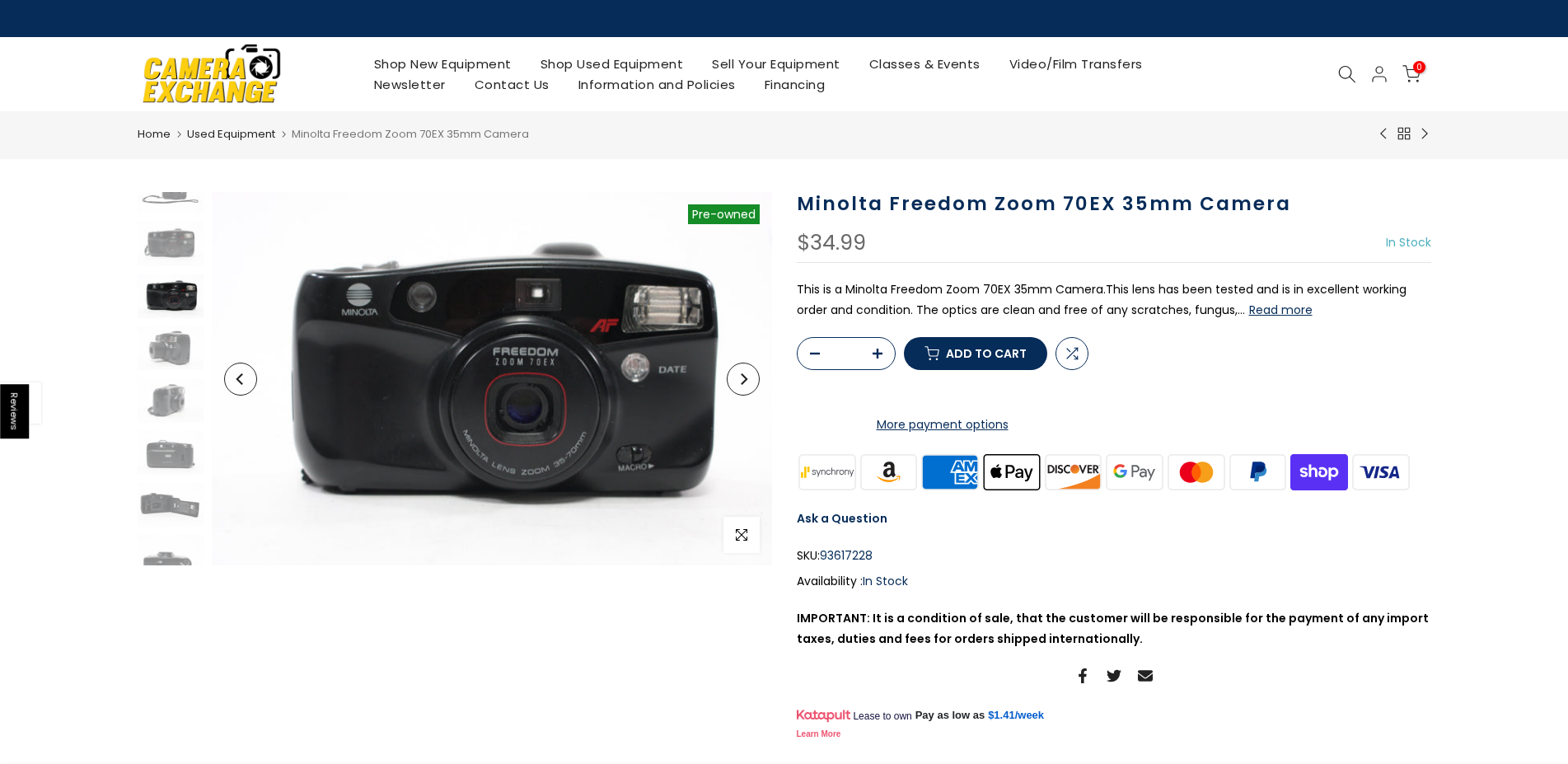
click at [922, 293] on p "This is a Minolta Freedom Zoom 70EX 35mm Camera.This lens has been tested and i…" at bounding box center [1114, 300] width 634 height 41
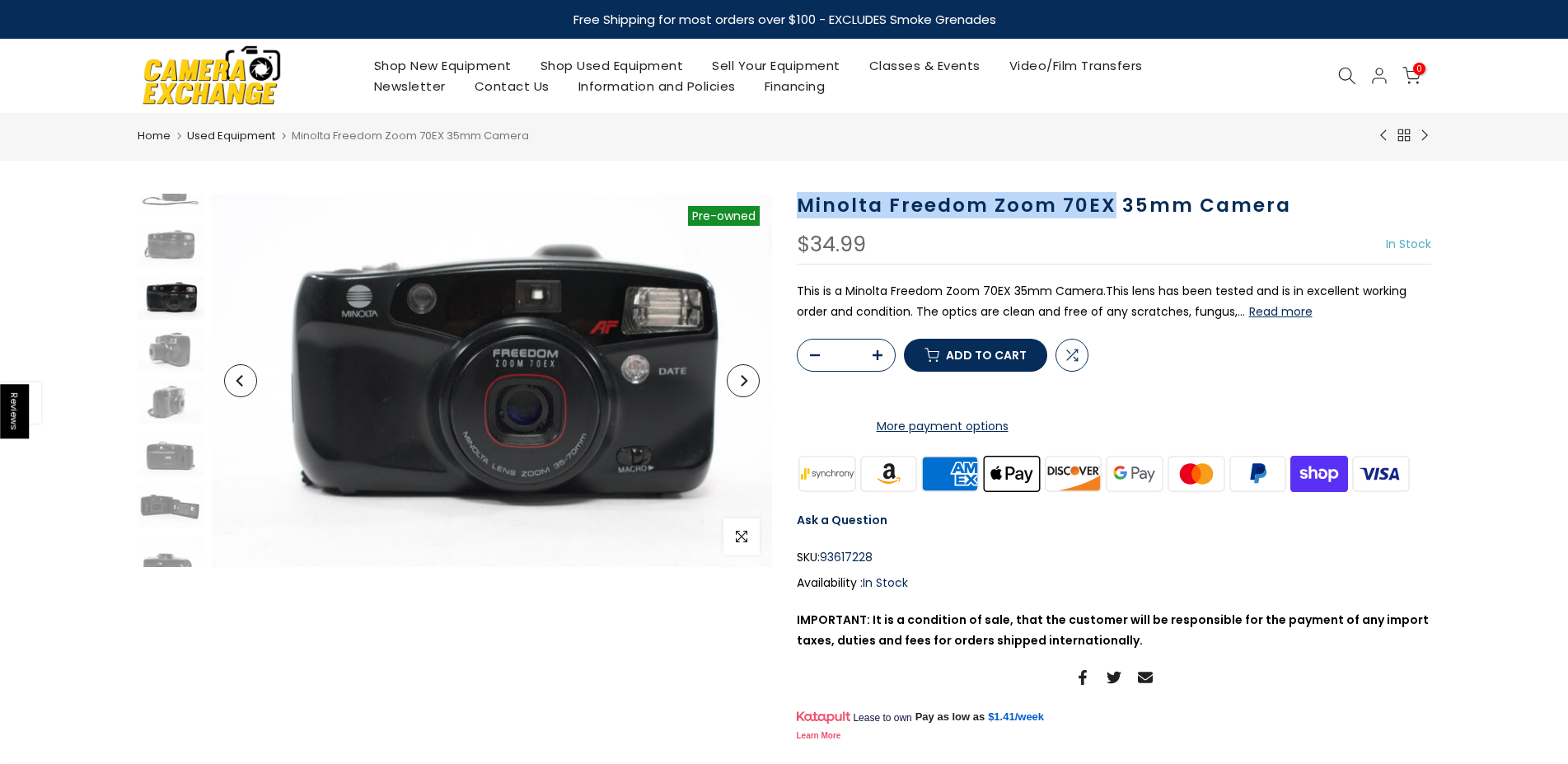
drag, startPoint x: 796, startPoint y: 198, endPoint x: 1109, endPoint y: 198, distance: 313.0
click at [1109, 198] on div "Minolta Freedom Zoom 70EX 35mm Camera $34.99 In Stock Pre order Out of stock Th…" at bounding box center [1114, 470] width 660 height 552
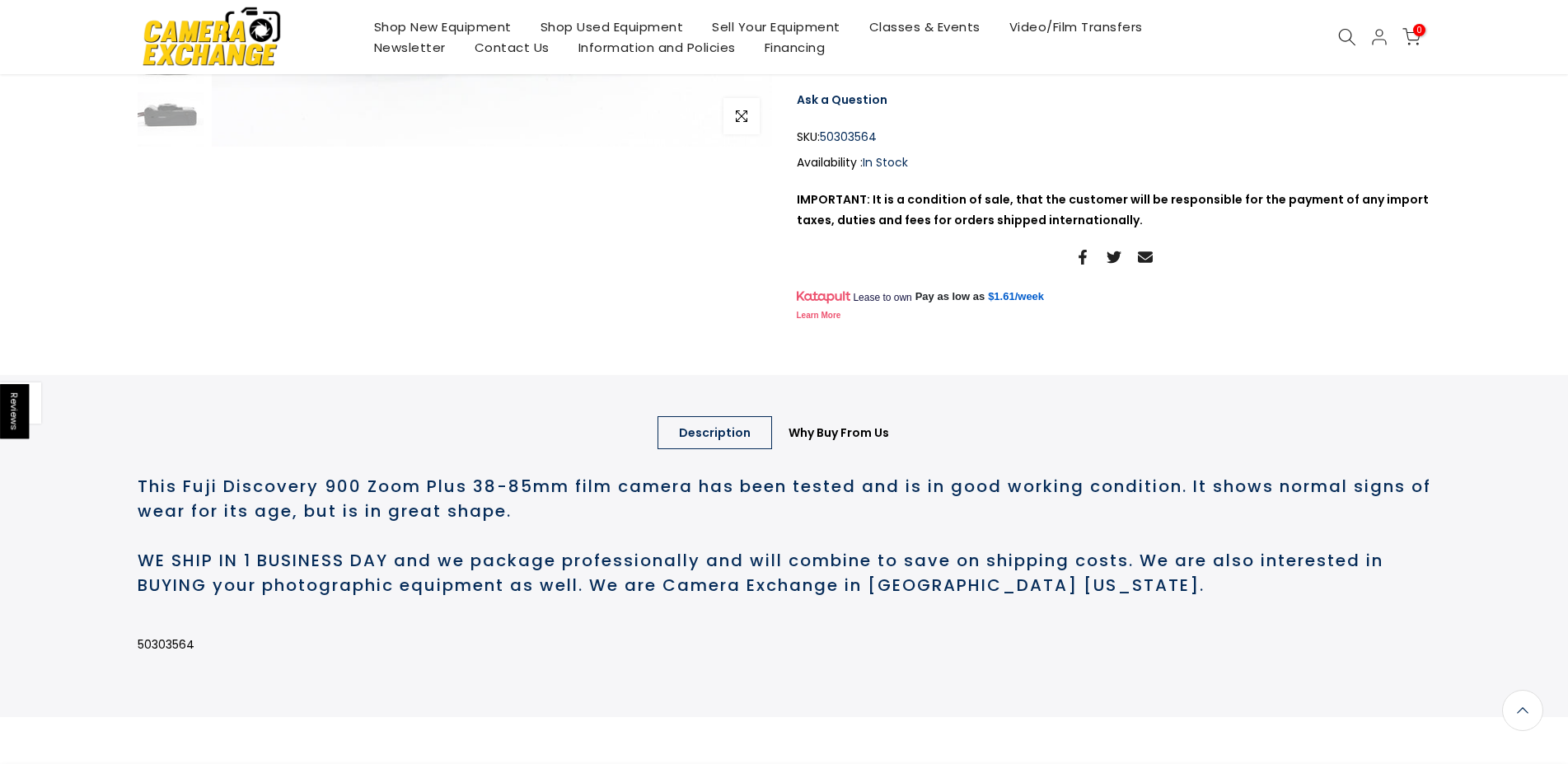
scroll to position [422, 0]
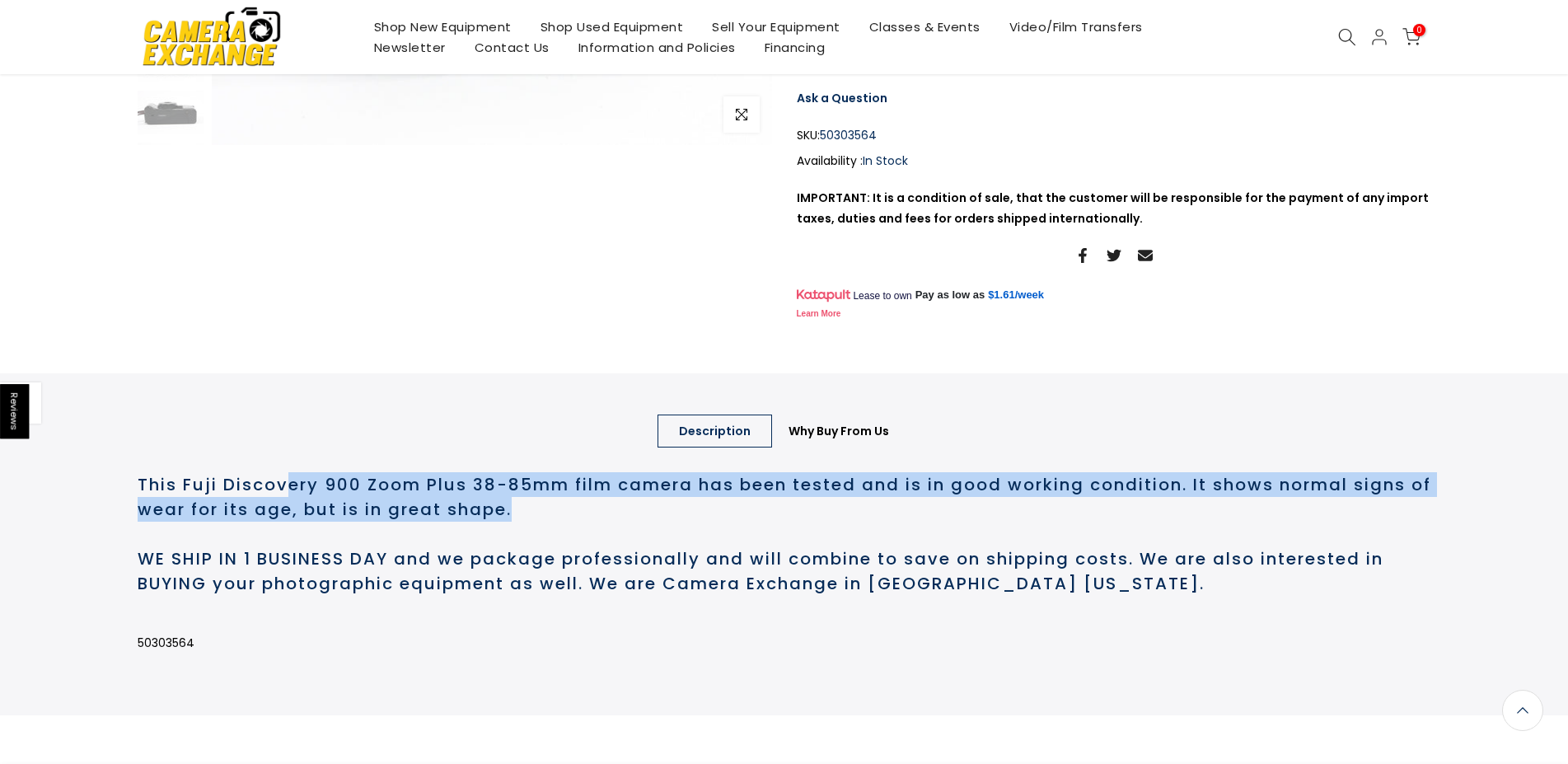
drag, startPoint x: 296, startPoint y: 555, endPoint x: 555, endPoint y: 572, distance: 259.6
click at [555, 522] on h2 "This Fuji Discovery 900 Zoom Plus 38-85mm film camera has been tested and is in…" at bounding box center [784, 497] width 1294 height 49
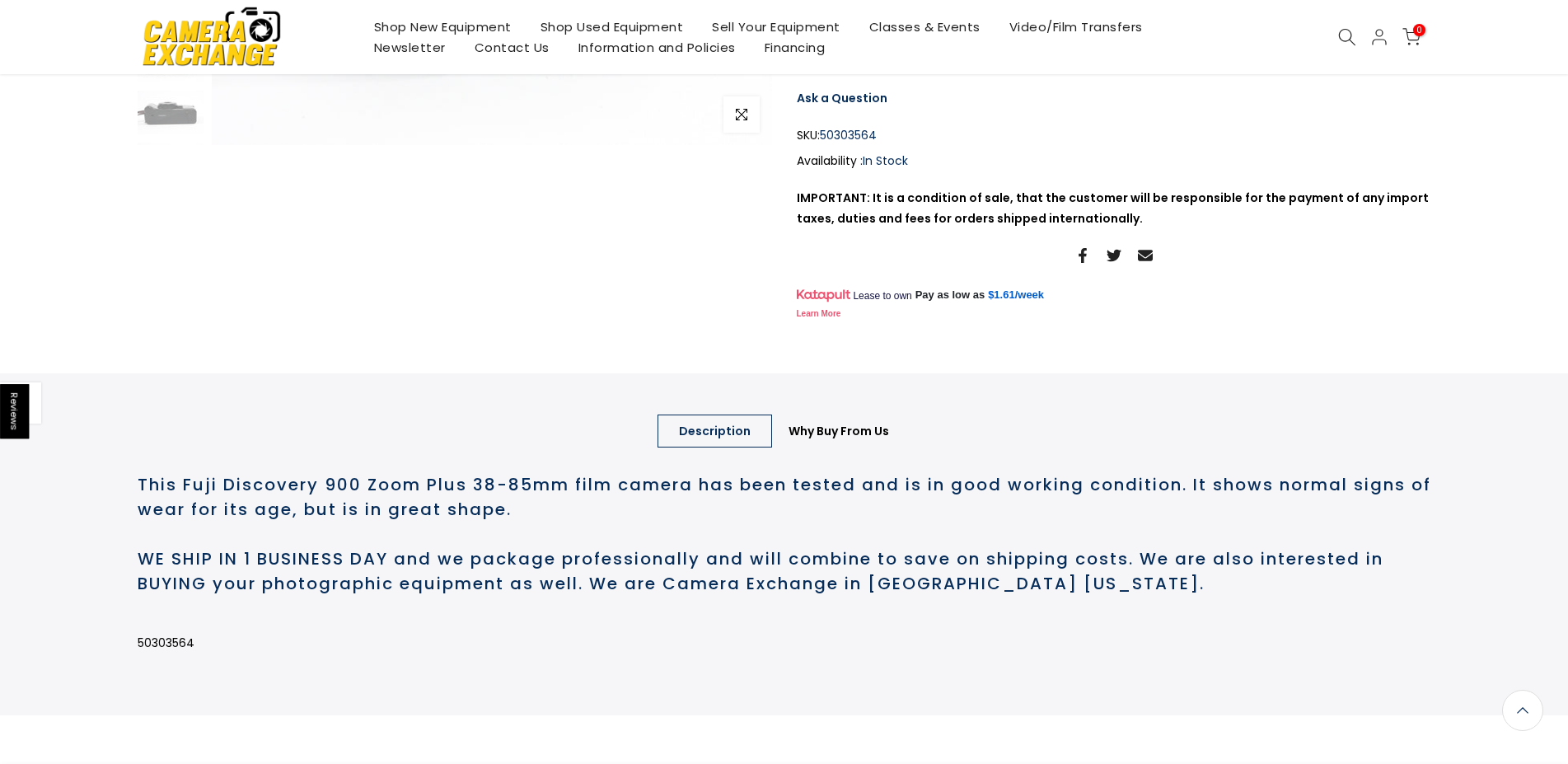
click at [555, 522] on h2 "This Fuji Discovery 900 Zoom Plus 38-85mm film camera has been tested and is in…" at bounding box center [784, 497] width 1294 height 49
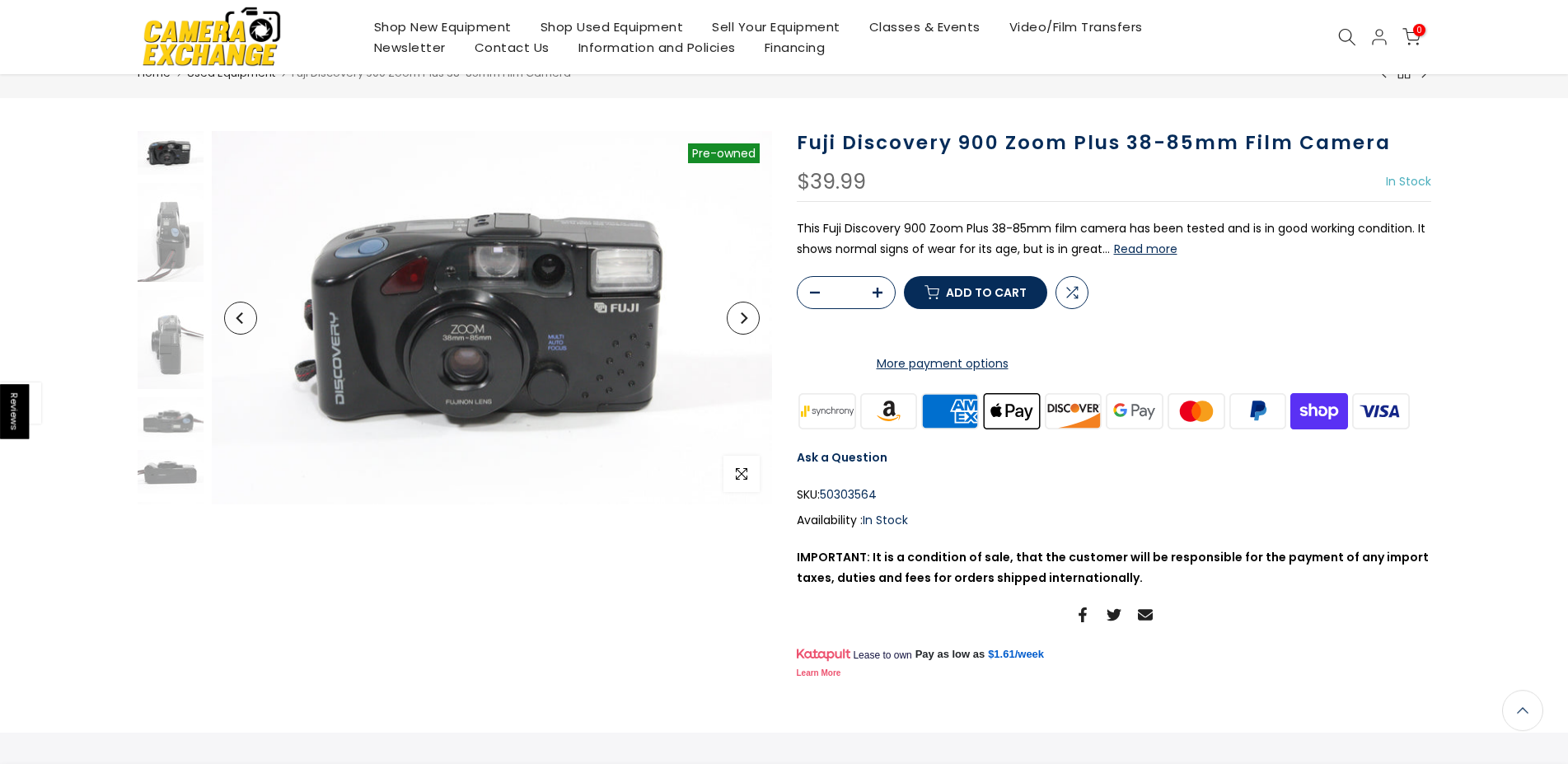
scroll to position [0, 0]
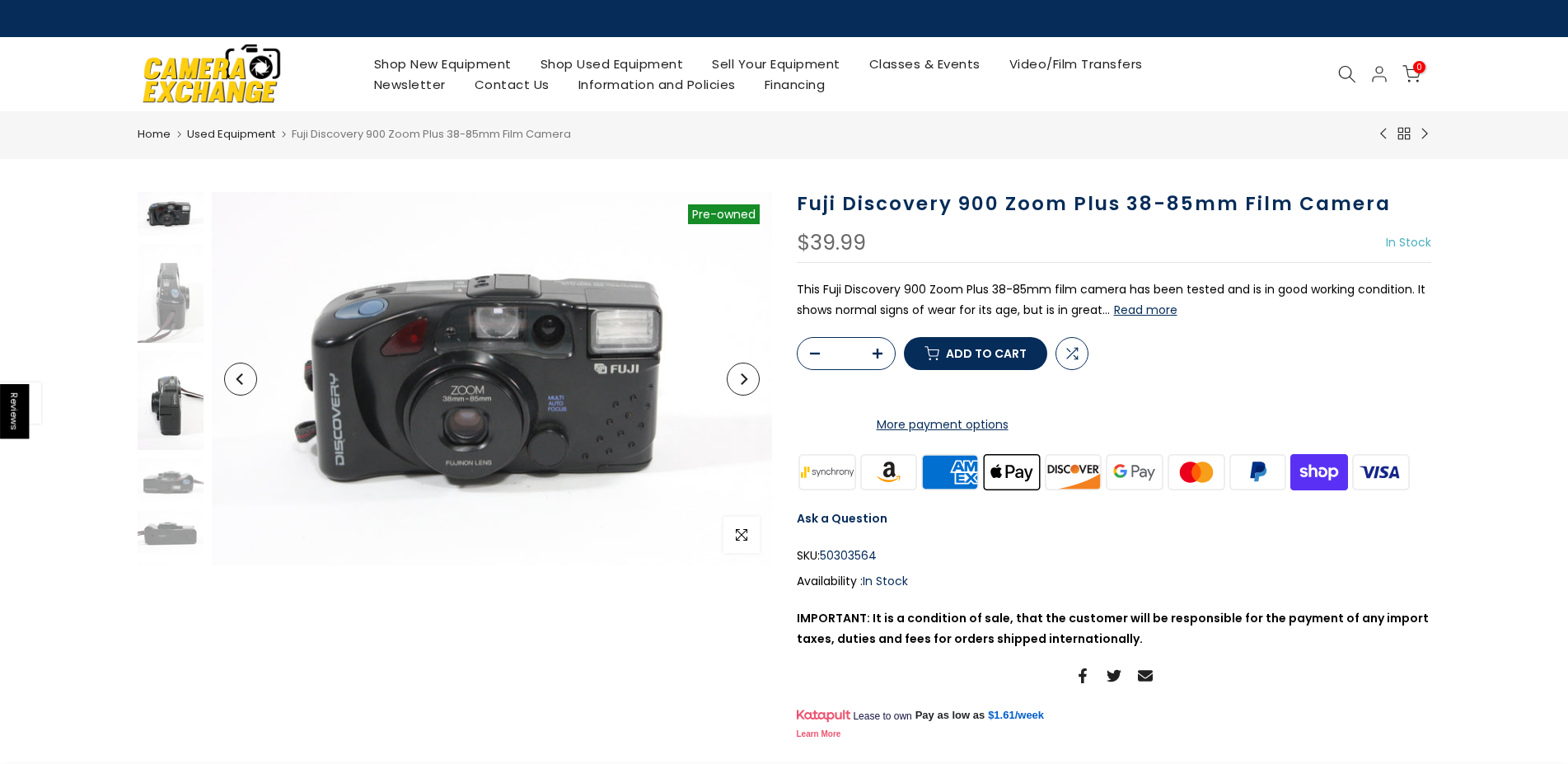
click at [175, 403] on img at bounding box center [170, 400] width 66 height 99
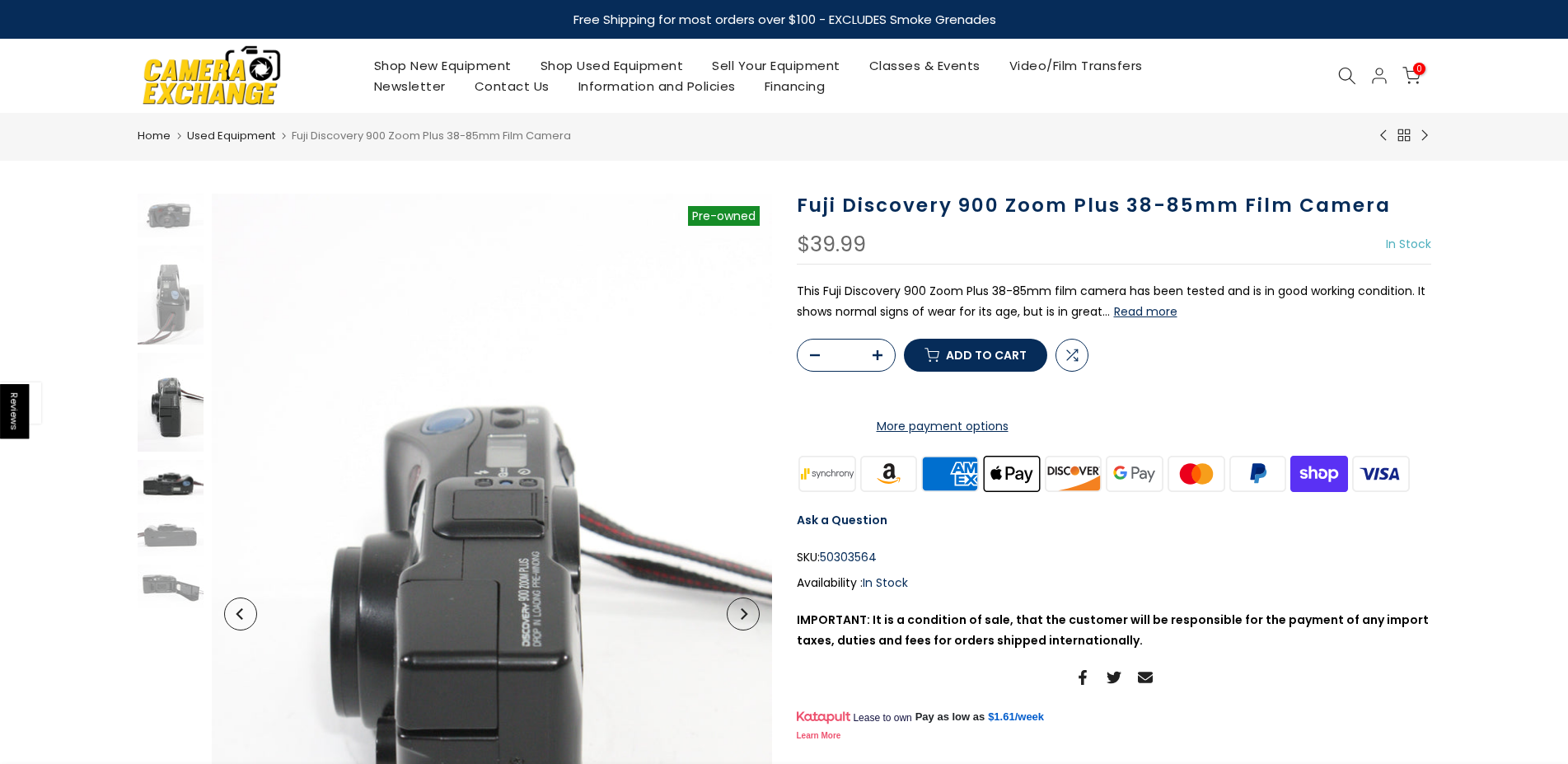
click at [166, 490] on img at bounding box center [170, 482] width 66 height 44
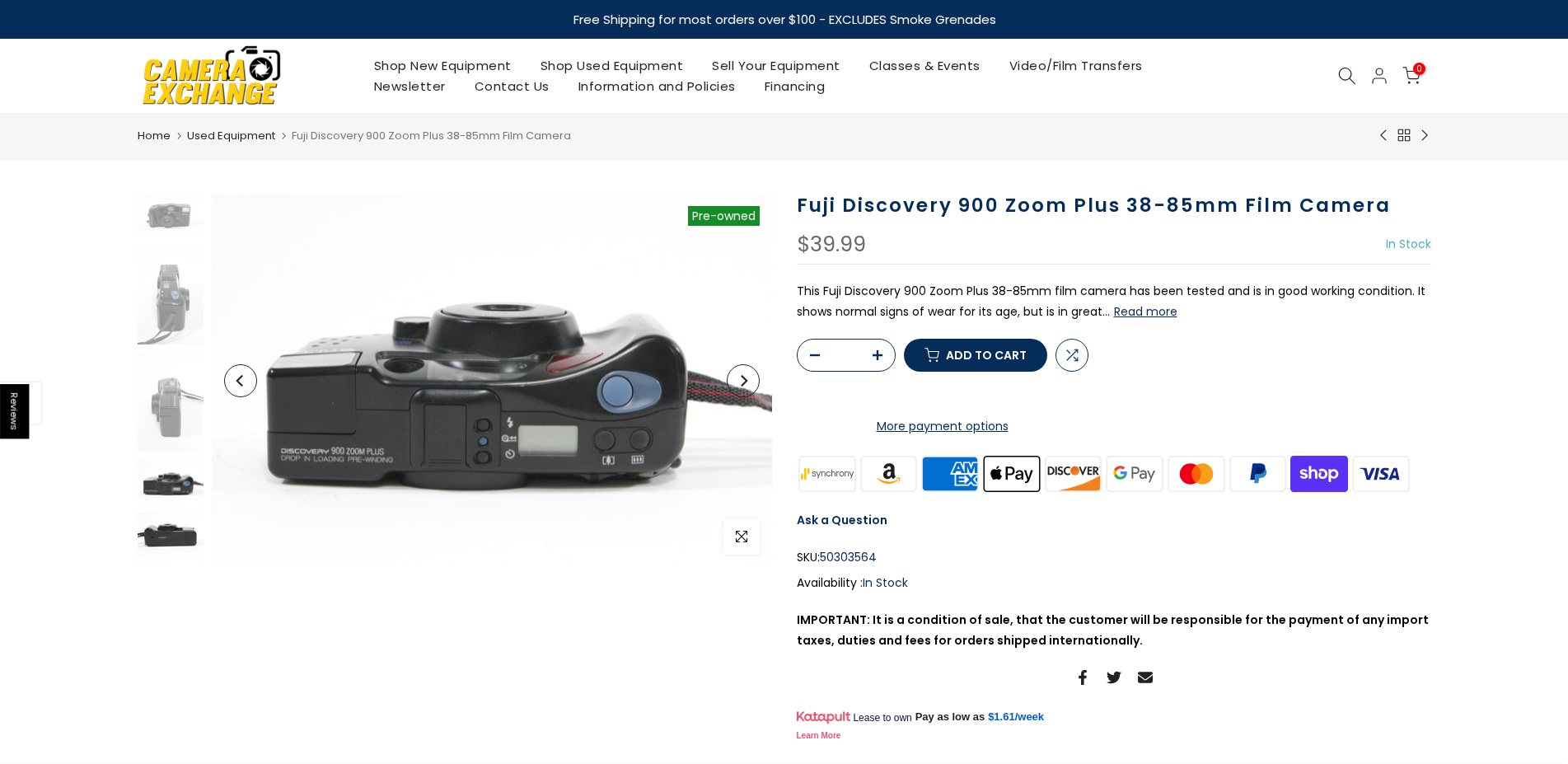
click at [166, 534] on img at bounding box center [170, 534] width 66 height 44
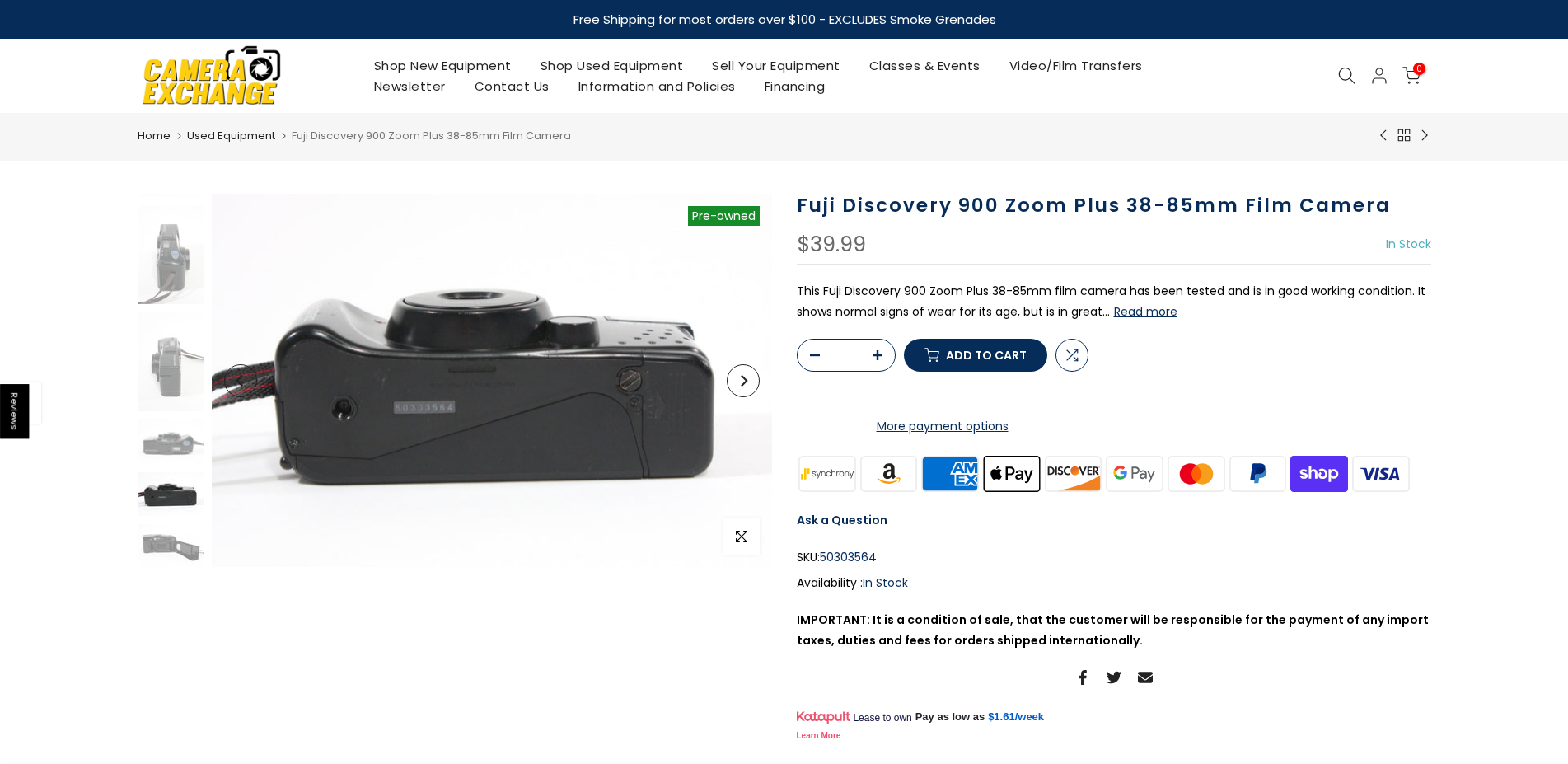
scroll to position [41, 0]
click at [166, 544] on img at bounding box center [170, 545] width 66 height 44
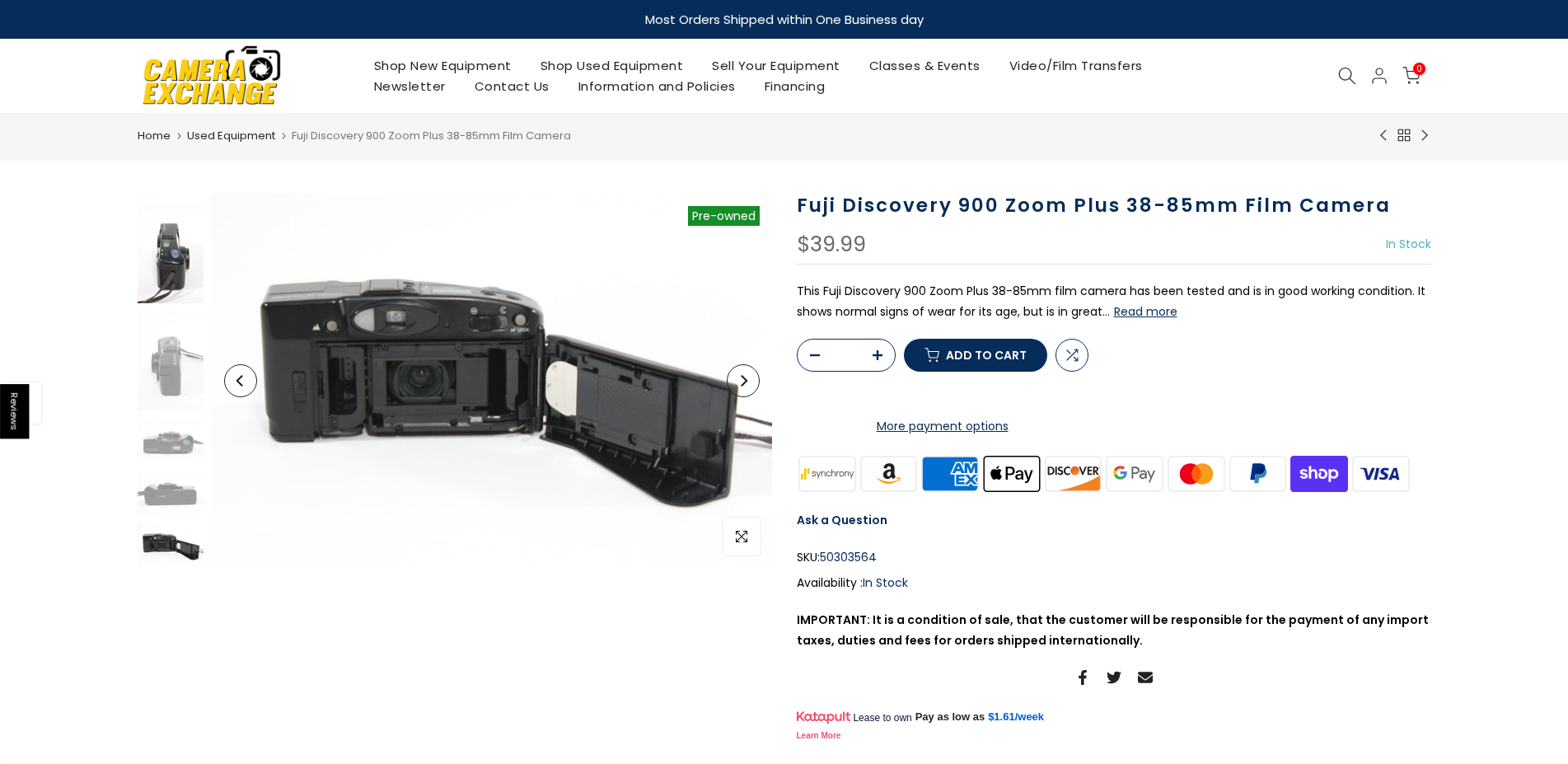
click at [161, 278] on img at bounding box center [170, 253] width 66 height 99
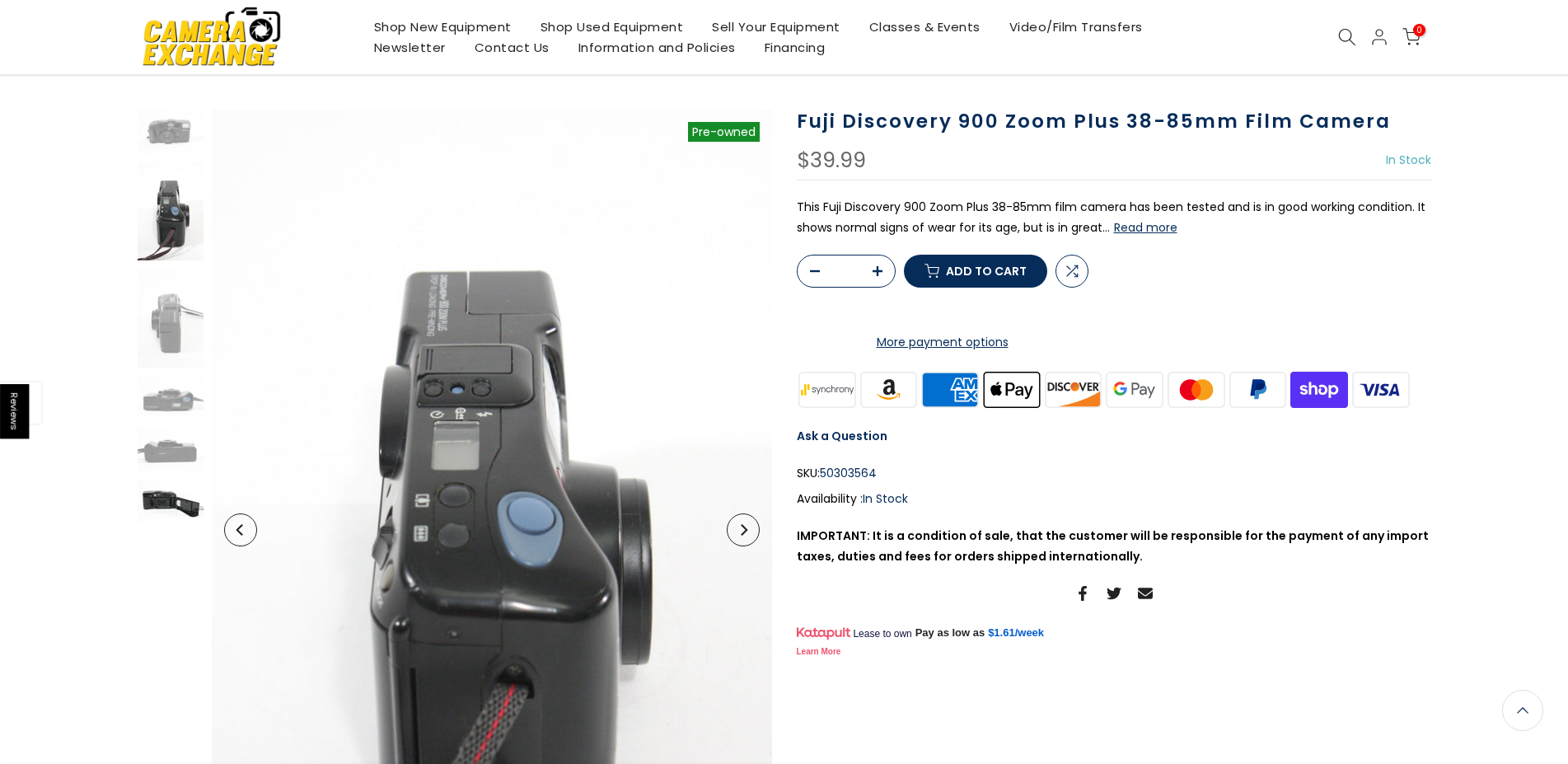
click at [172, 494] on img at bounding box center [170, 503] width 66 height 44
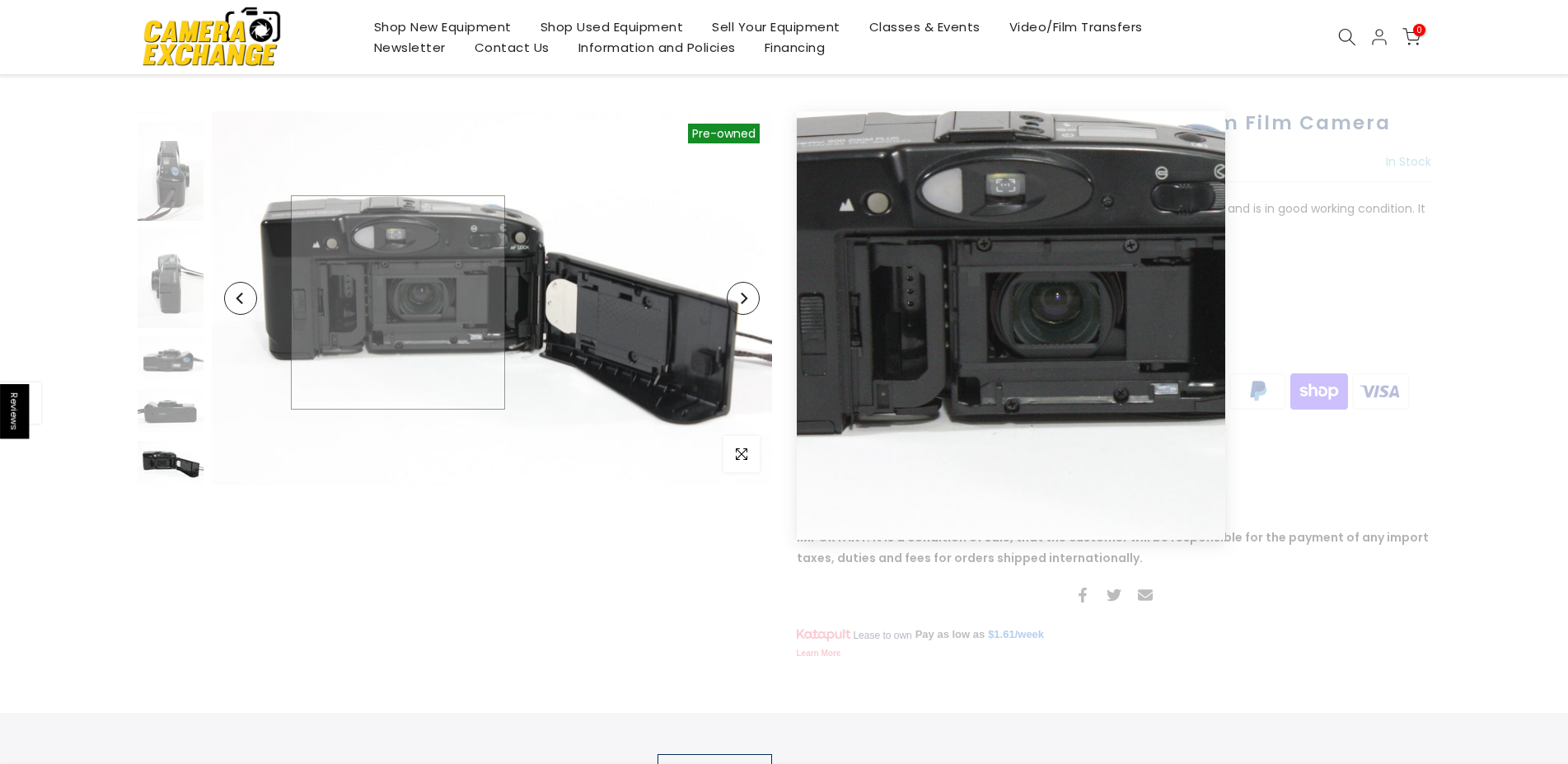
scroll to position [84, 0]
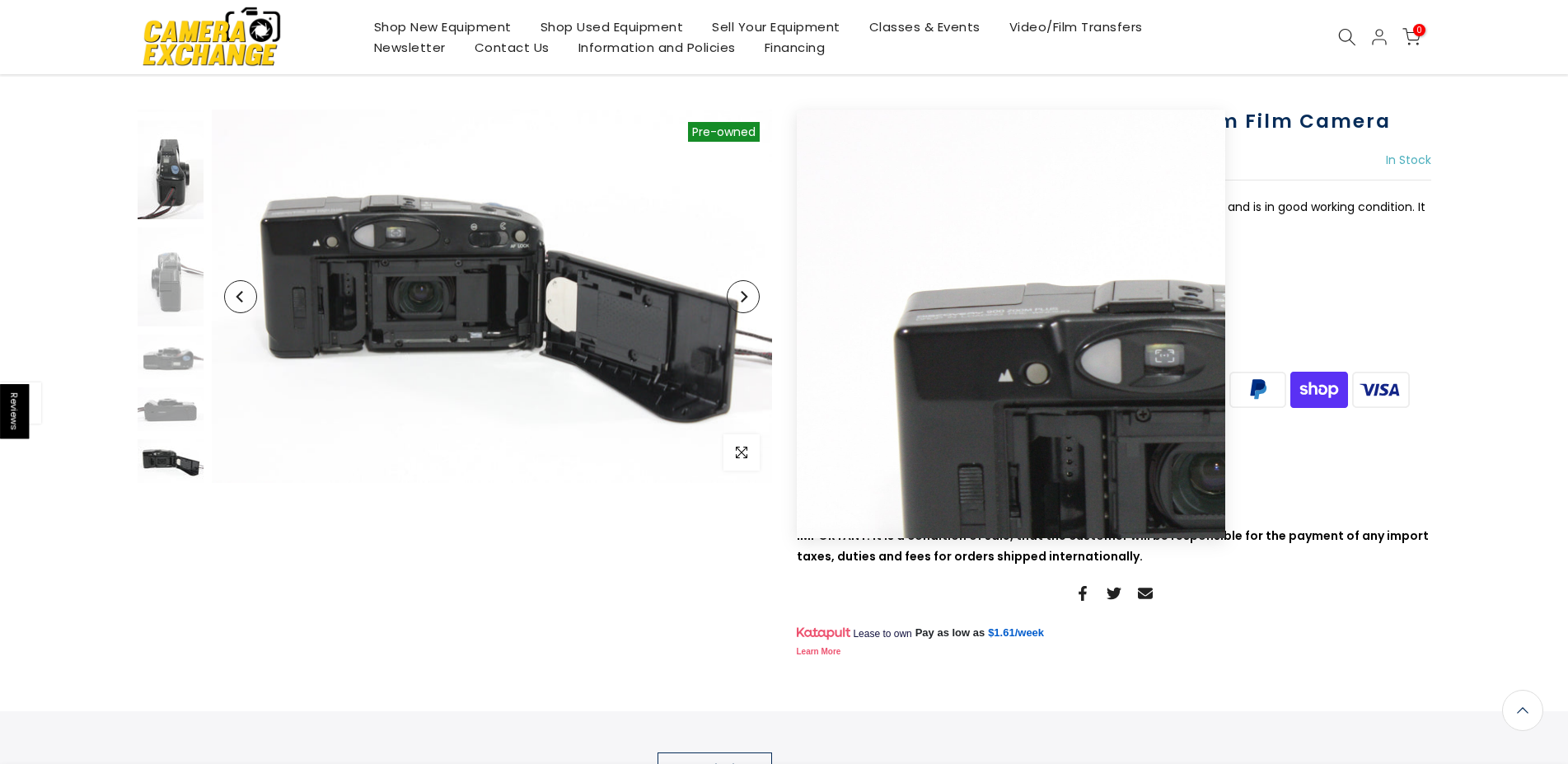
click at [157, 157] on img at bounding box center [170, 169] width 66 height 99
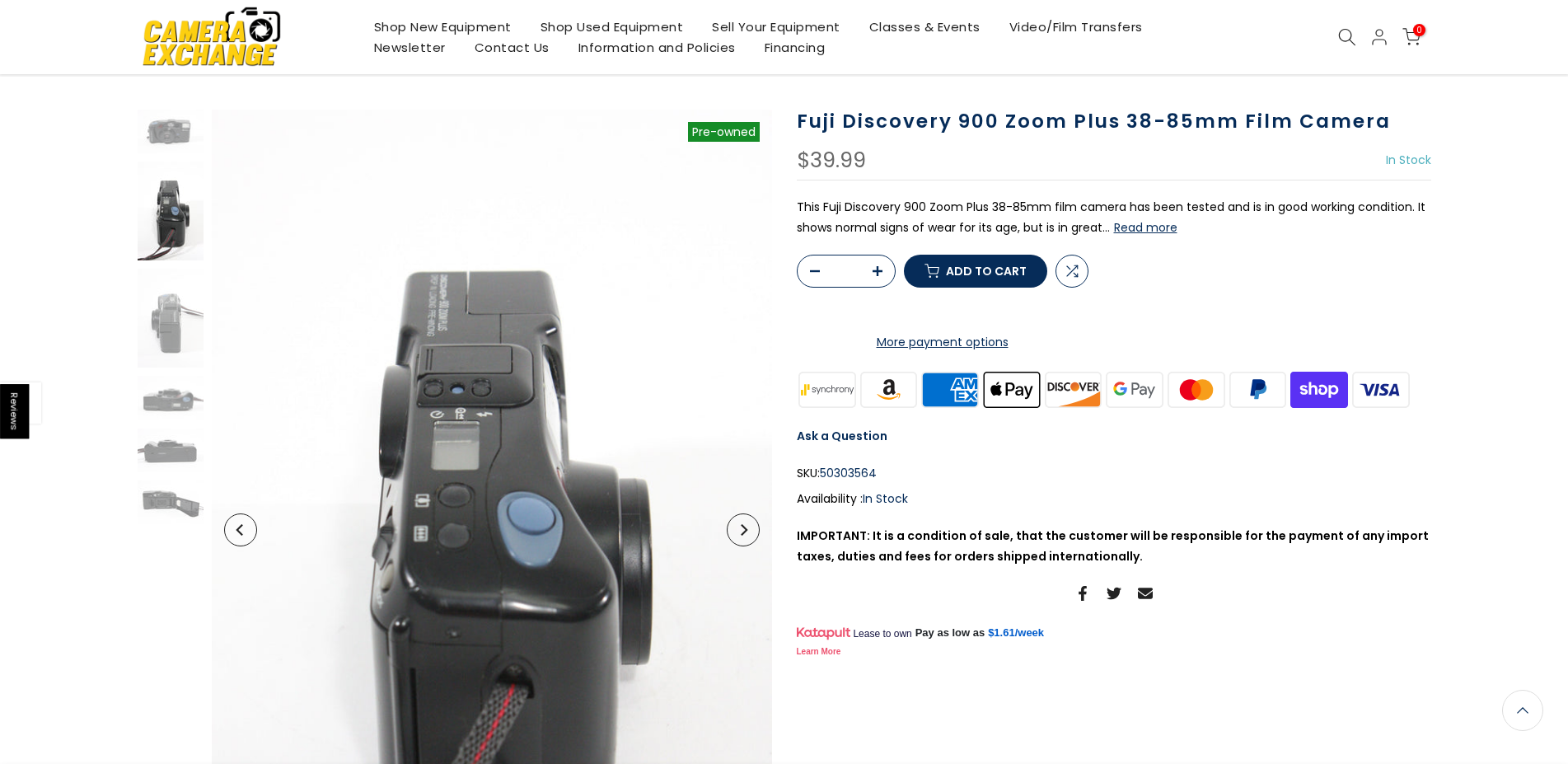
scroll to position [0, 0]
click at [180, 146] on img at bounding box center [170, 131] width 66 height 44
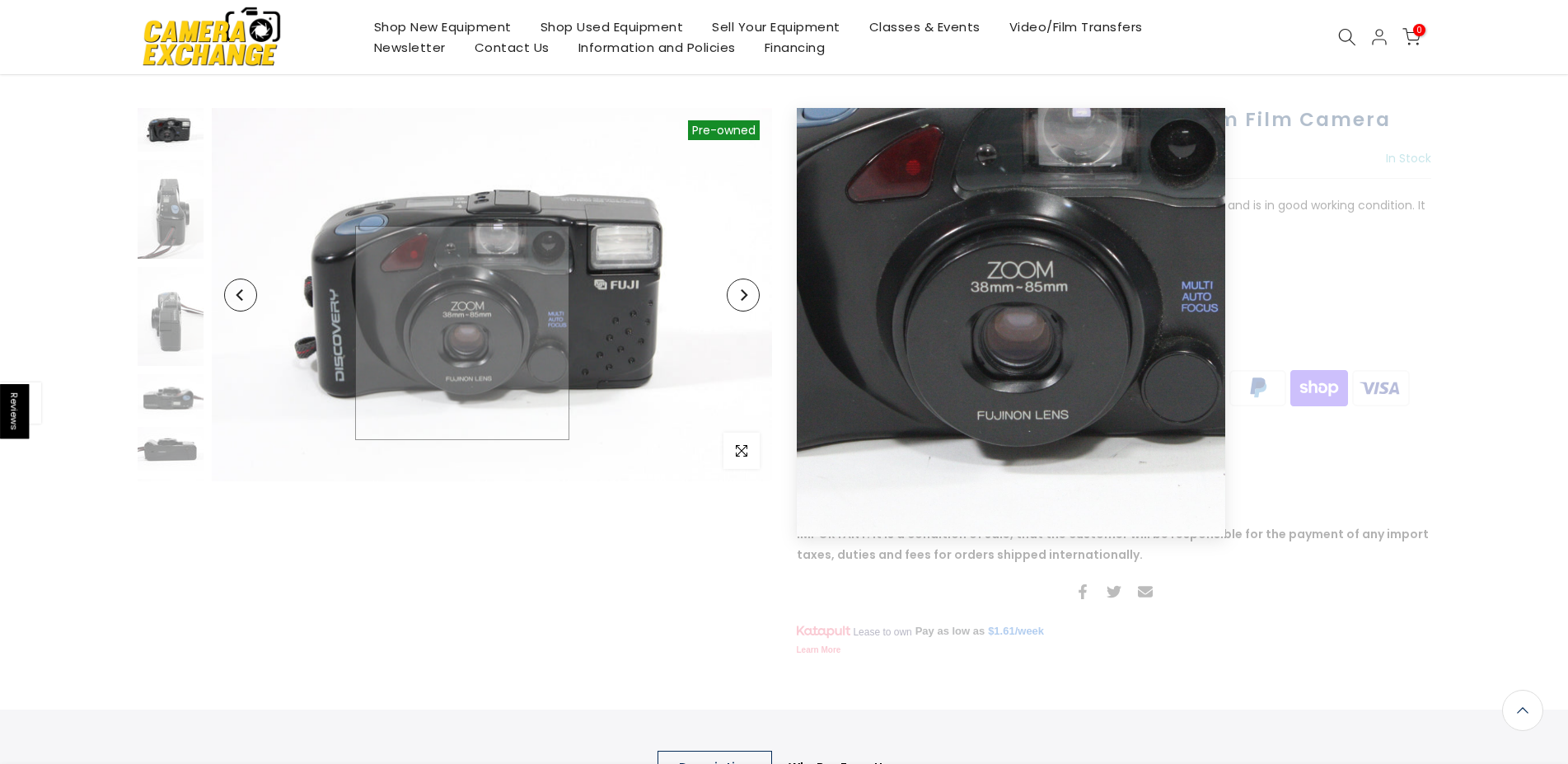
scroll to position [82, 0]
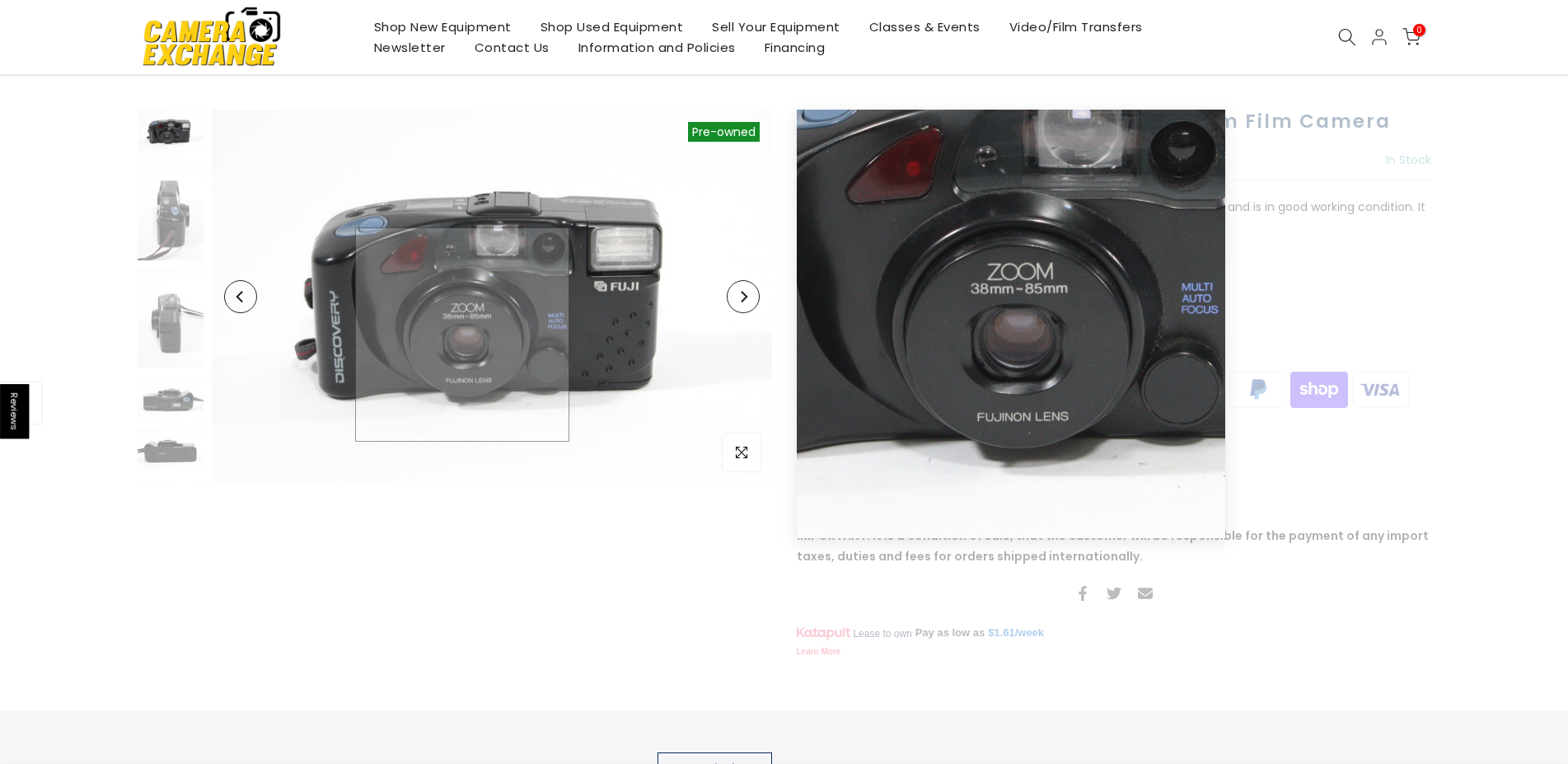
click at [463, 333] on img at bounding box center [492, 296] width 561 height 373
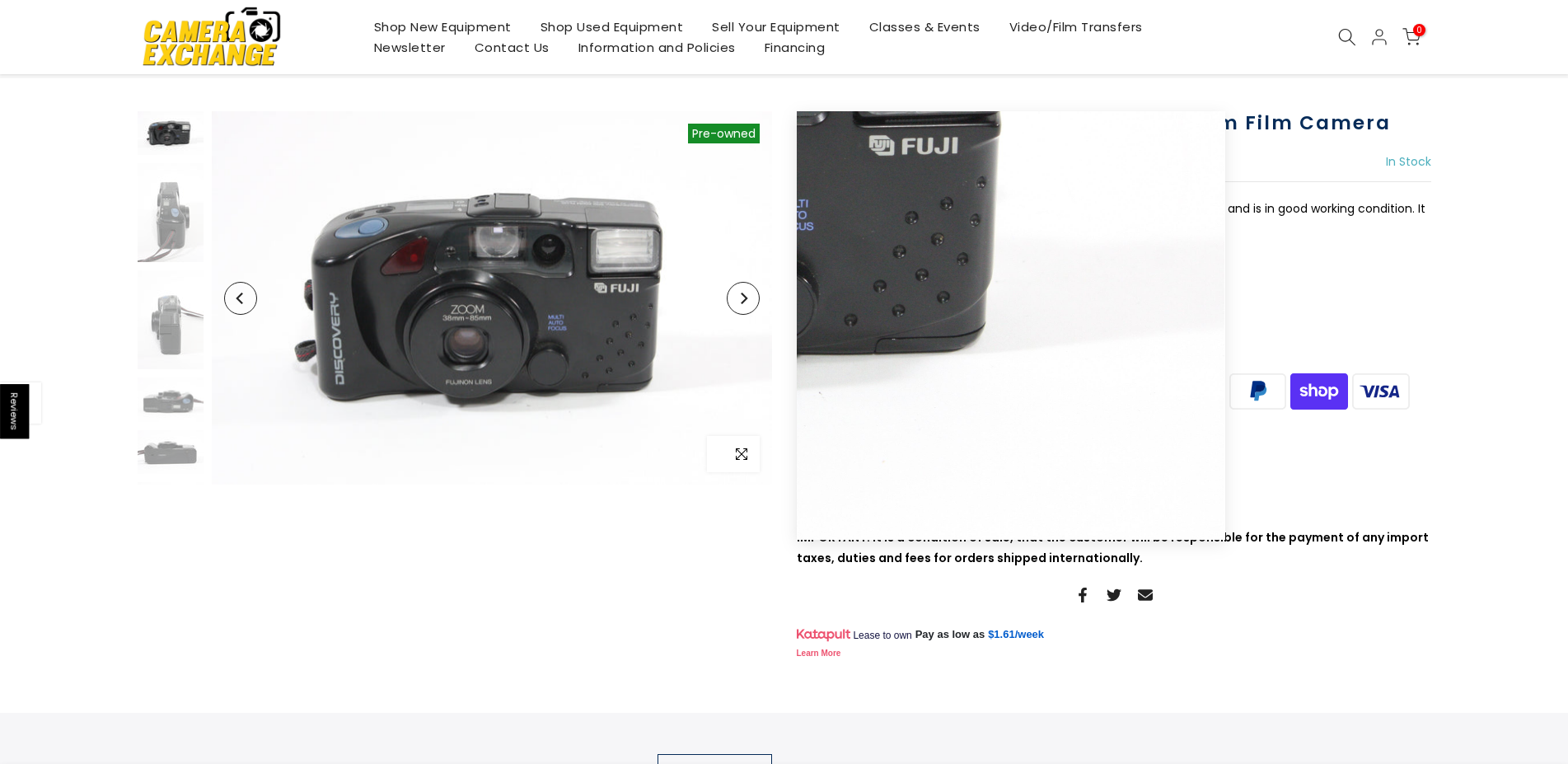
scroll to position [84, 0]
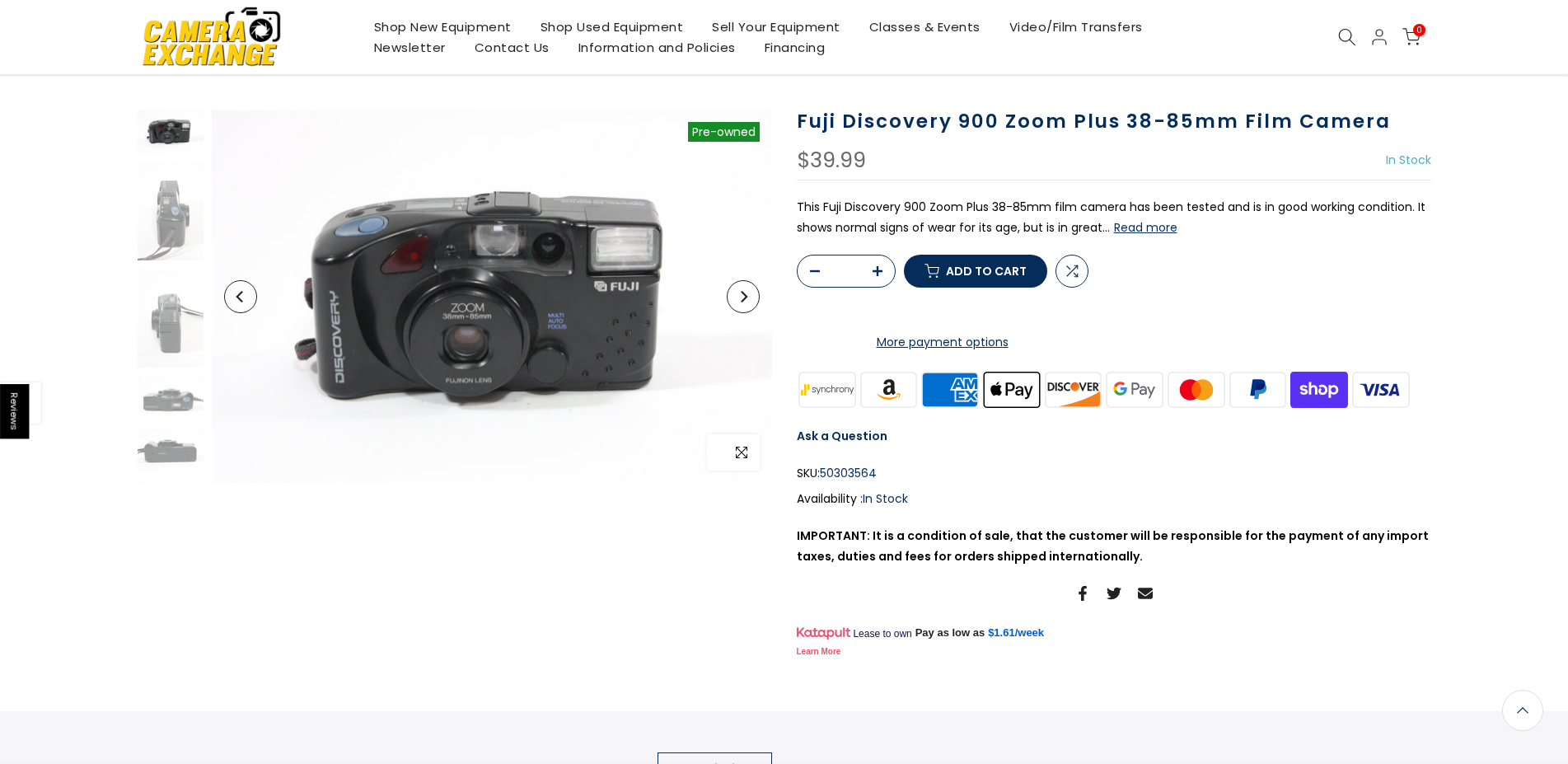
click at [743, 453] on icon "button" at bounding box center [741, 452] width 11 height 11
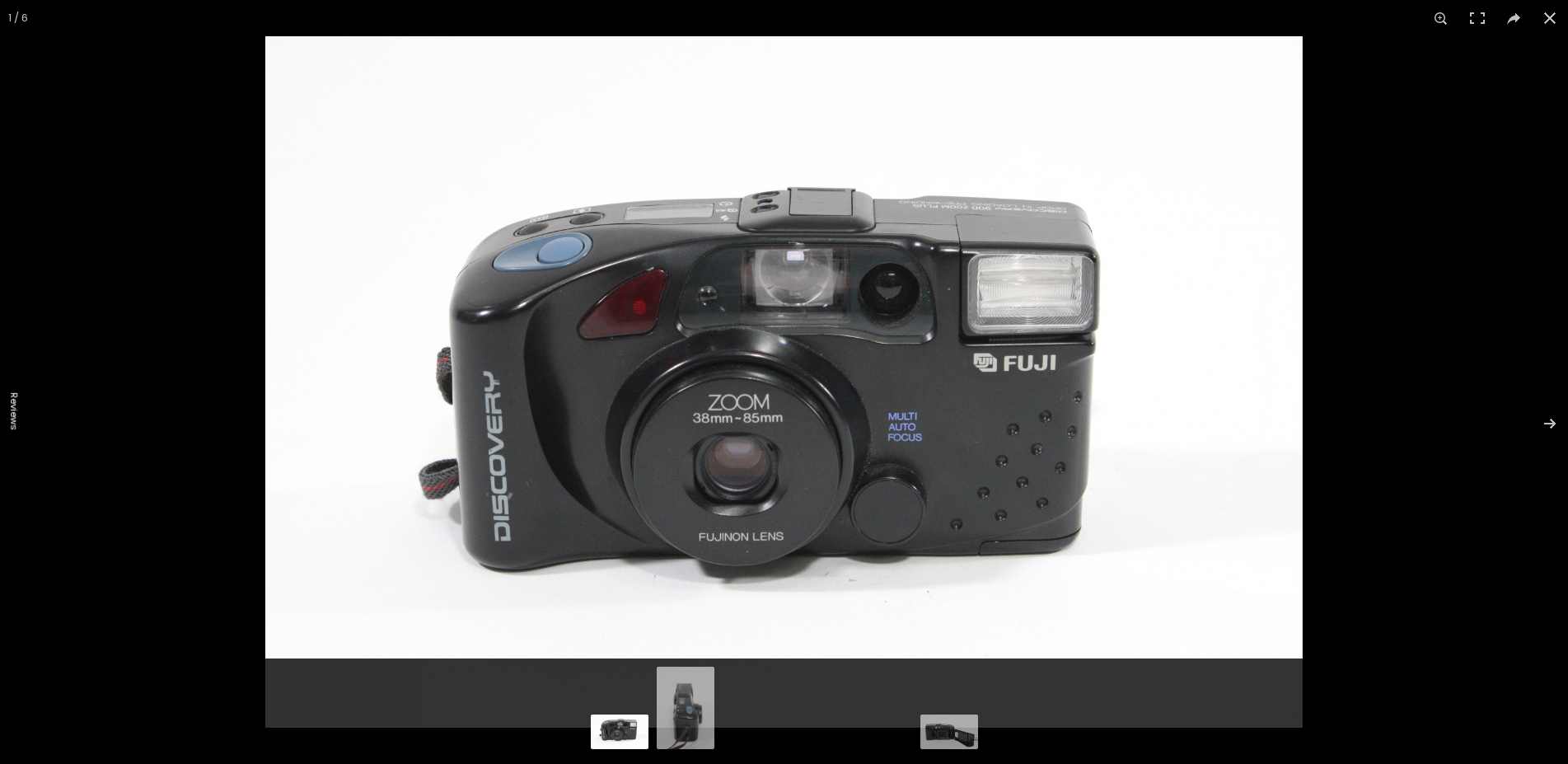
click at [736, 462] on img at bounding box center [784, 381] width 1038 height 691
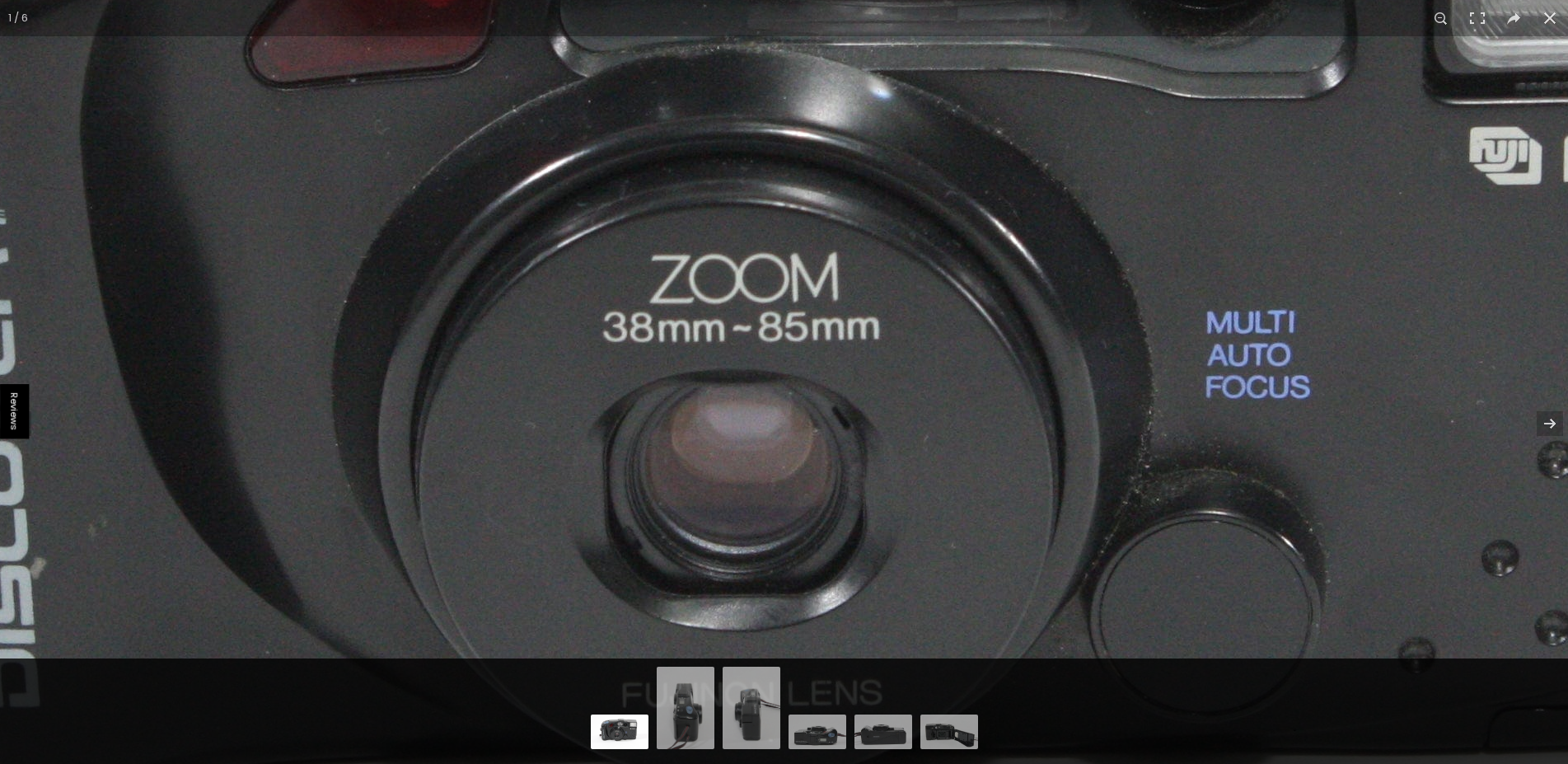
scroll to position [82, 0]
click at [837, 555] on img at bounding box center [885, 216] width 3204 height 2137
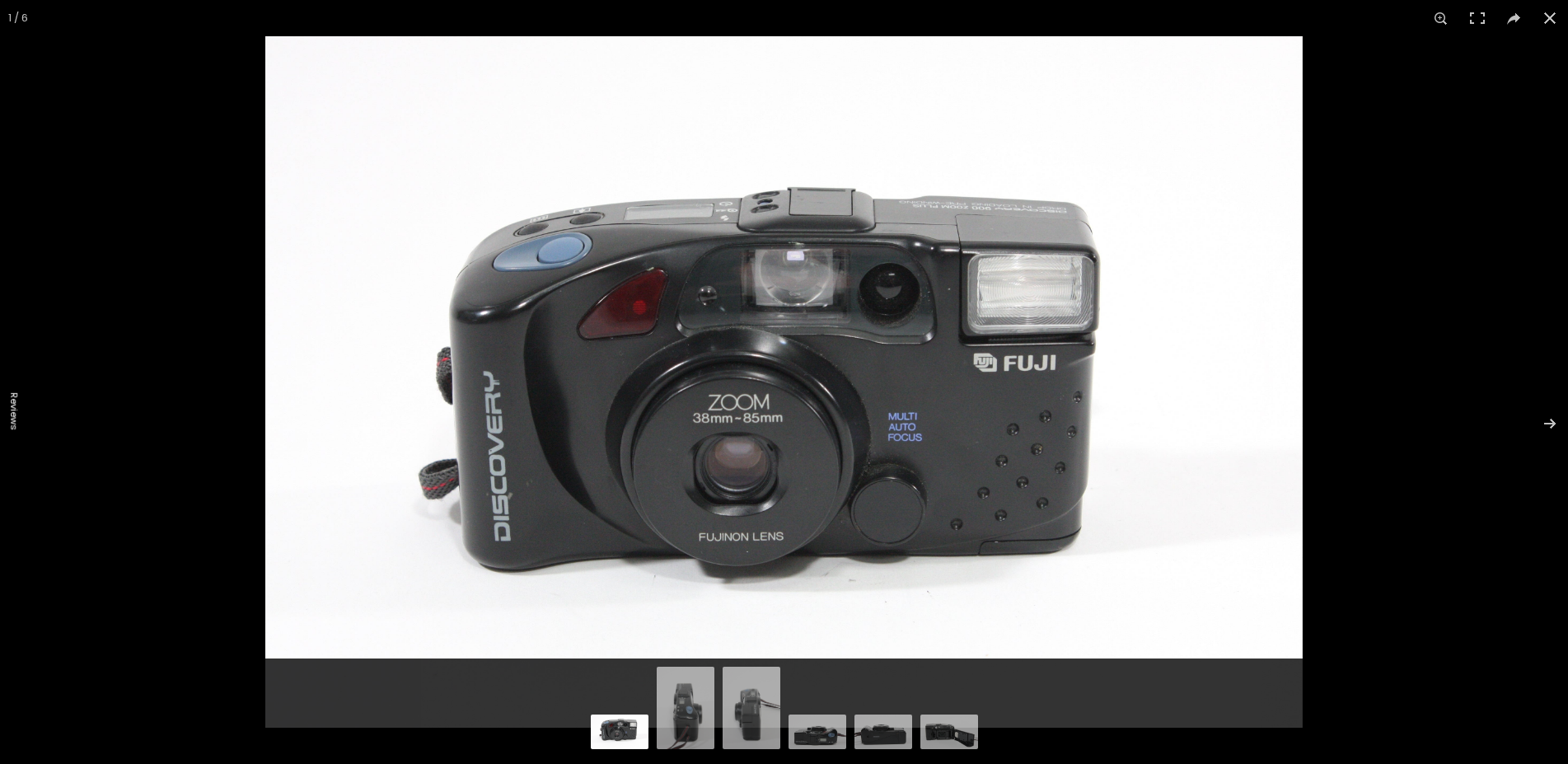
scroll to position [84, 0]
click at [1550, 16] on button at bounding box center [1550, 18] width 36 height 36
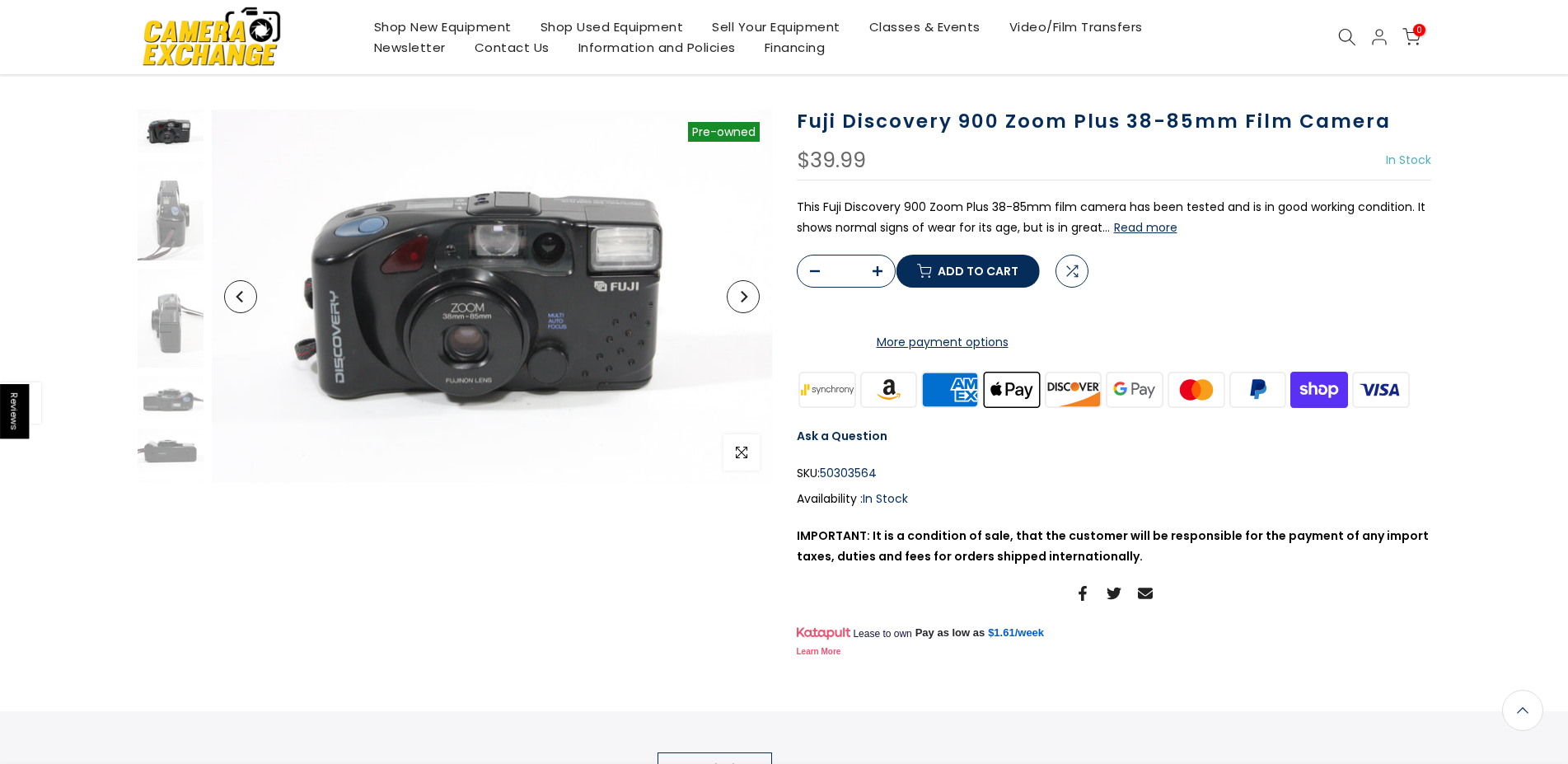
scroll to position [82, 0]
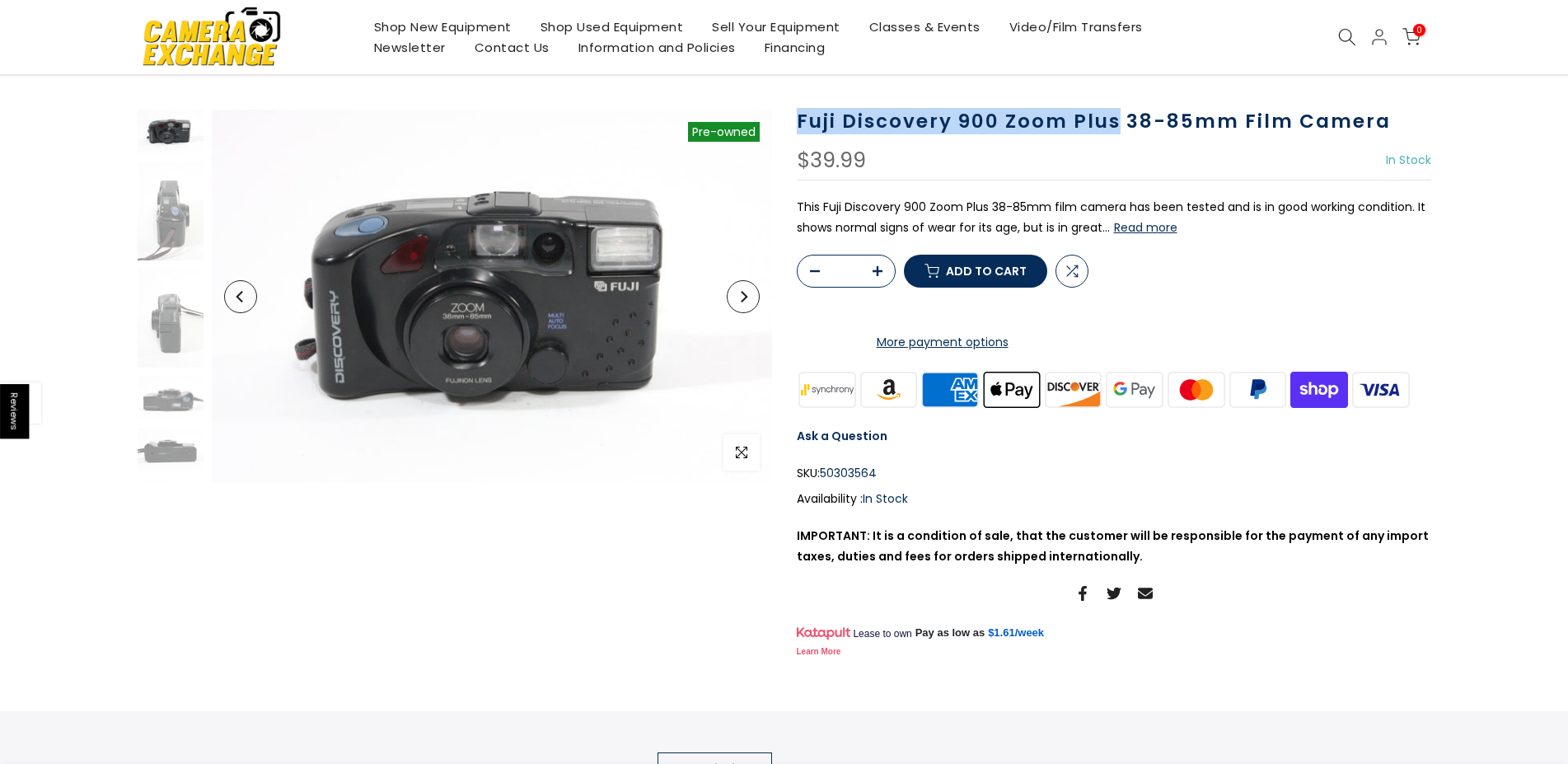
drag, startPoint x: 798, startPoint y: 121, endPoint x: 1115, endPoint y: 111, distance: 317.2
click at [1115, 111] on h1 "Fuji Discovery 900 Zoom Plus 38-85mm Film Camera" at bounding box center [1114, 121] width 634 height 24
